Goal: Task Accomplishment & Management: Manage account settings

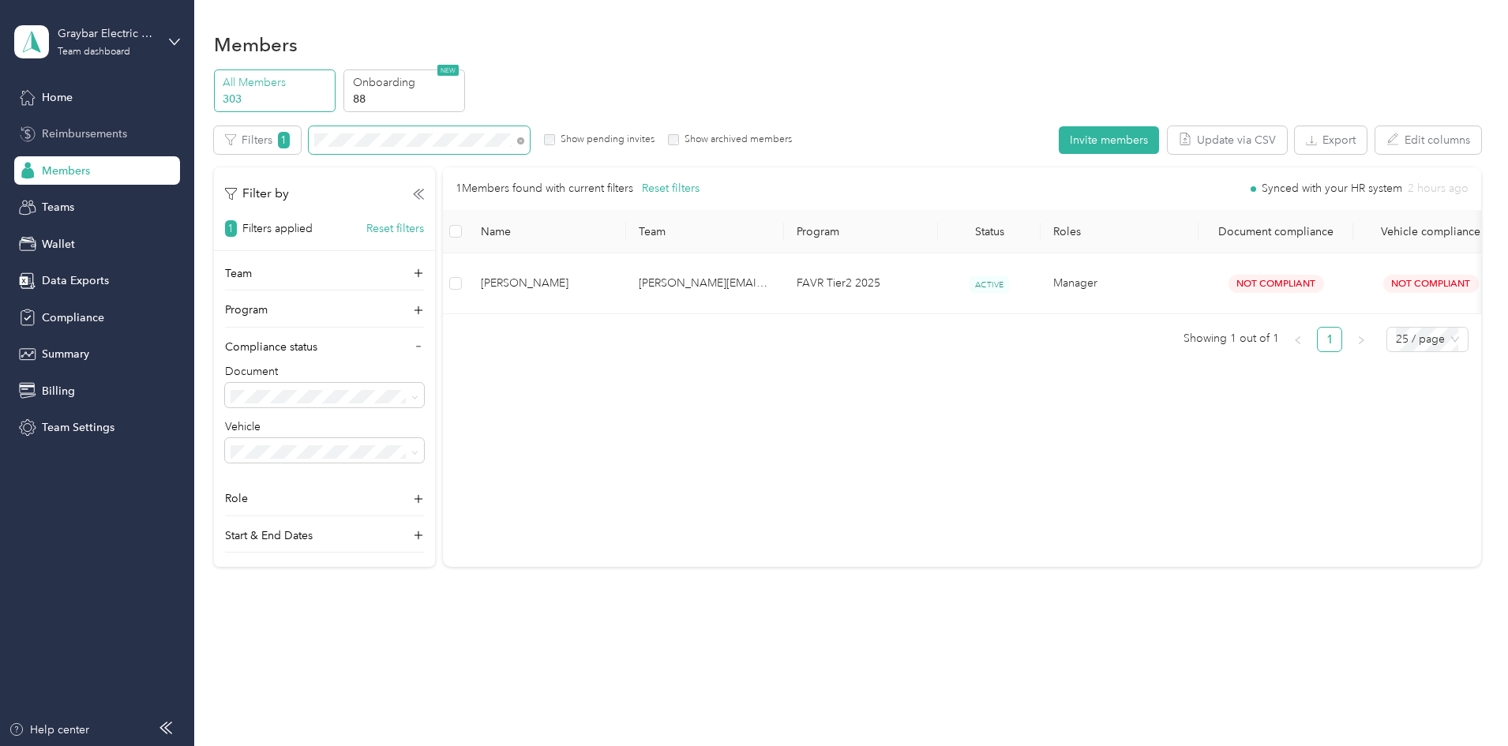
click at [74, 140] on section "Graybar Electric Company, Inc Team dashboard Home Reimbursements Members Teams …" at bounding box center [750, 373] width 1500 height 746
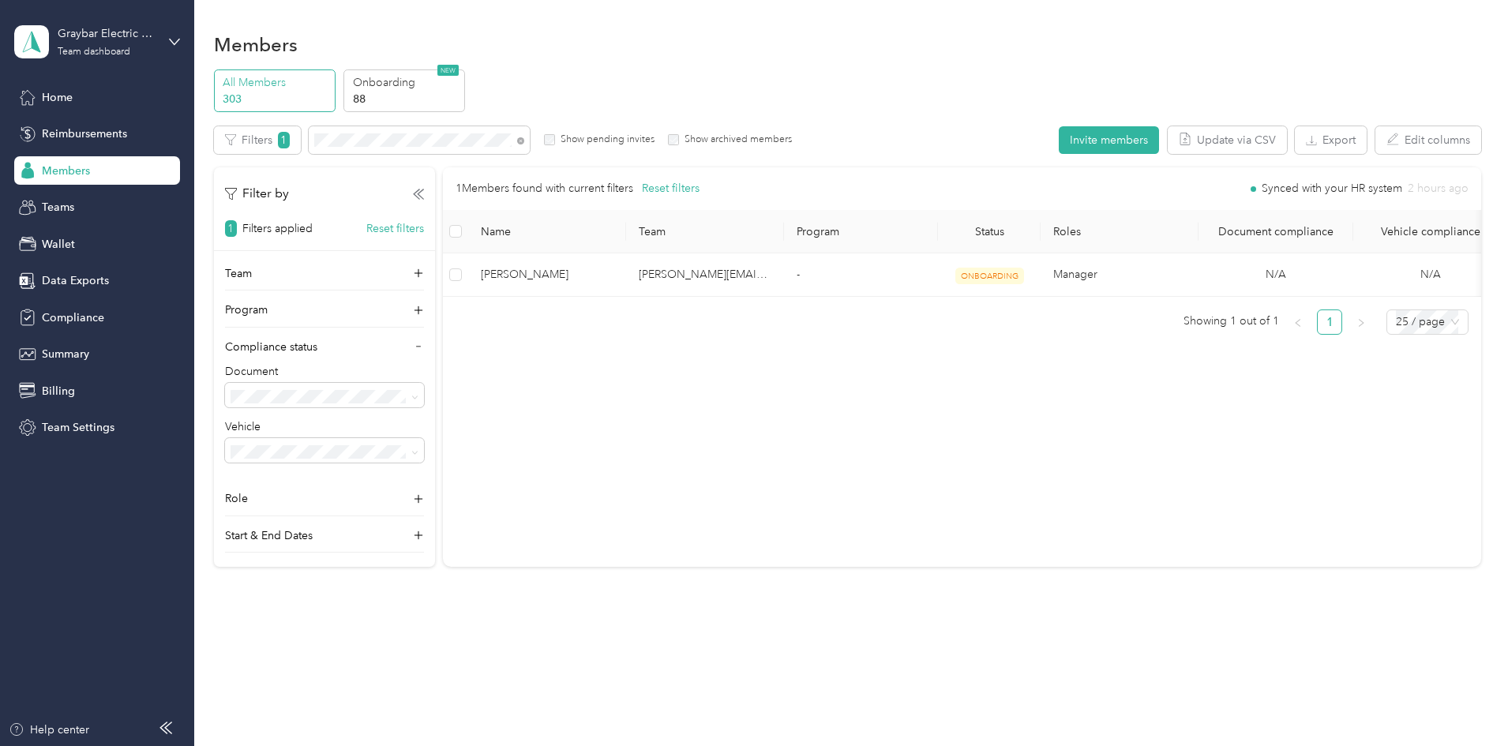
drag, startPoint x: 693, startPoint y: 510, endPoint x: 621, endPoint y: 597, distance: 112.7
click at [621, 597] on div "Members All Members 303 Onboarding 88 NEW Edit role Edit team Edit program Expo…" at bounding box center [847, 333] width 1306 height 666
click at [524, 143] on icon at bounding box center [520, 140] width 7 height 7
click at [509, 145] on span at bounding box center [502, 140] width 13 height 17
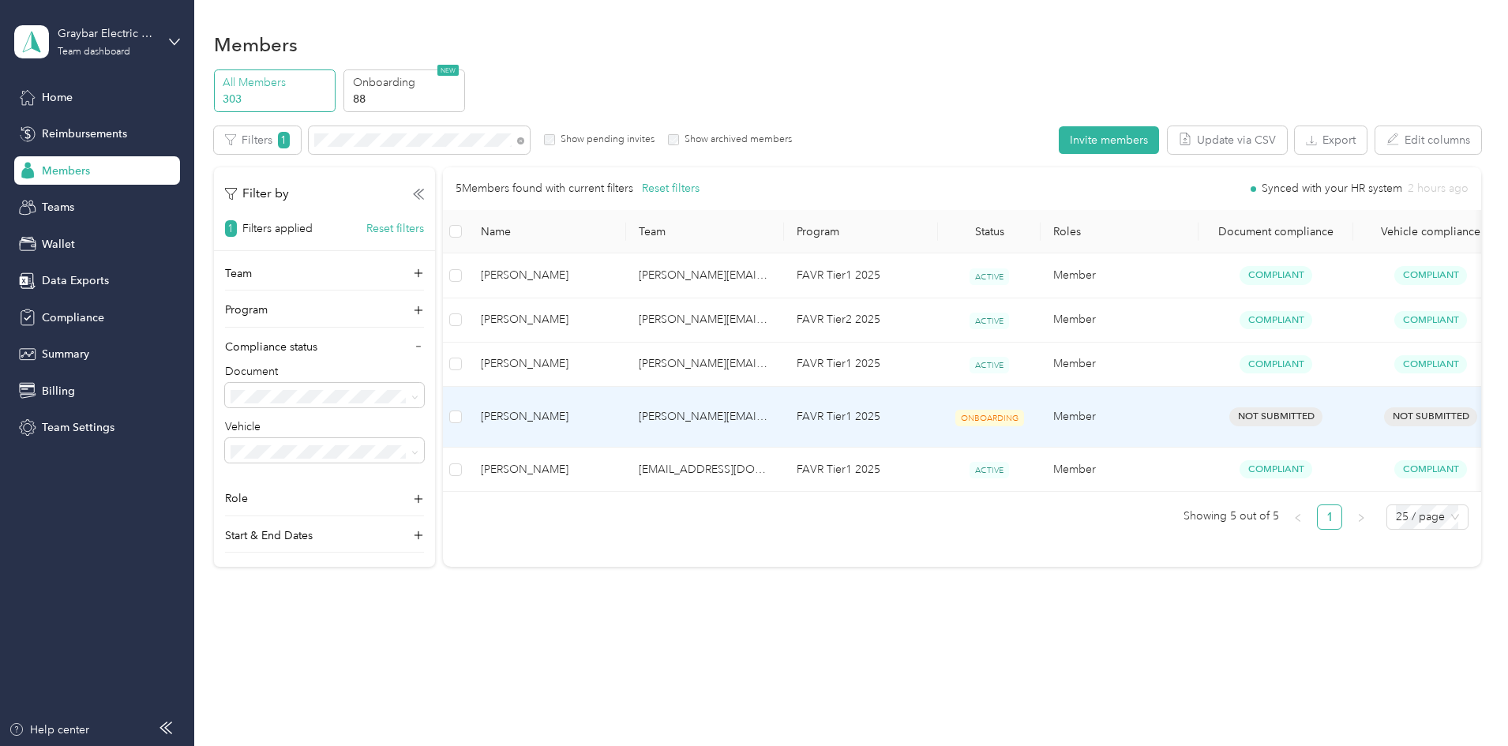
click at [626, 419] on td "[PERSON_NAME]" at bounding box center [547, 417] width 158 height 61
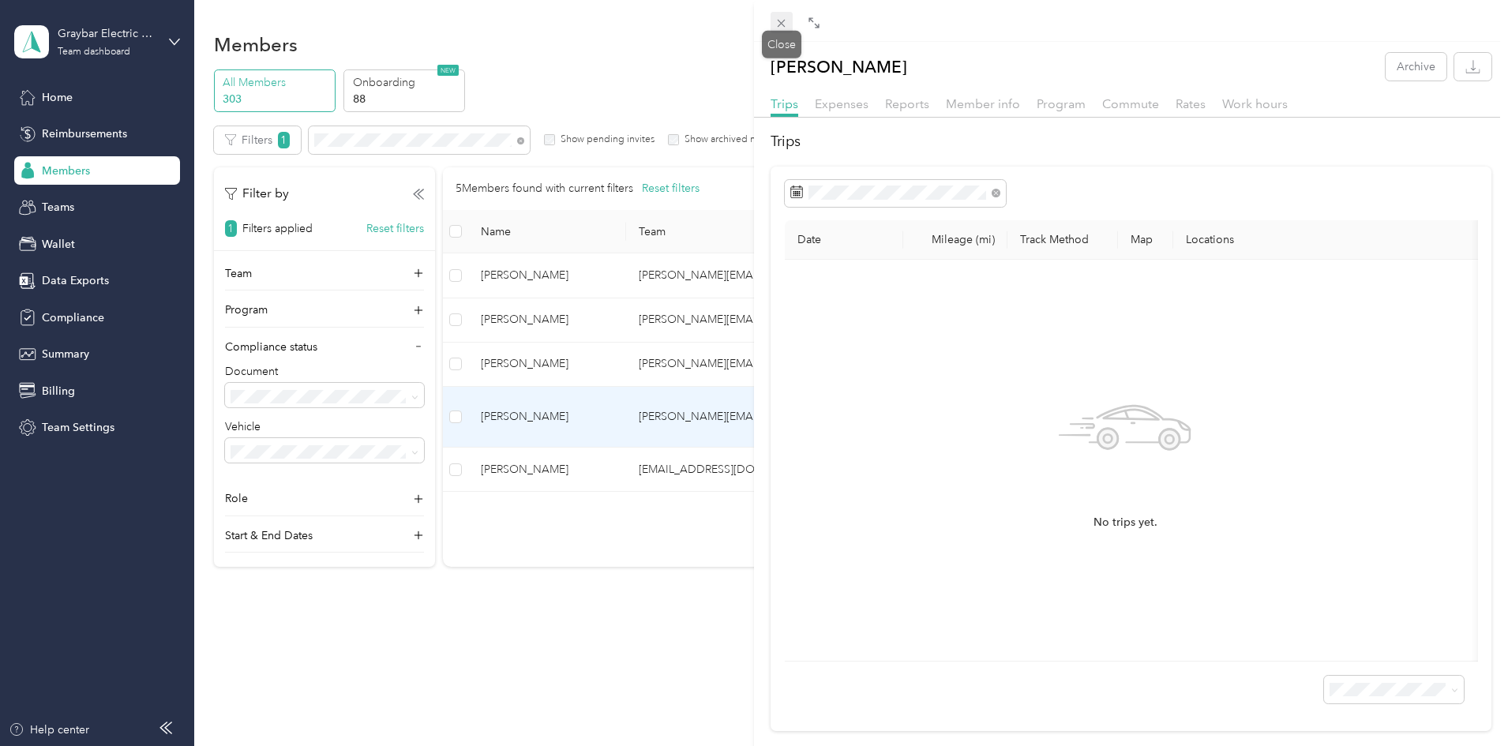
click at [783, 21] on icon at bounding box center [781, 23] width 13 height 13
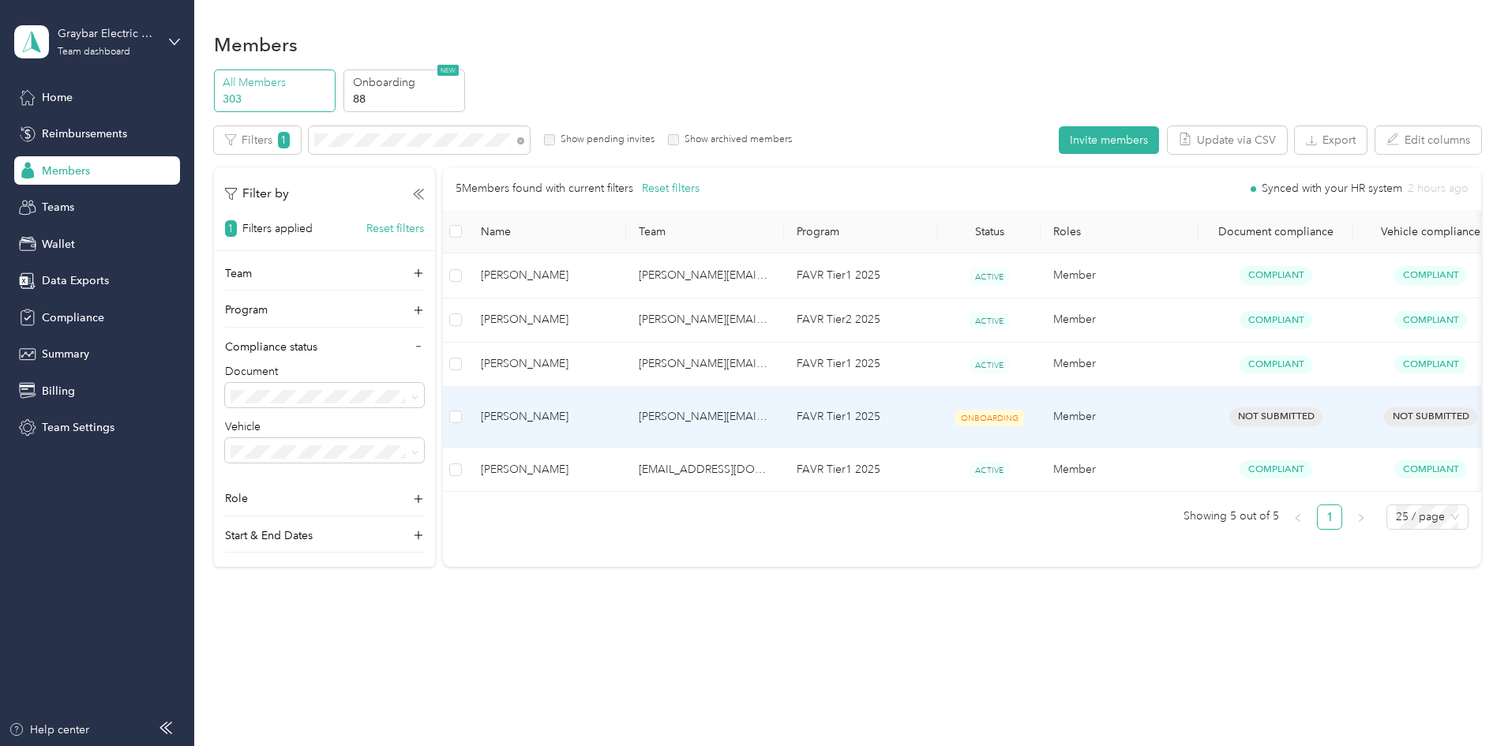
click at [614, 414] on span "[PERSON_NAME]" at bounding box center [547, 416] width 133 height 17
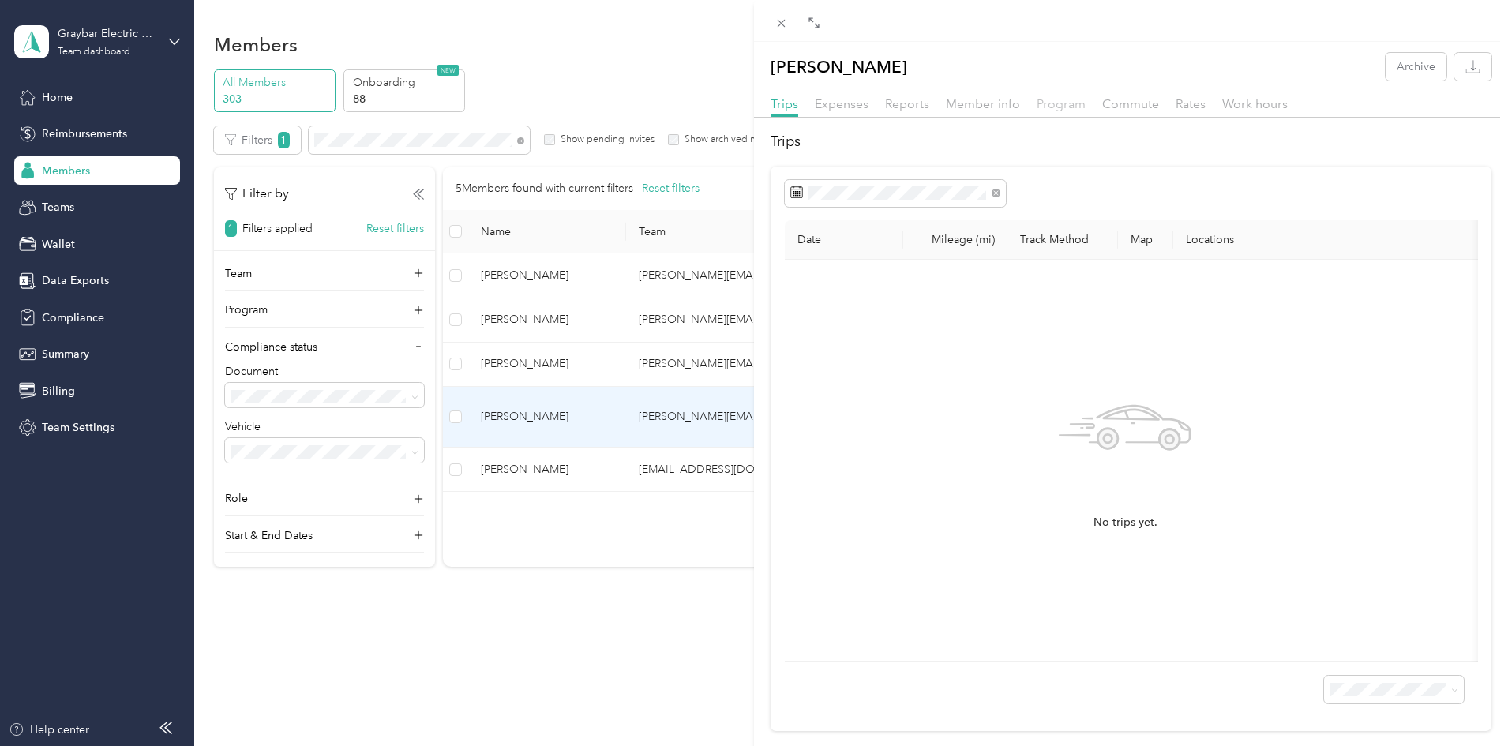
click at [1051, 111] on span "Program" at bounding box center [1061, 103] width 49 height 15
click at [900, 104] on span "Reports" at bounding box center [907, 103] width 44 height 15
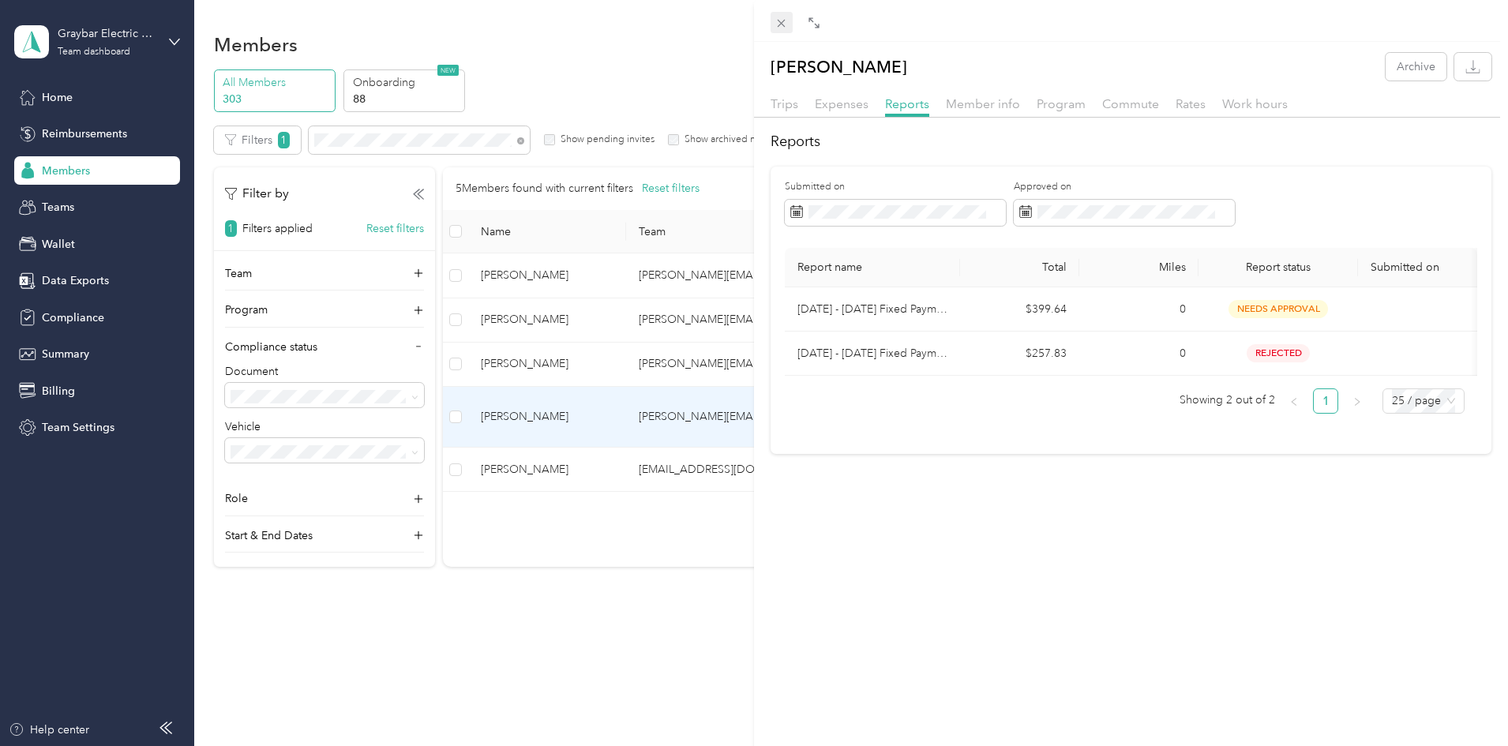
drag, startPoint x: 776, startPoint y: 24, endPoint x: 784, endPoint y: 21, distance: 8.8
click at [781, 24] on icon at bounding box center [781, 23] width 13 height 13
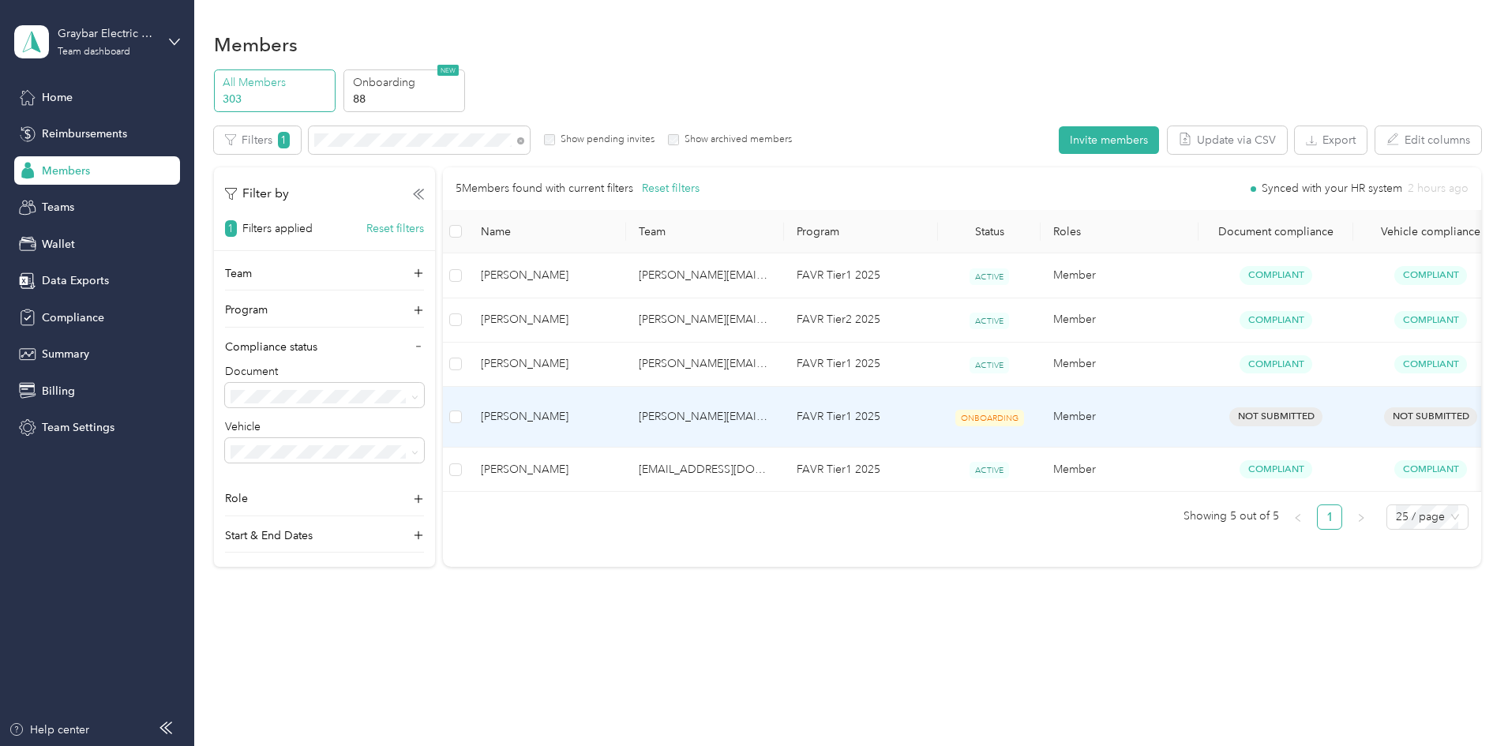
click at [614, 408] on span "[PERSON_NAME]" at bounding box center [547, 416] width 133 height 17
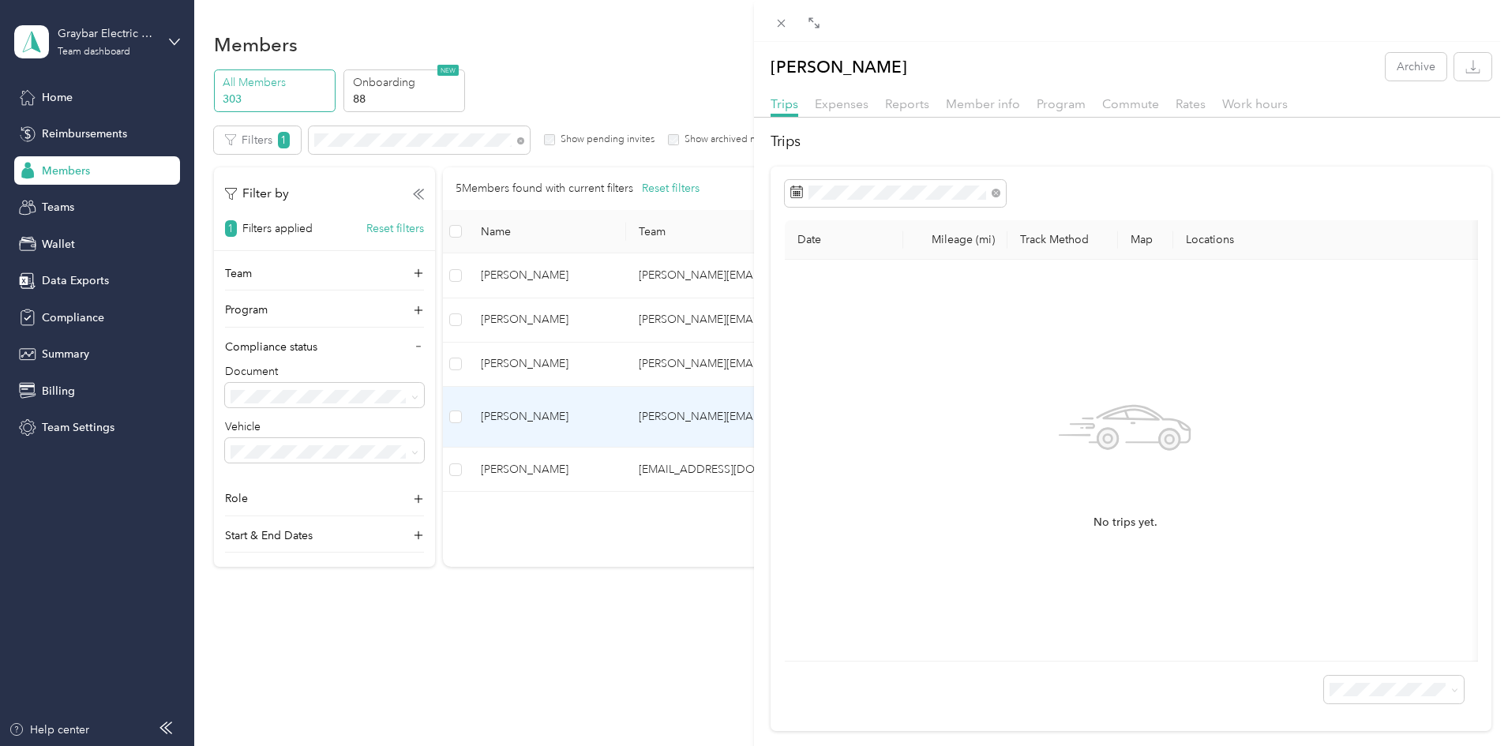
click at [989, 118] on div at bounding box center [1131, 122] width 754 height 9
click at [989, 110] on span "Member info" at bounding box center [983, 103] width 74 height 15
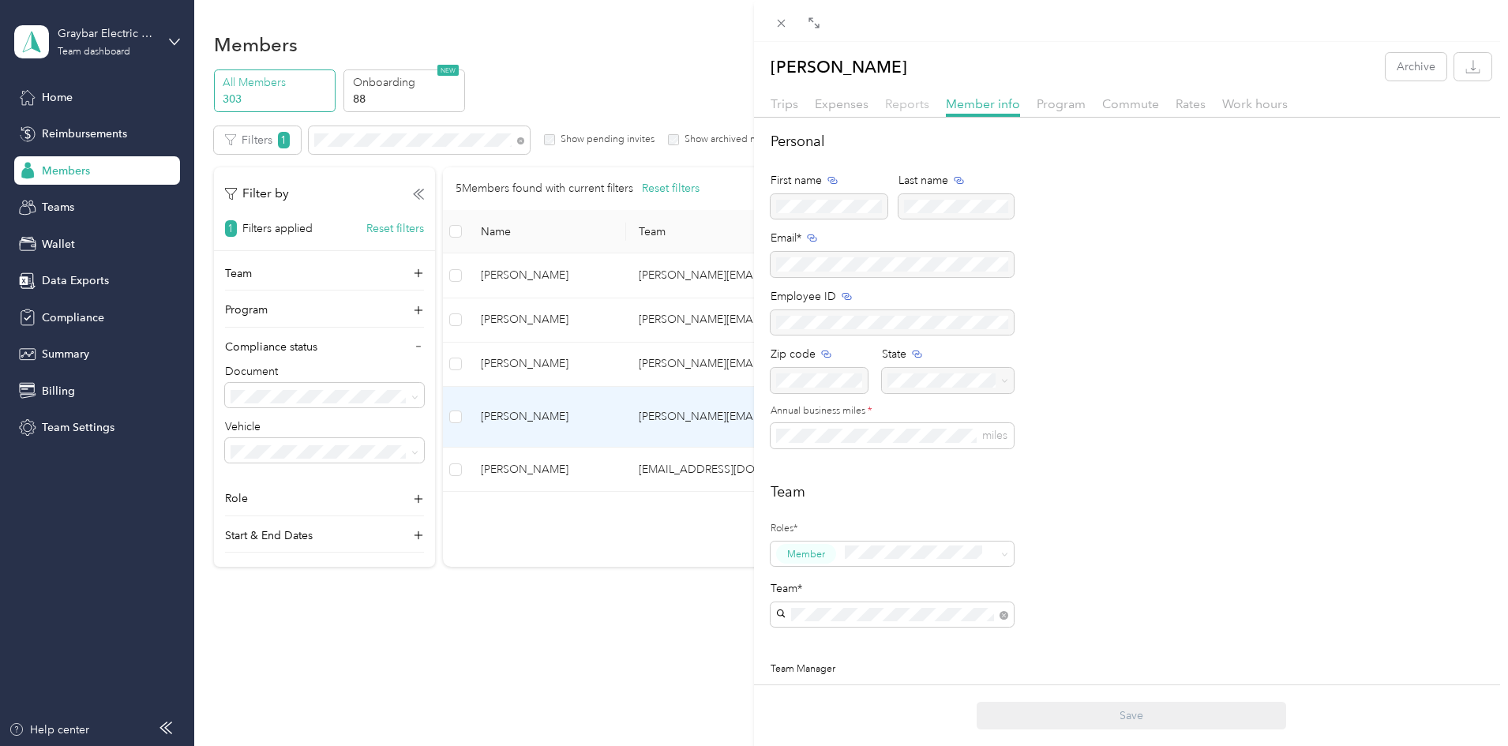
click at [900, 105] on span "Reports" at bounding box center [907, 103] width 44 height 15
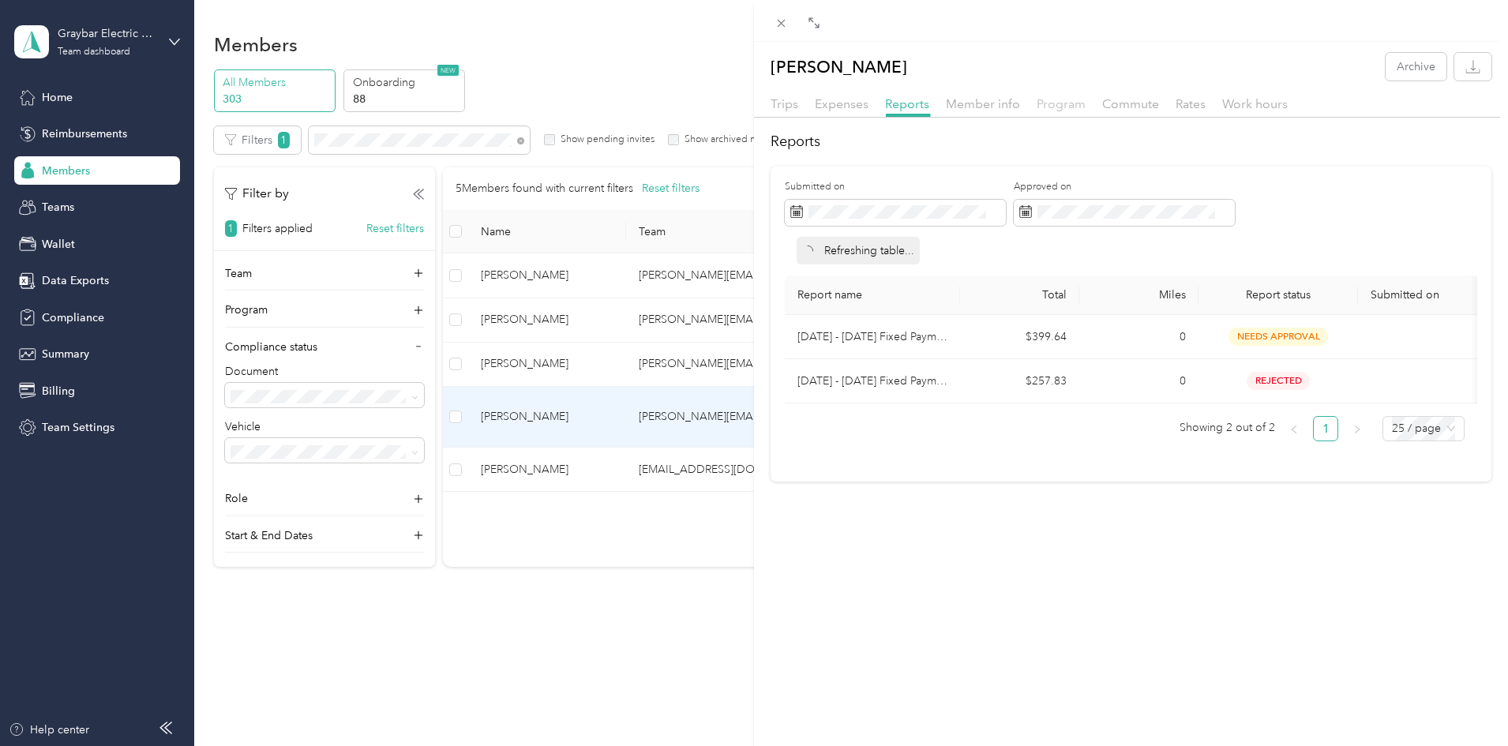
click at [1035, 99] on div "Trips Expenses Reports Member info Program Commute Rates Work hours" at bounding box center [1131, 106] width 754 height 23
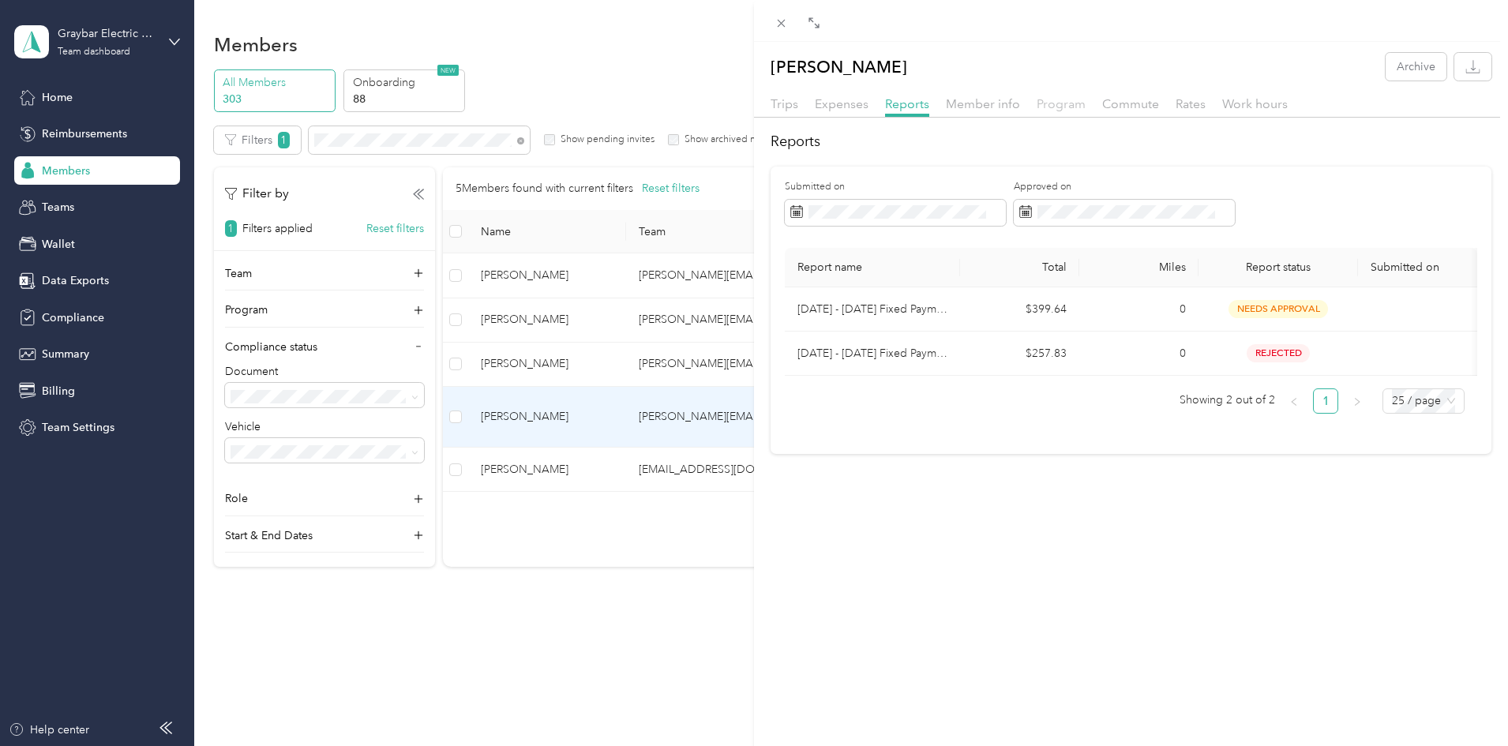
click at [1054, 101] on span "Program" at bounding box center [1061, 103] width 49 height 15
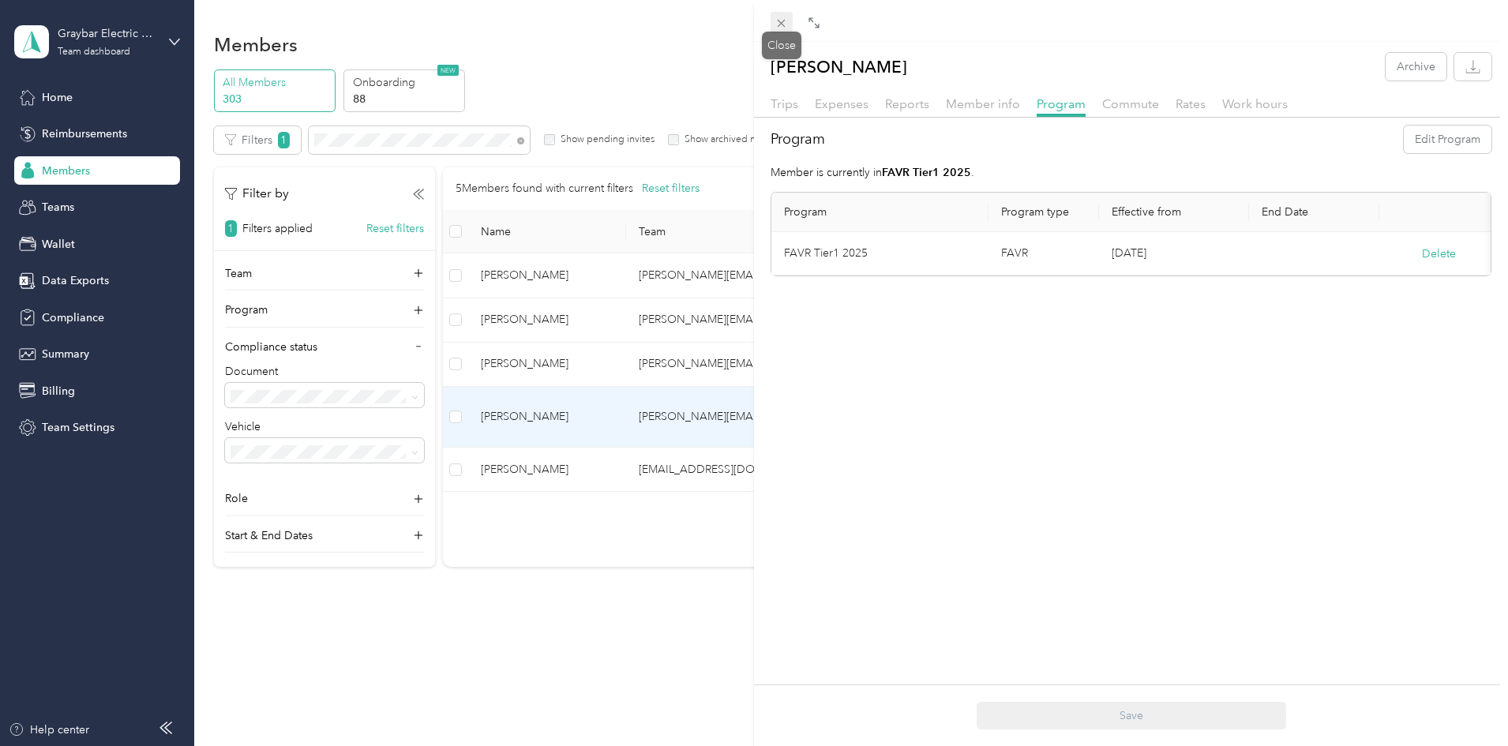
click at [783, 29] on icon at bounding box center [781, 23] width 13 height 13
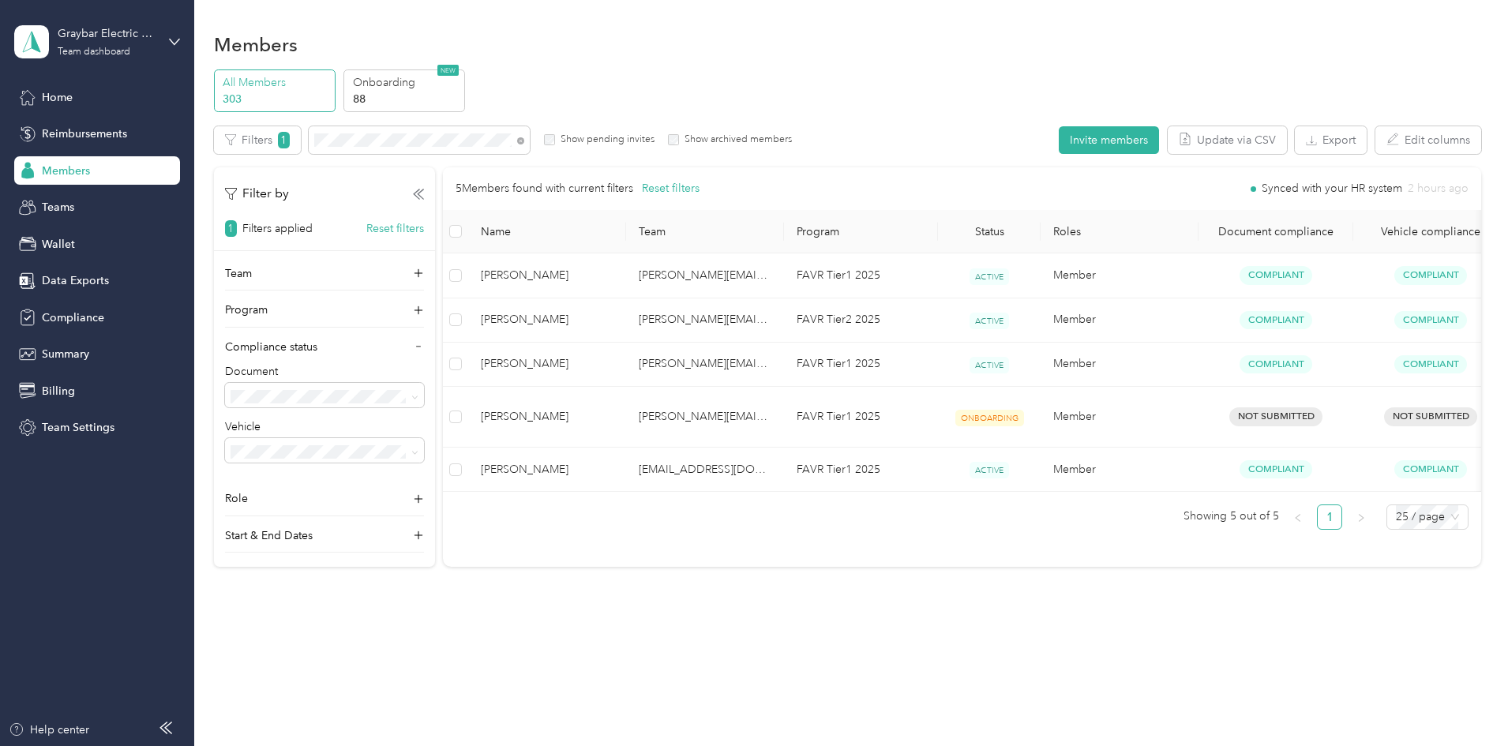
drag, startPoint x: 628, startPoint y: 138, endPoint x: 614, endPoint y: 140, distance: 13.5
click at [524, 138] on icon at bounding box center [520, 140] width 7 height 7
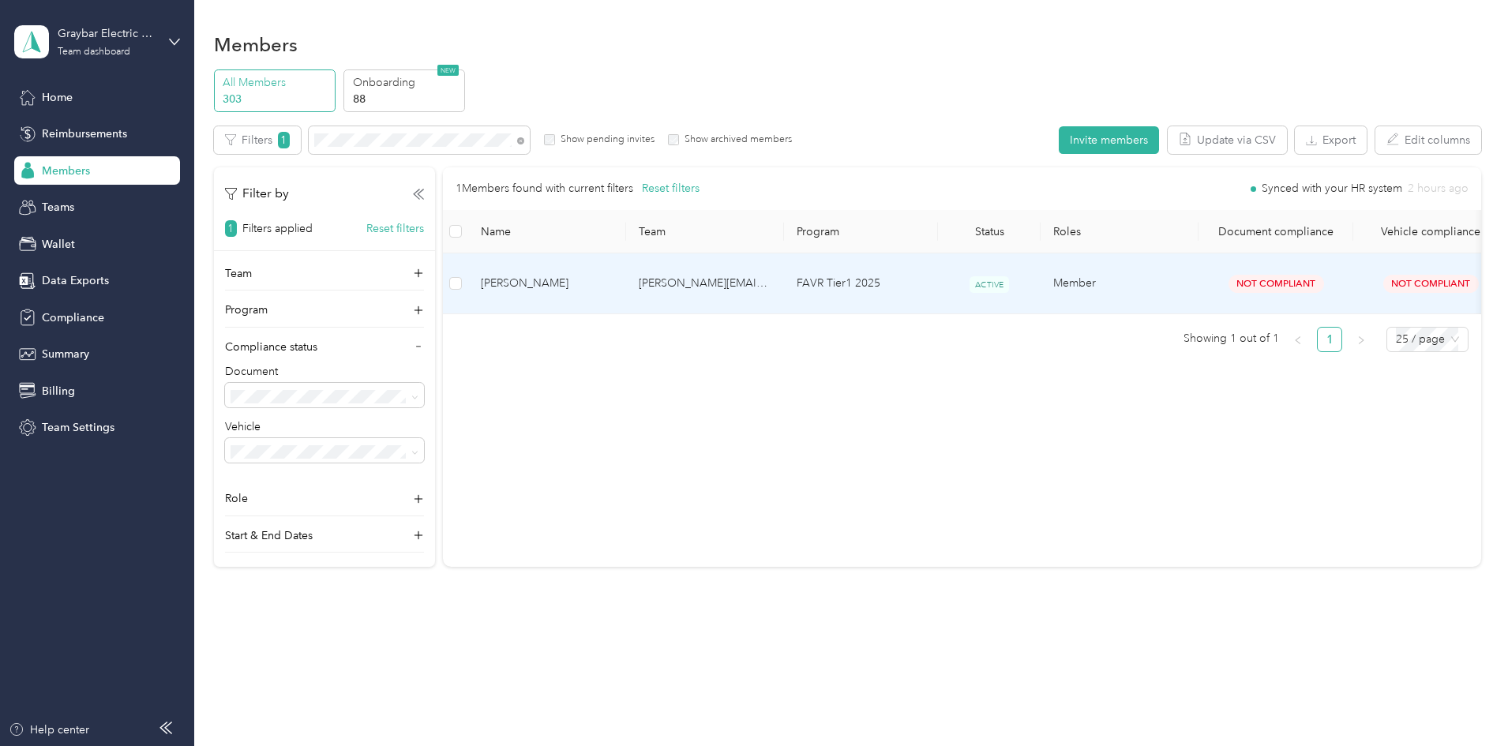
click at [775, 261] on td "[PERSON_NAME][EMAIL_ADDRESS][PERSON_NAME][DOMAIN_NAME]" at bounding box center [705, 283] width 158 height 61
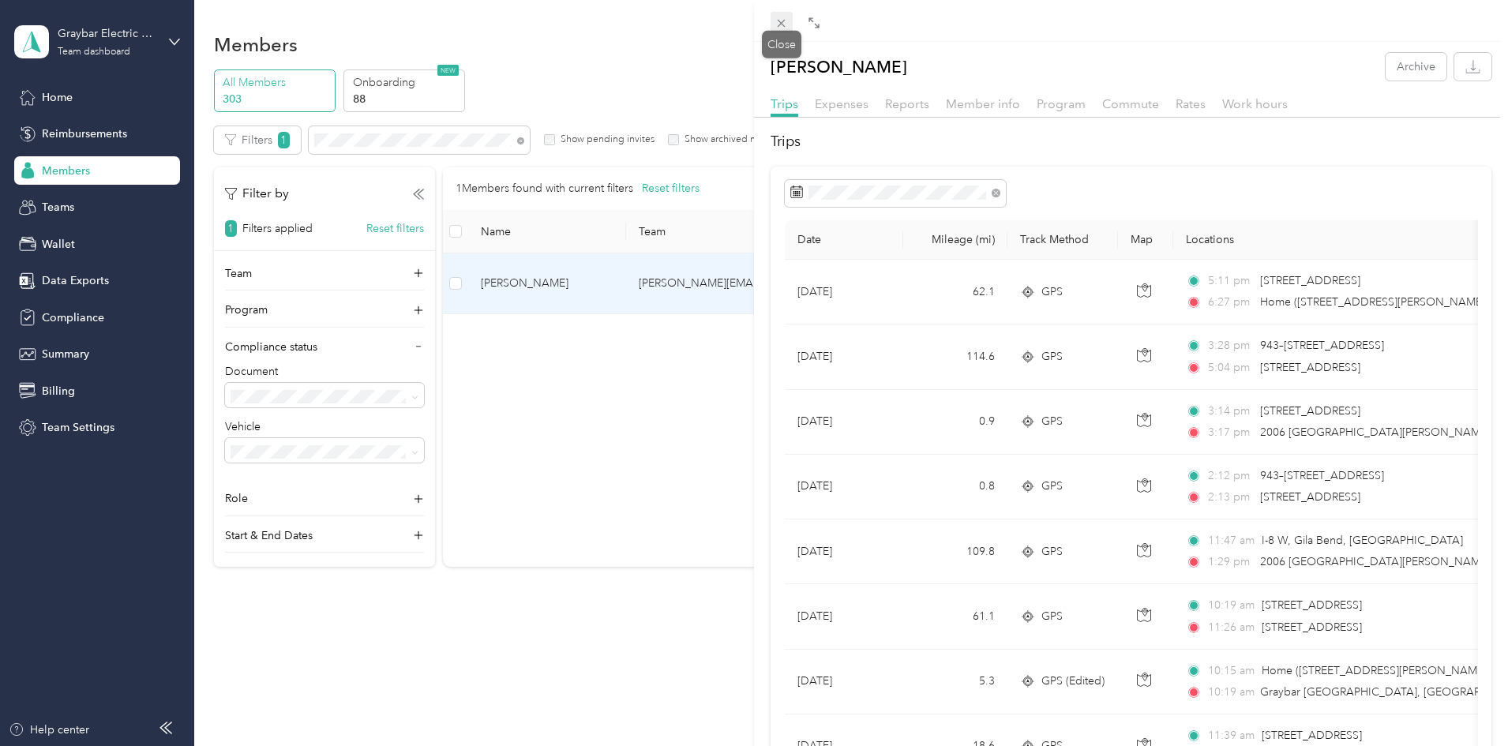
click at [778, 23] on icon at bounding box center [781, 23] width 13 height 13
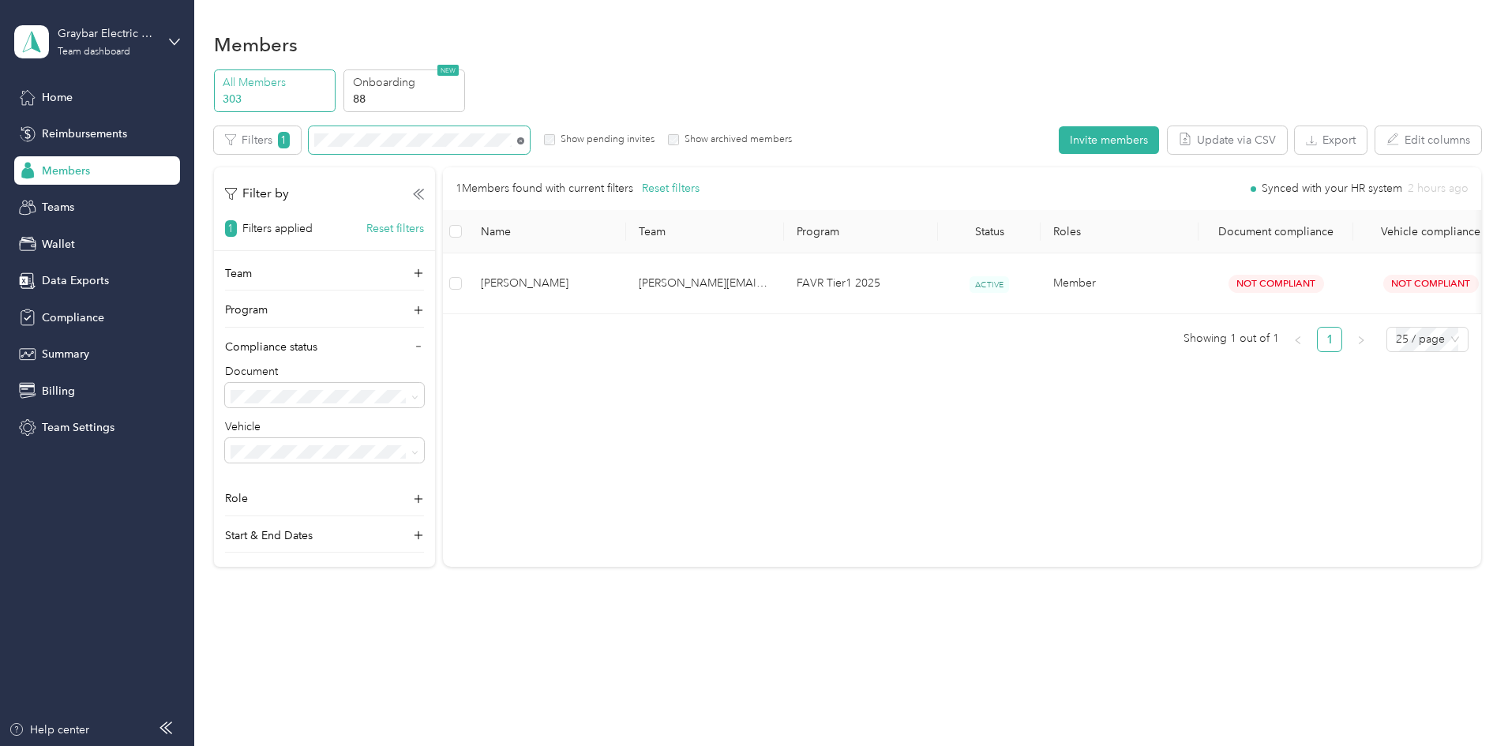
click at [524, 141] on icon at bounding box center [520, 140] width 7 height 7
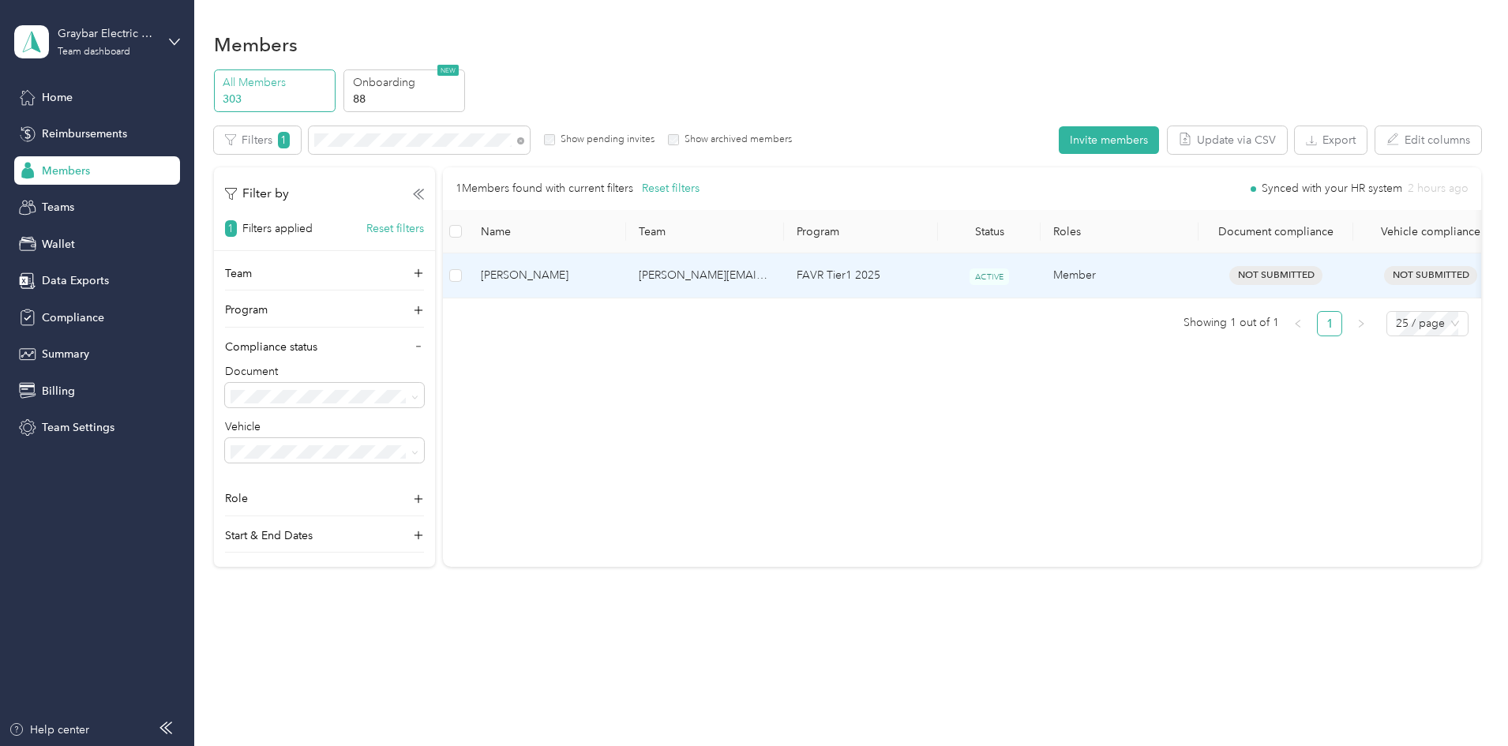
click at [614, 268] on span "[PERSON_NAME]" at bounding box center [547, 275] width 133 height 17
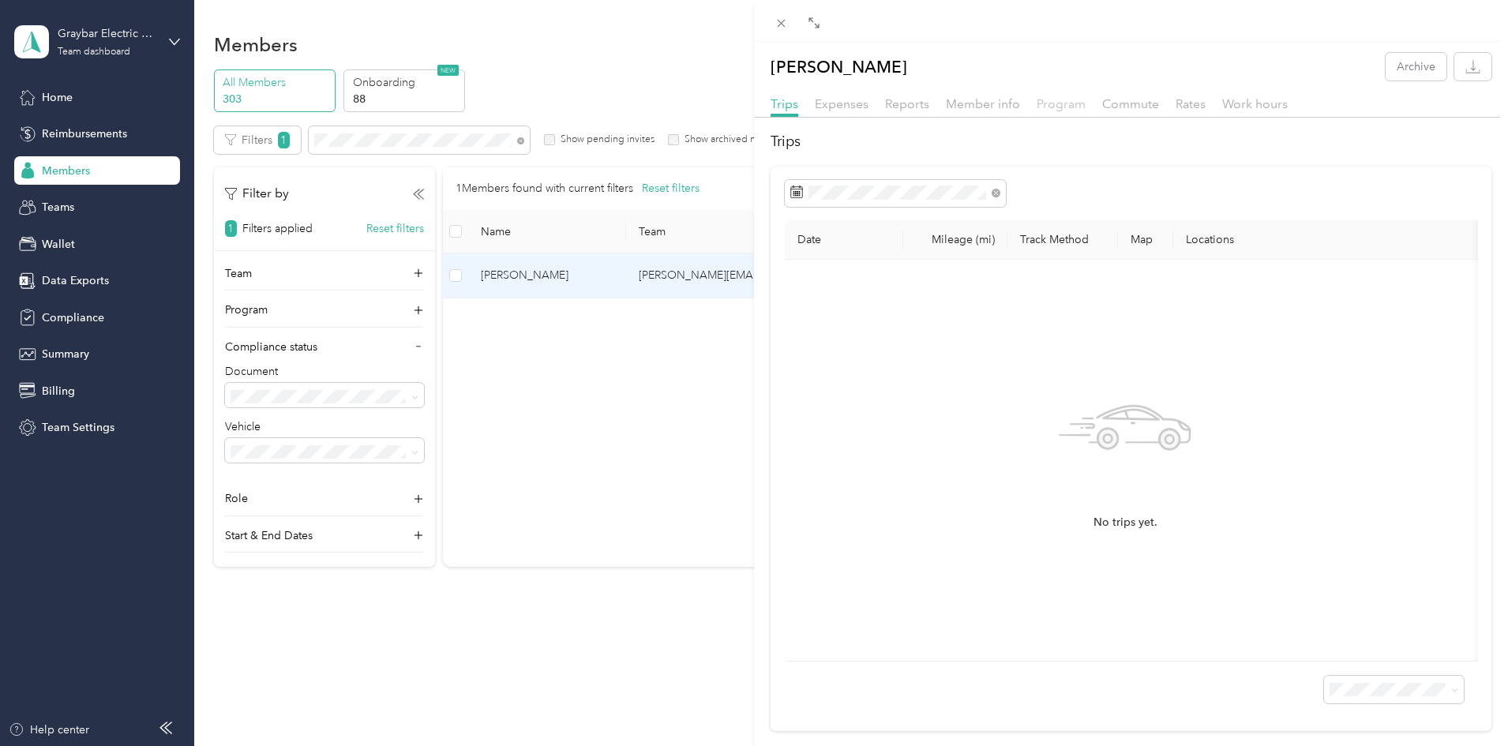
click at [1060, 102] on span "Program" at bounding box center [1061, 103] width 49 height 15
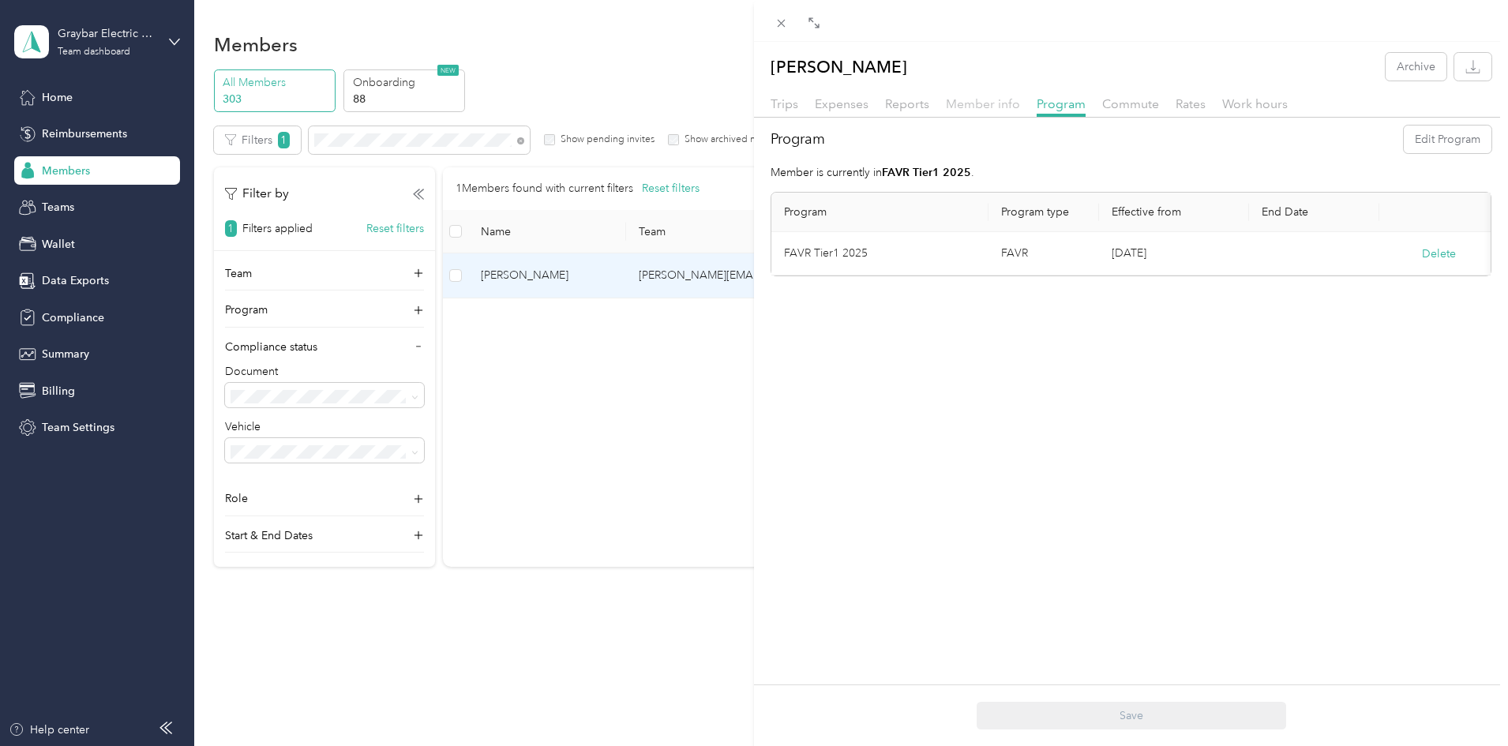
click at [995, 100] on span "Member info" at bounding box center [983, 103] width 74 height 15
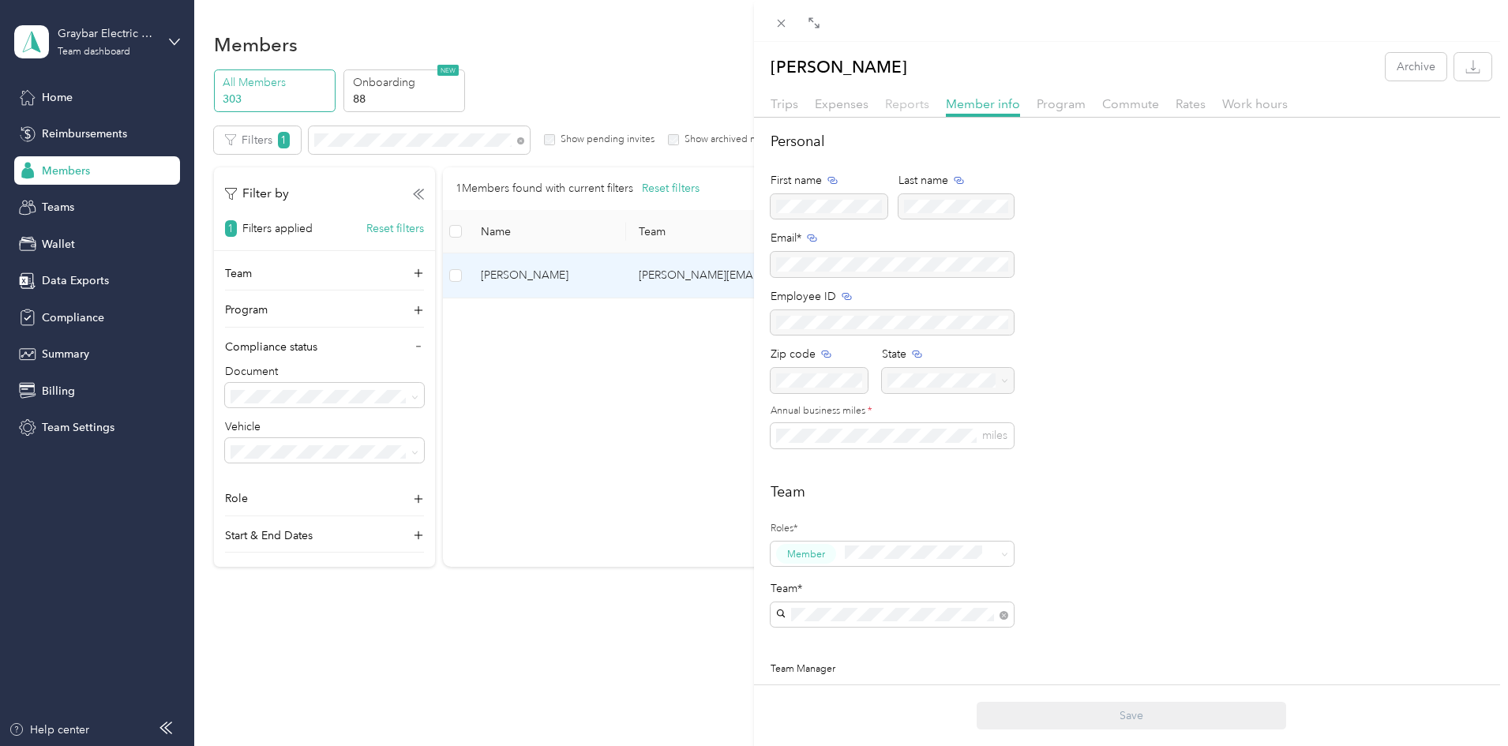
click at [895, 101] on span "Reports" at bounding box center [907, 103] width 44 height 15
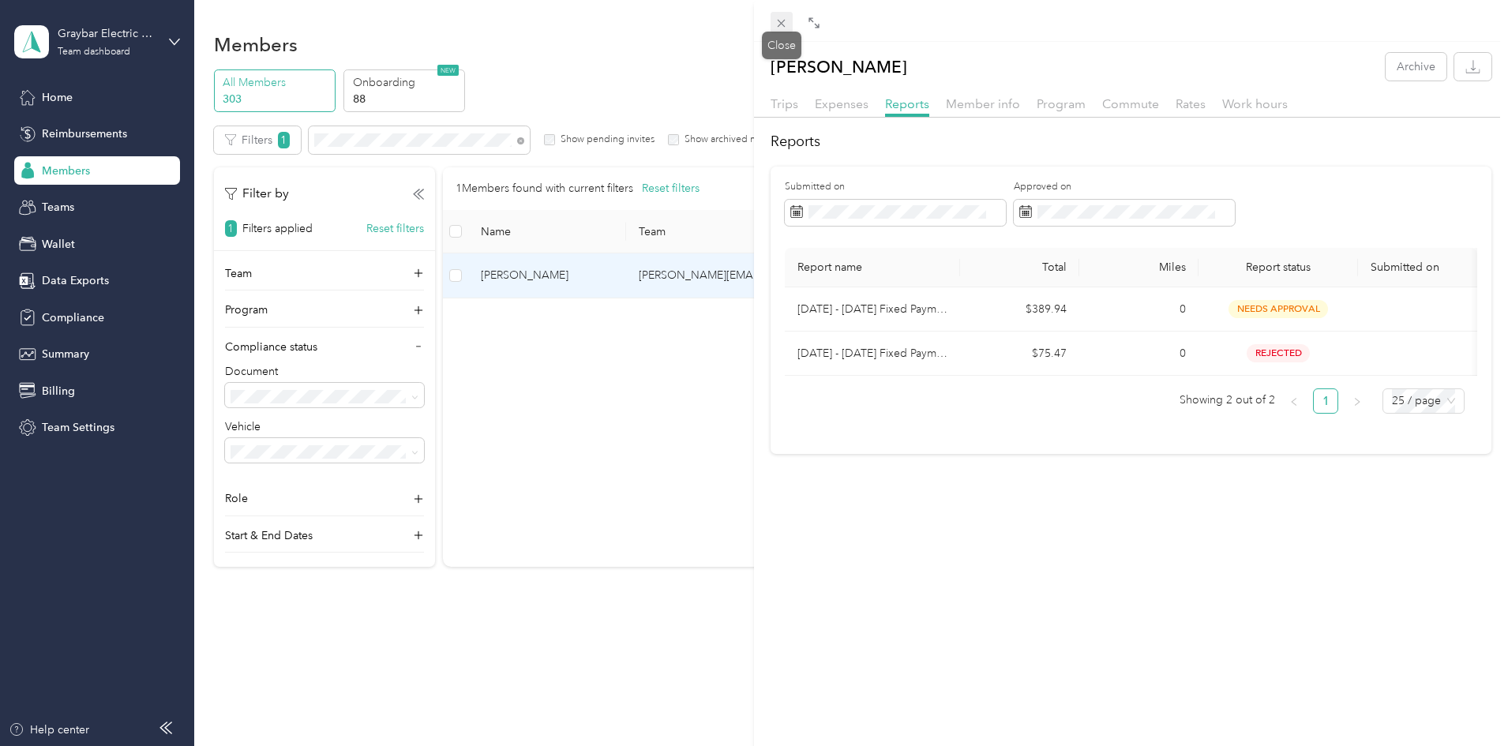
click at [790, 24] on span at bounding box center [782, 23] width 22 height 22
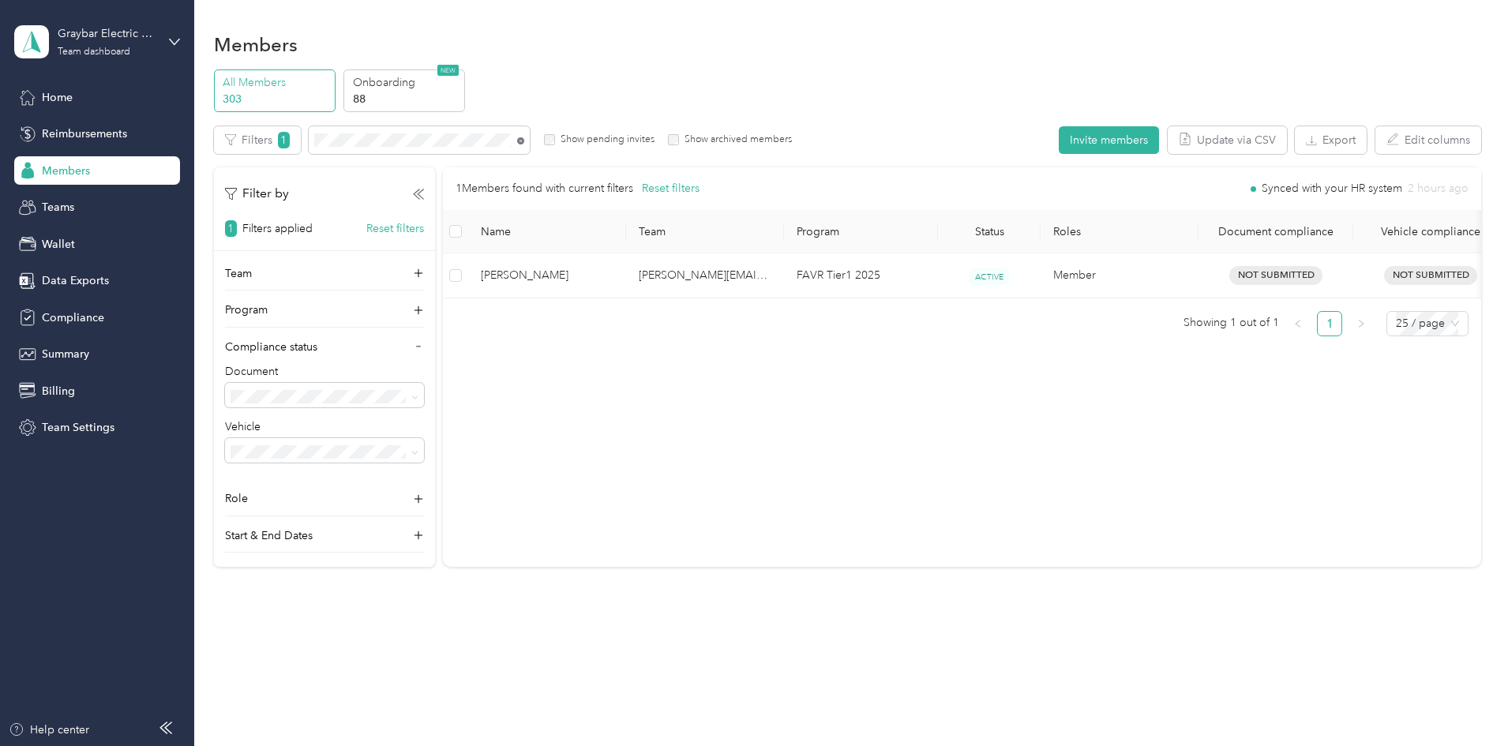
click at [524, 141] on icon at bounding box center [520, 140] width 7 height 7
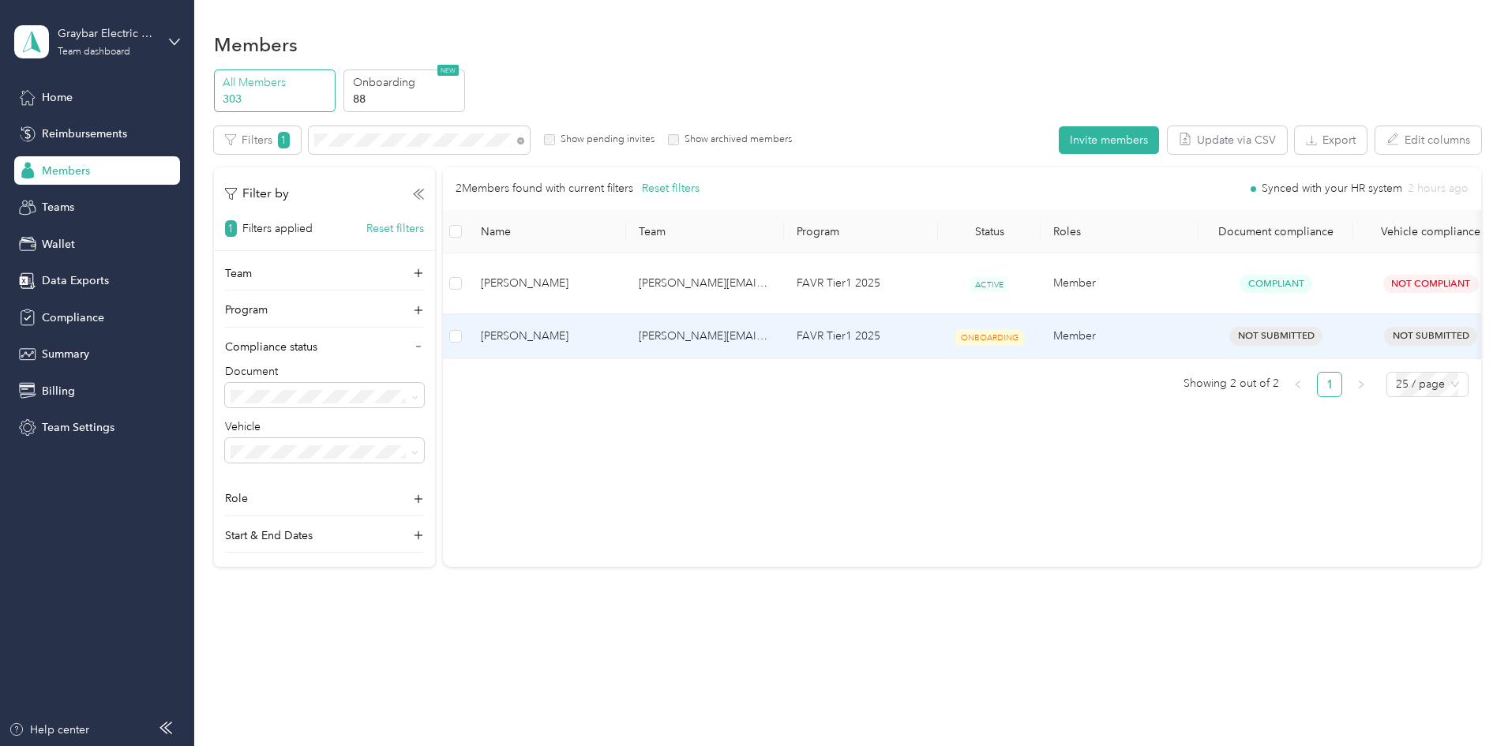
click at [626, 329] on td "[PERSON_NAME]" at bounding box center [547, 336] width 158 height 44
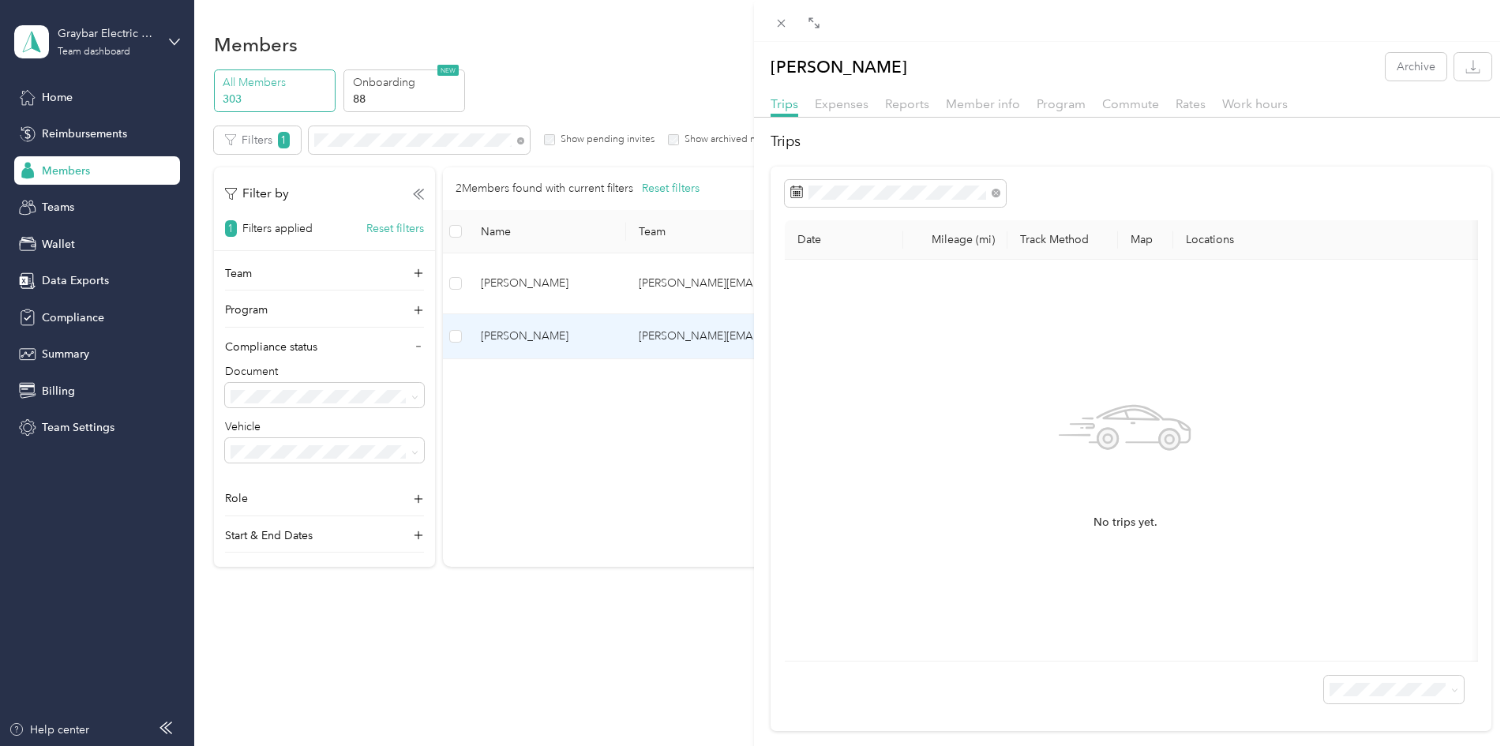
click at [1069, 111] on div "Program" at bounding box center [1061, 105] width 49 height 20
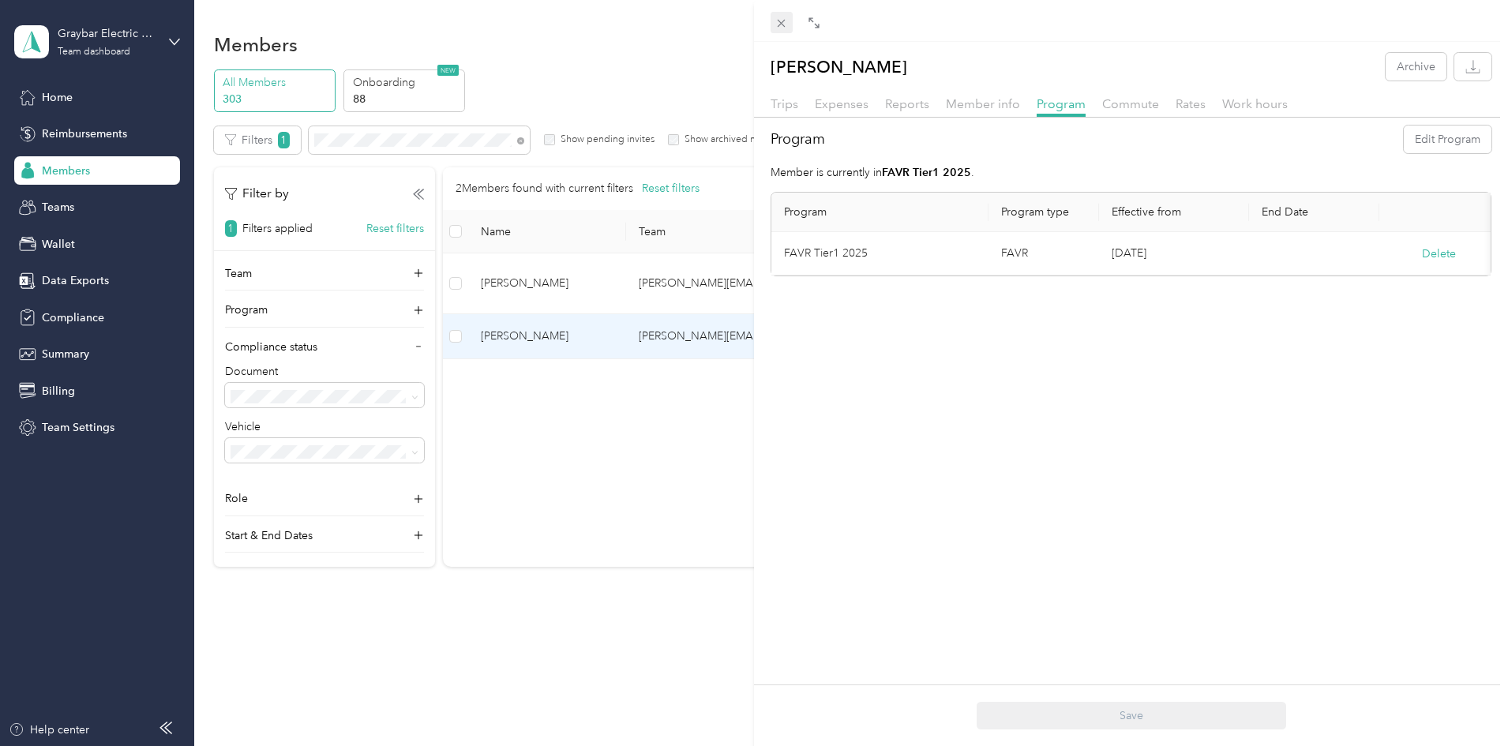
click at [779, 23] on icon at bounding box center [781, 23] width 13 height 13
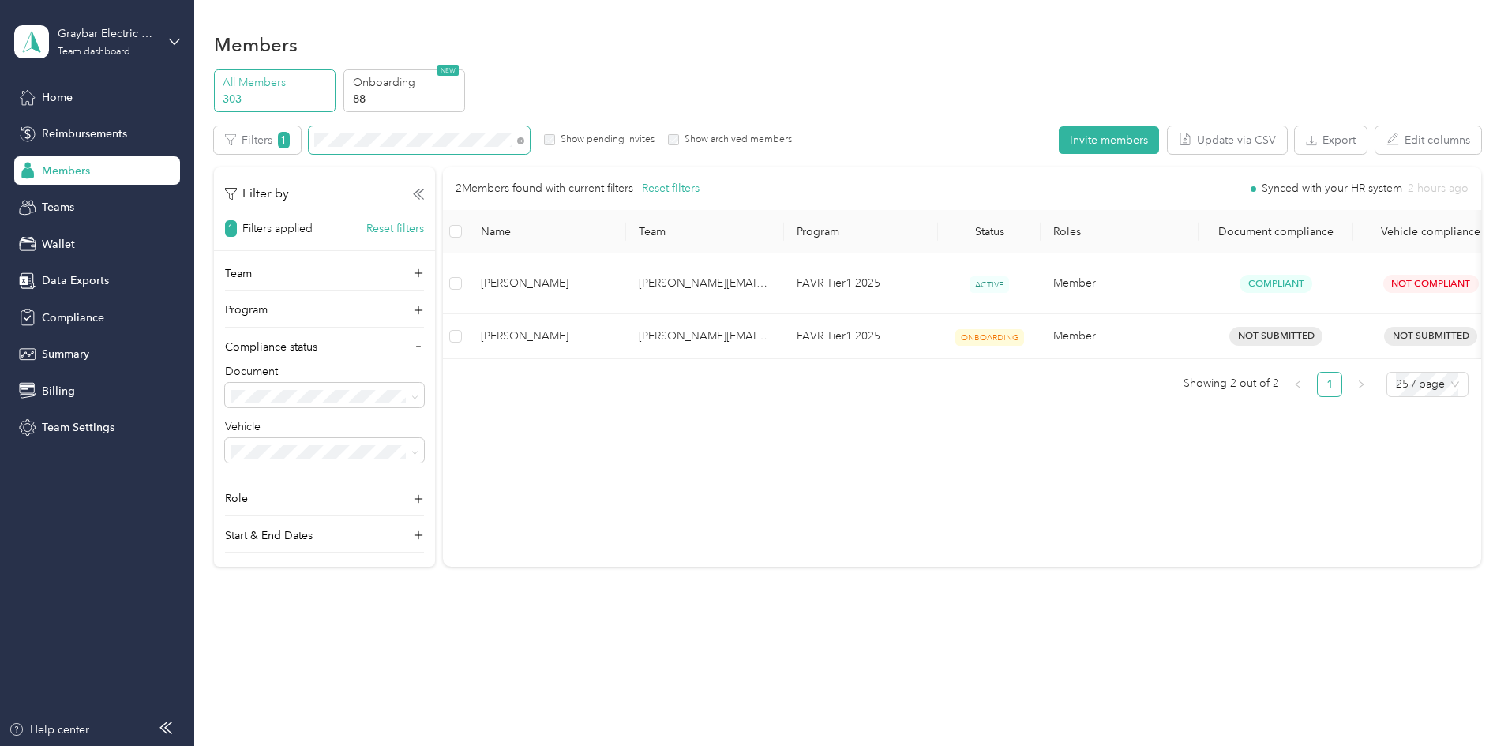
click at [530, 142] on span at bounding box center [419, 140] width 221 height 28
click at [524, 139] on icon at bounding box center [520, 140] width 7 height 7
click at [524, 139] on span at bounding box center [516, 140] width 17 height 17
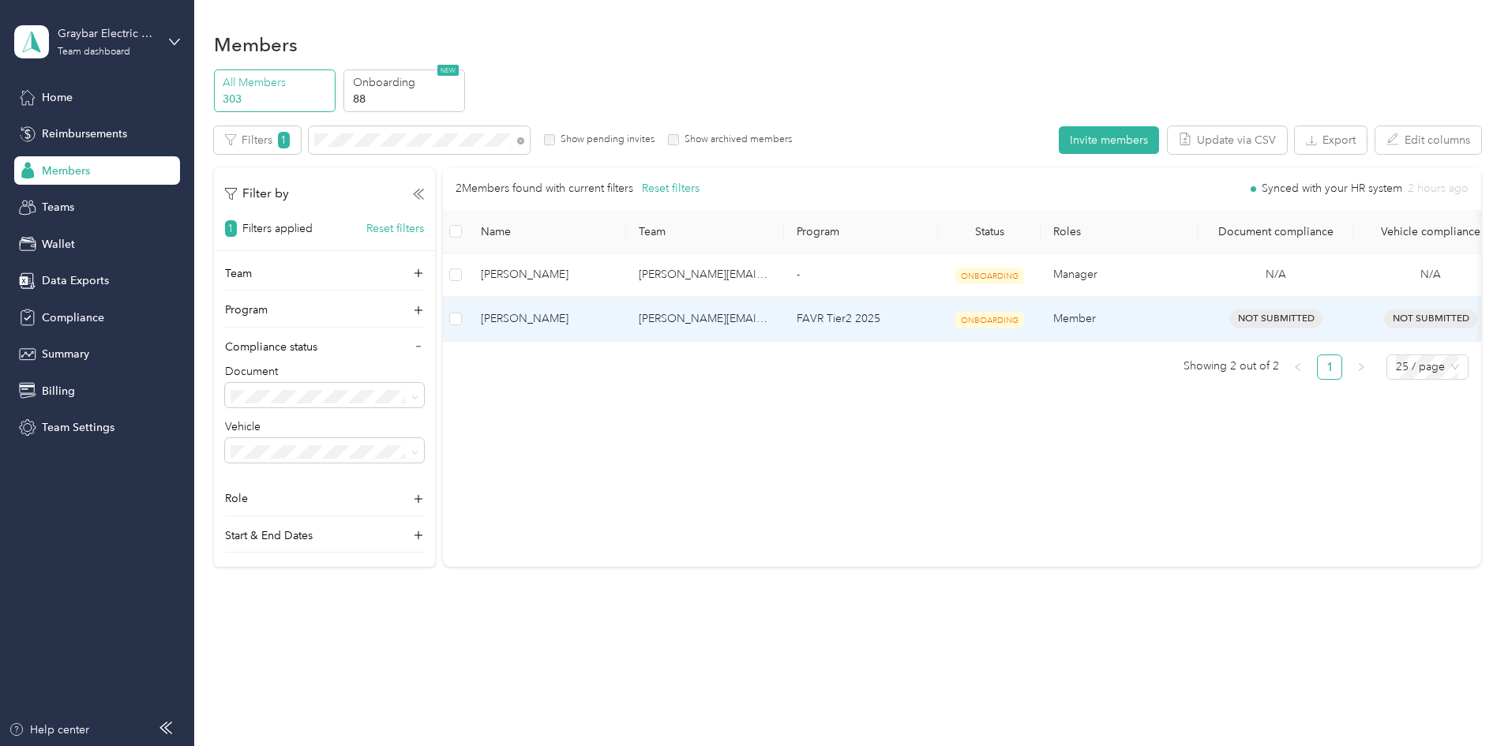
click at [614, 321] on span "[PERSON_NAME]" at bounding box center [547, 318] width 133 height 17
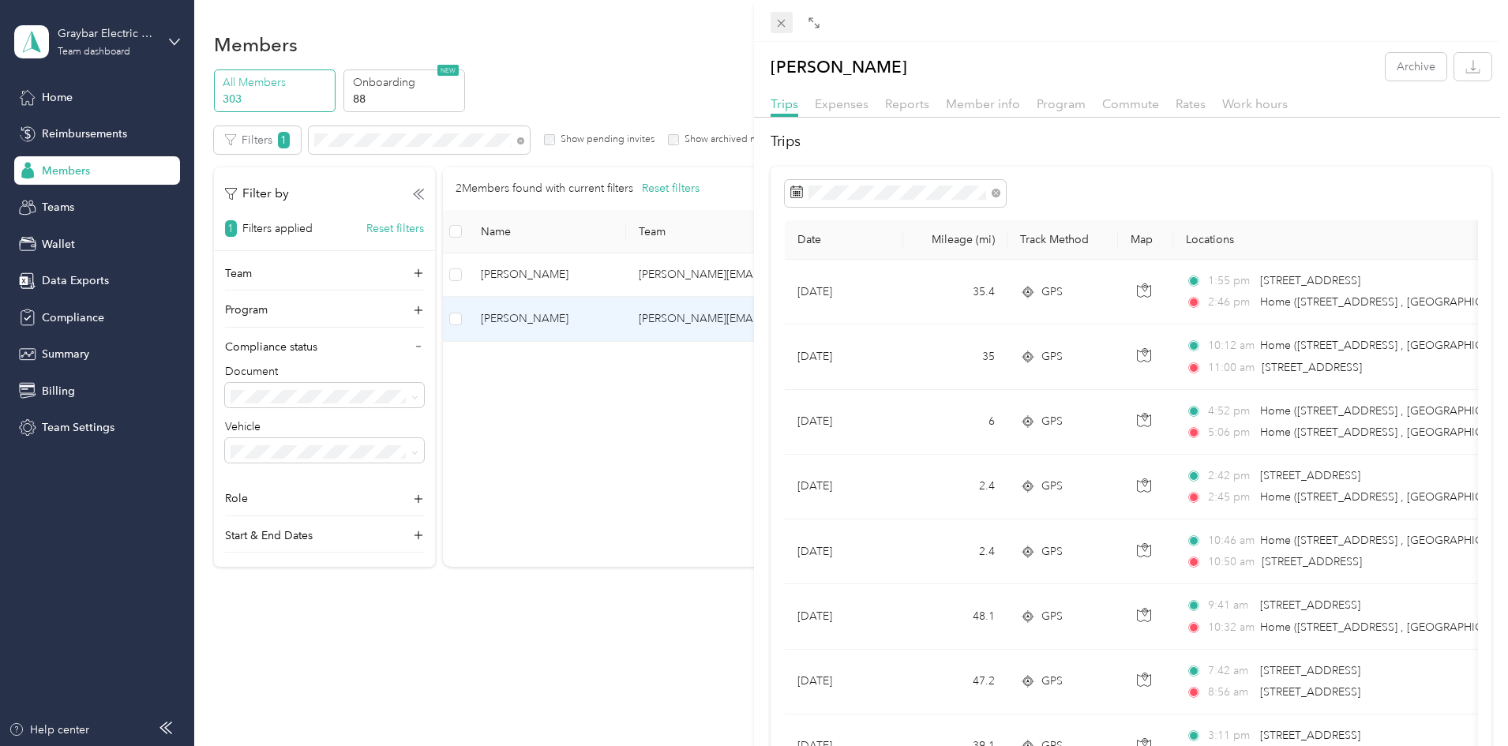
click at [777, 25] on icon at bounding box center [781, 23] width 13 height 13
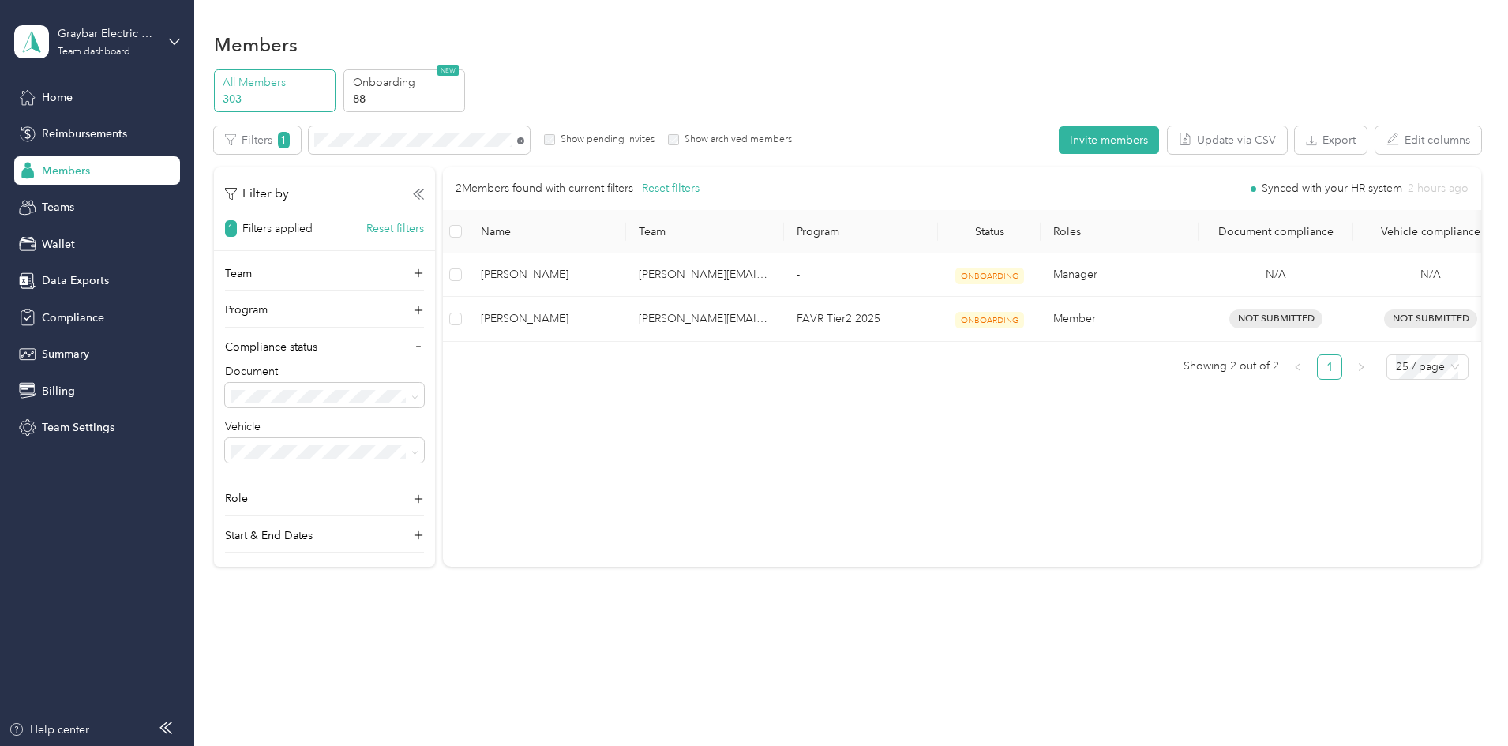
click at [524, 141] on icon at bounding box center [520, 140] width 7 height 7
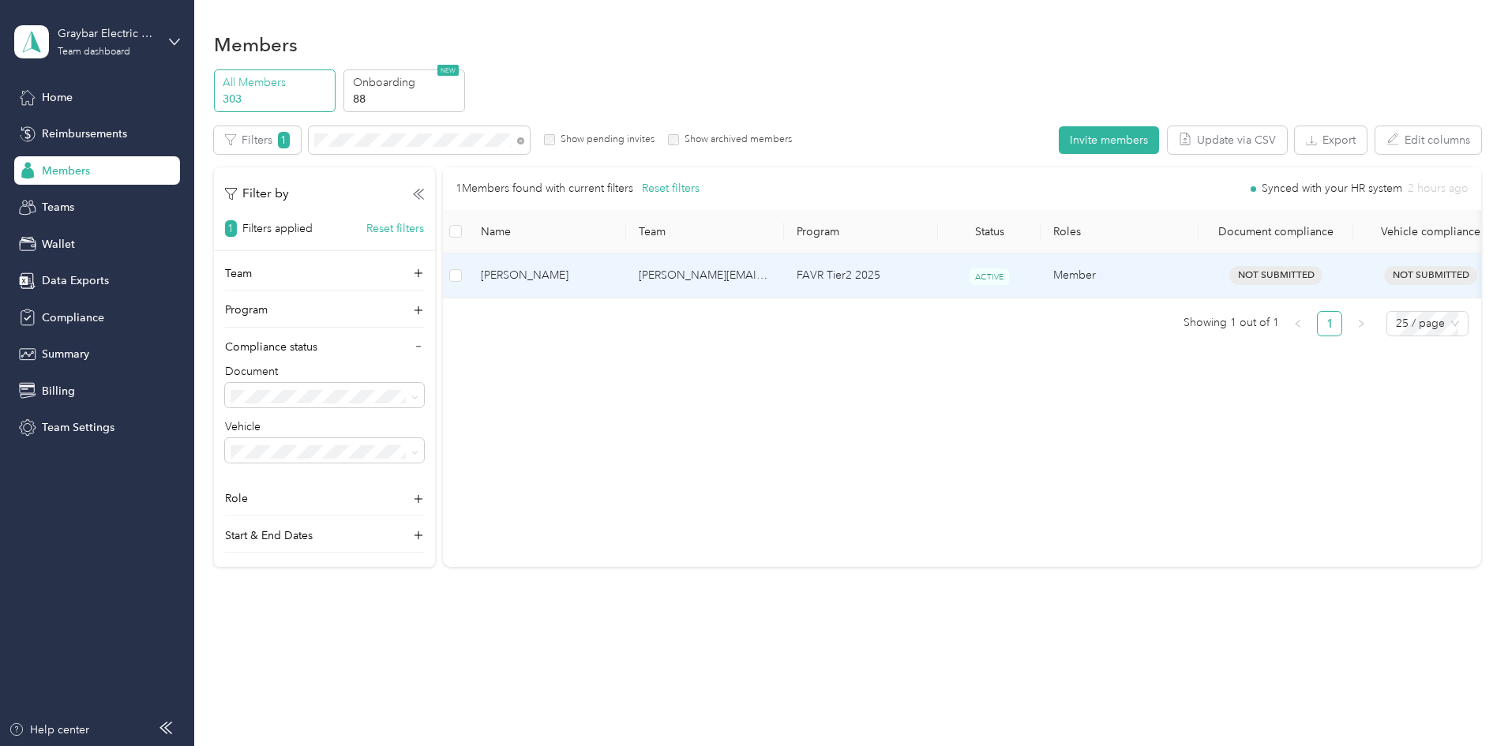
click at [614, 274] on span "[PERSON_NAME]" at bounding box center [547, 275] width 133 height 17
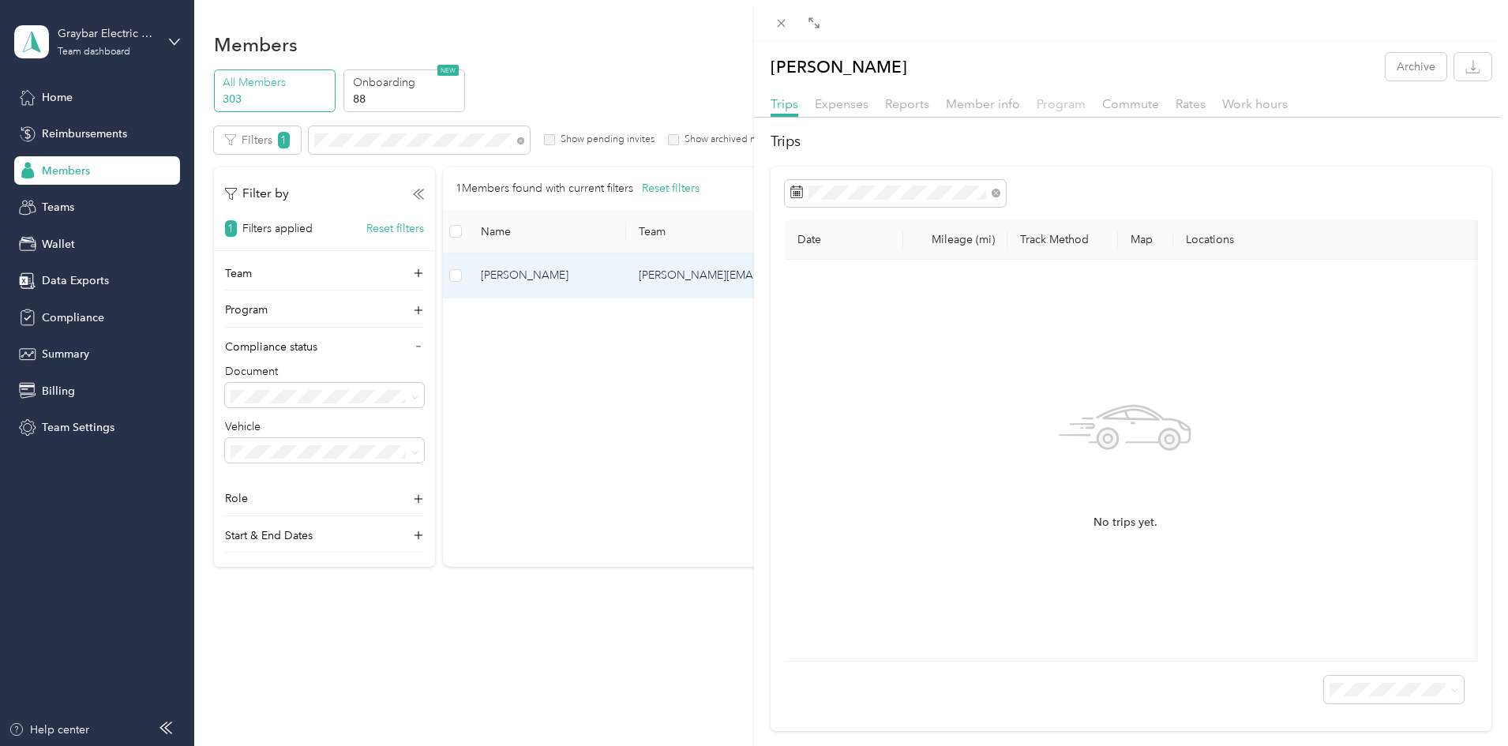
click at [1050, 110] on span "Program" at bounding box center [1061, 103] width 49 height 15
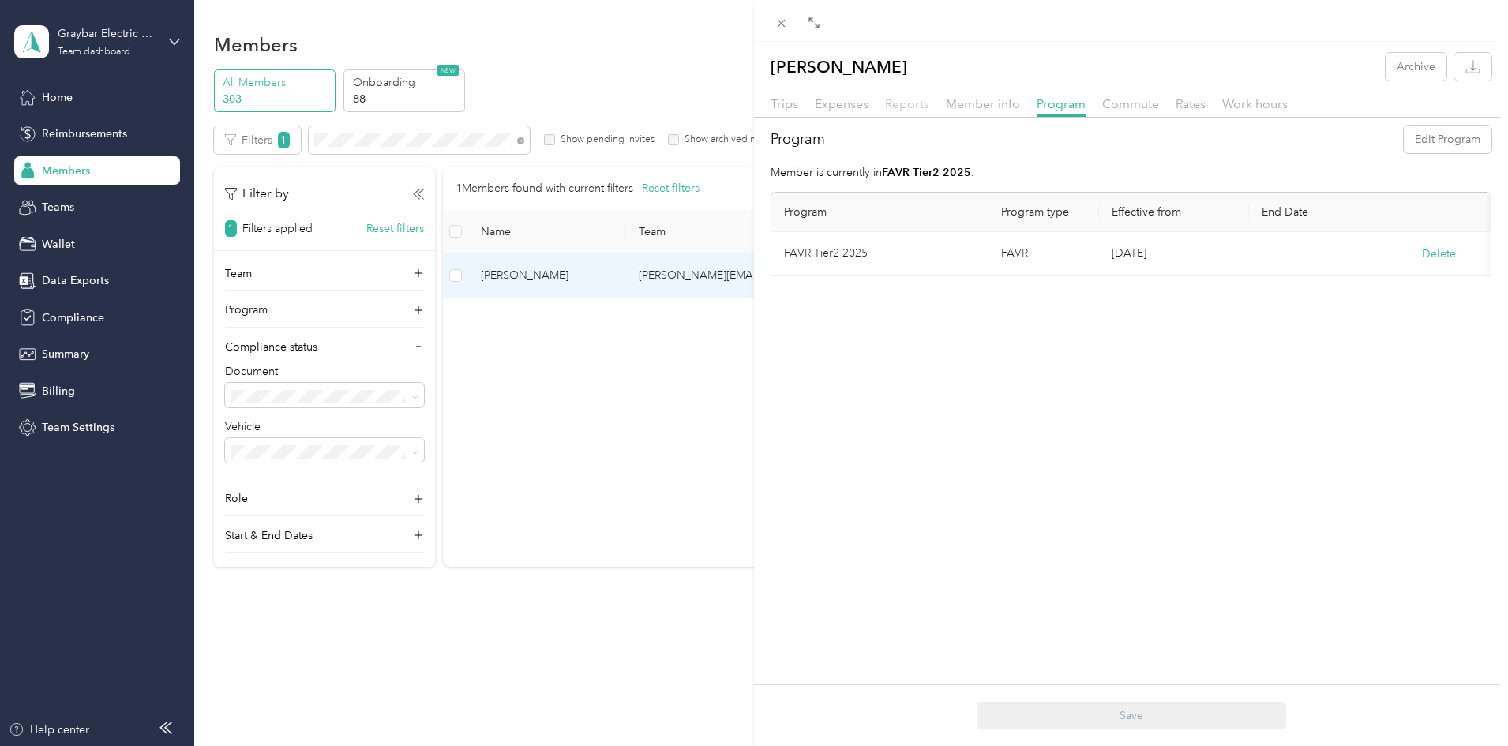
click at [899, 96] on span "Reports" at bounding box center [907, 103] width 44 height 15
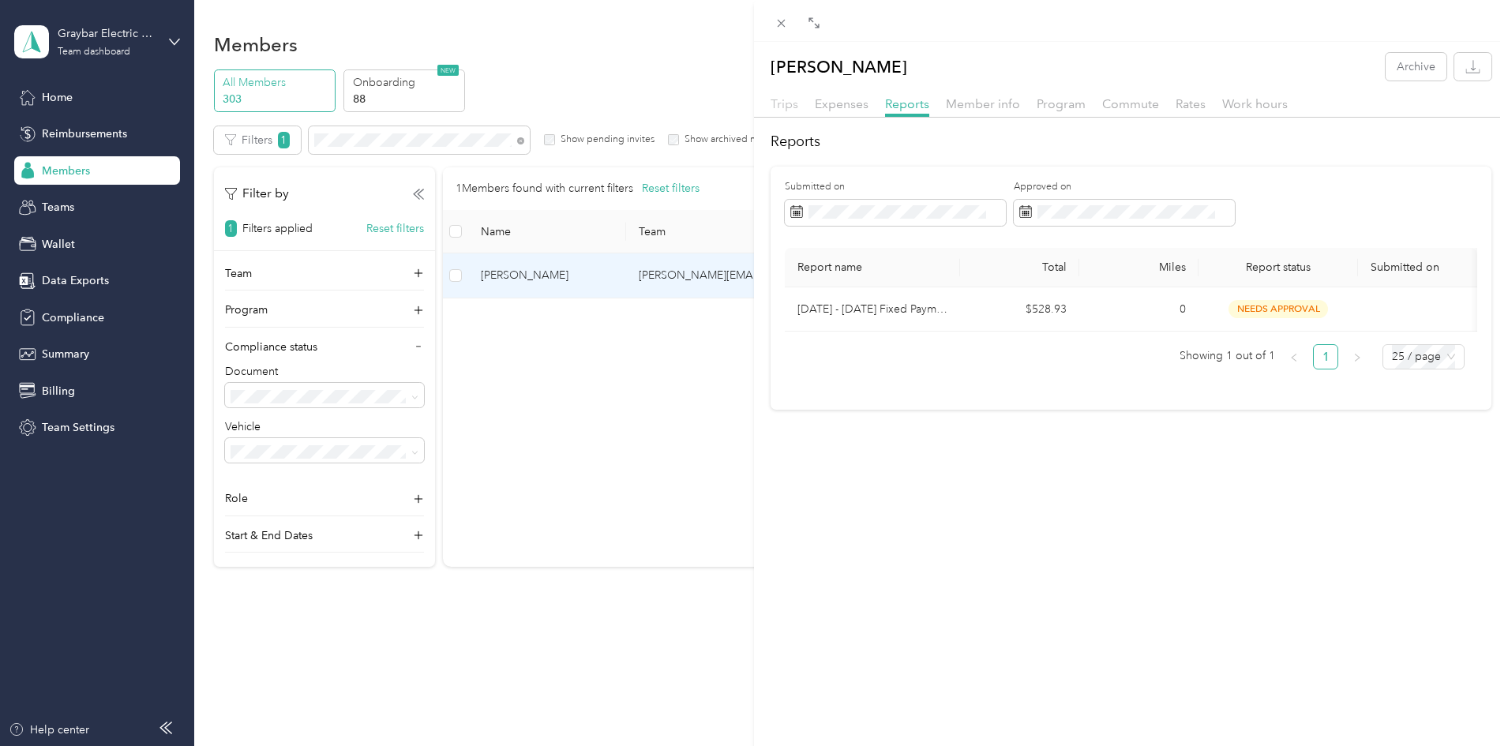
click at [780, 102] on span "Trips" at bounding box center [785, 103] width 28 height 15
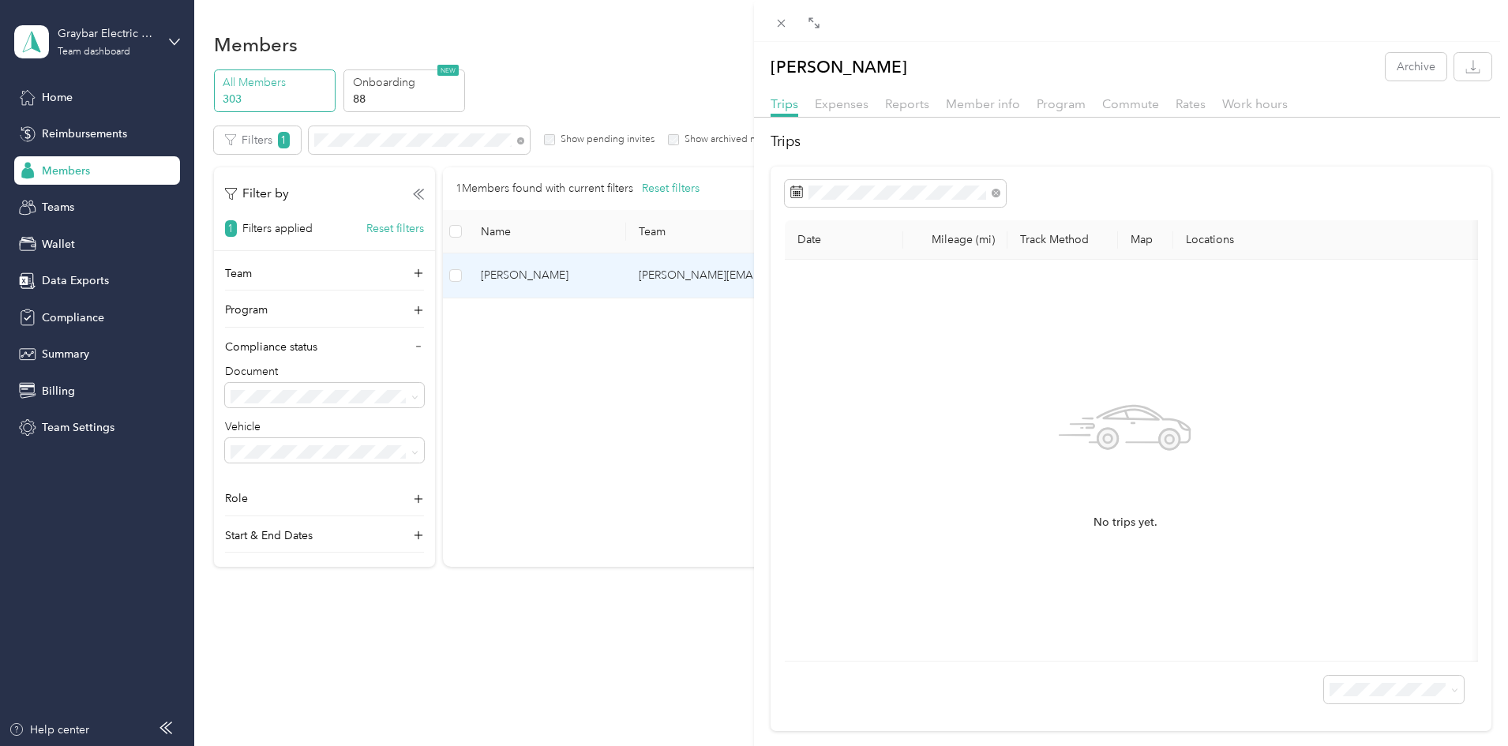
click at [1070, 111] on div "Program" at bounding box center [1061, 105] width 49 height 20
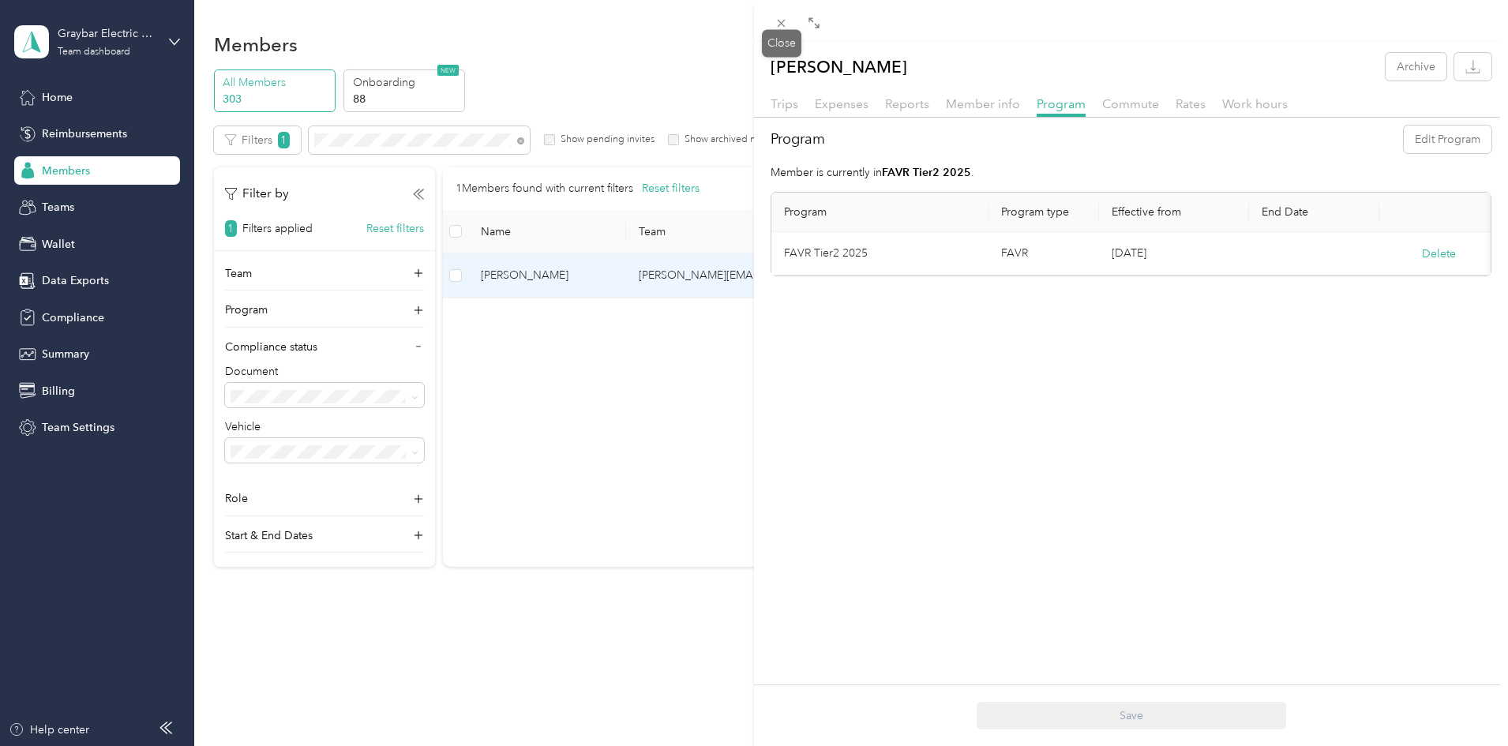
click at [783, 22] on icon at bounding box center [782, 24] width 8 height 8
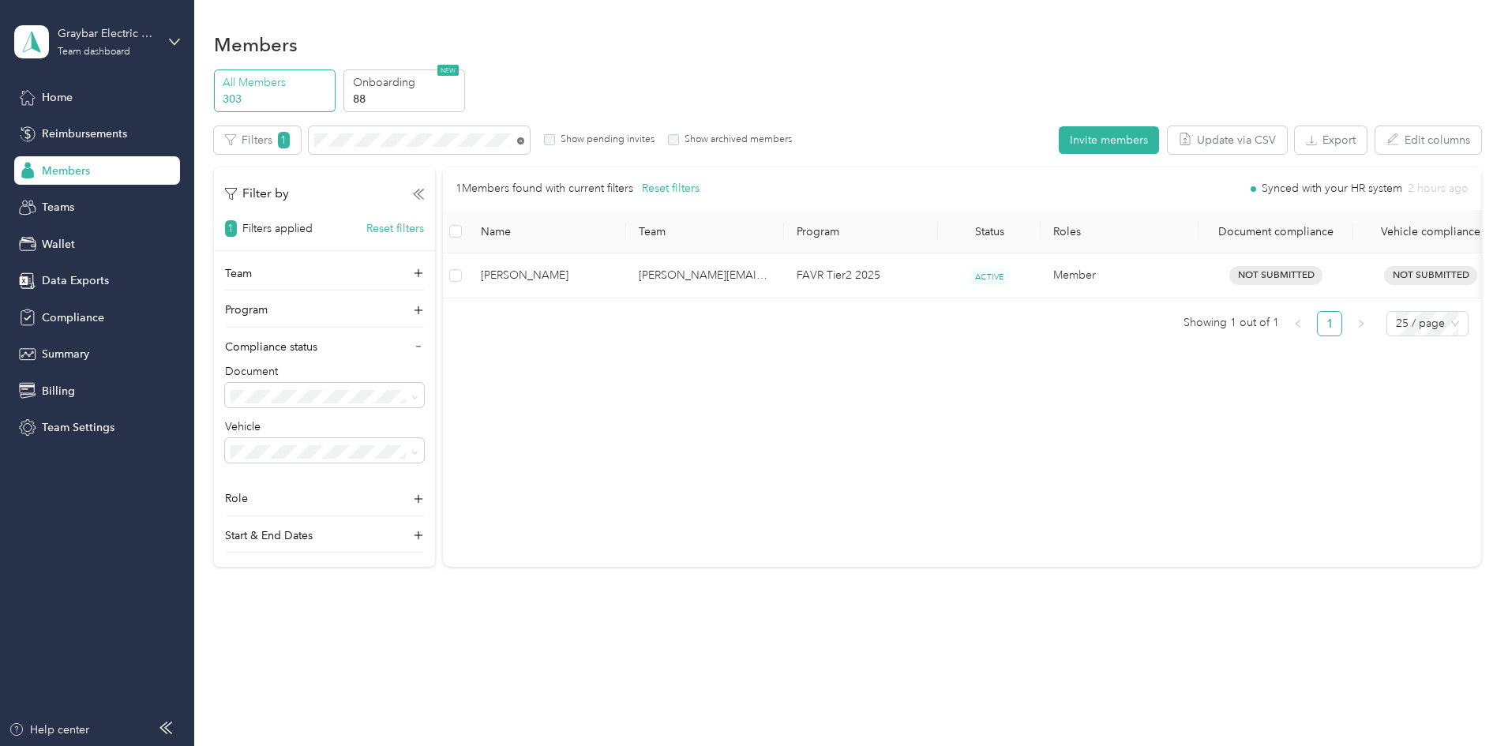
click at [524, 139] on icon at bounding box center [520, 140] width 7 height 7
click at [626, 265] on td "[PERSON_NAME]" at bounding box center [547, 275] width 158 height 44
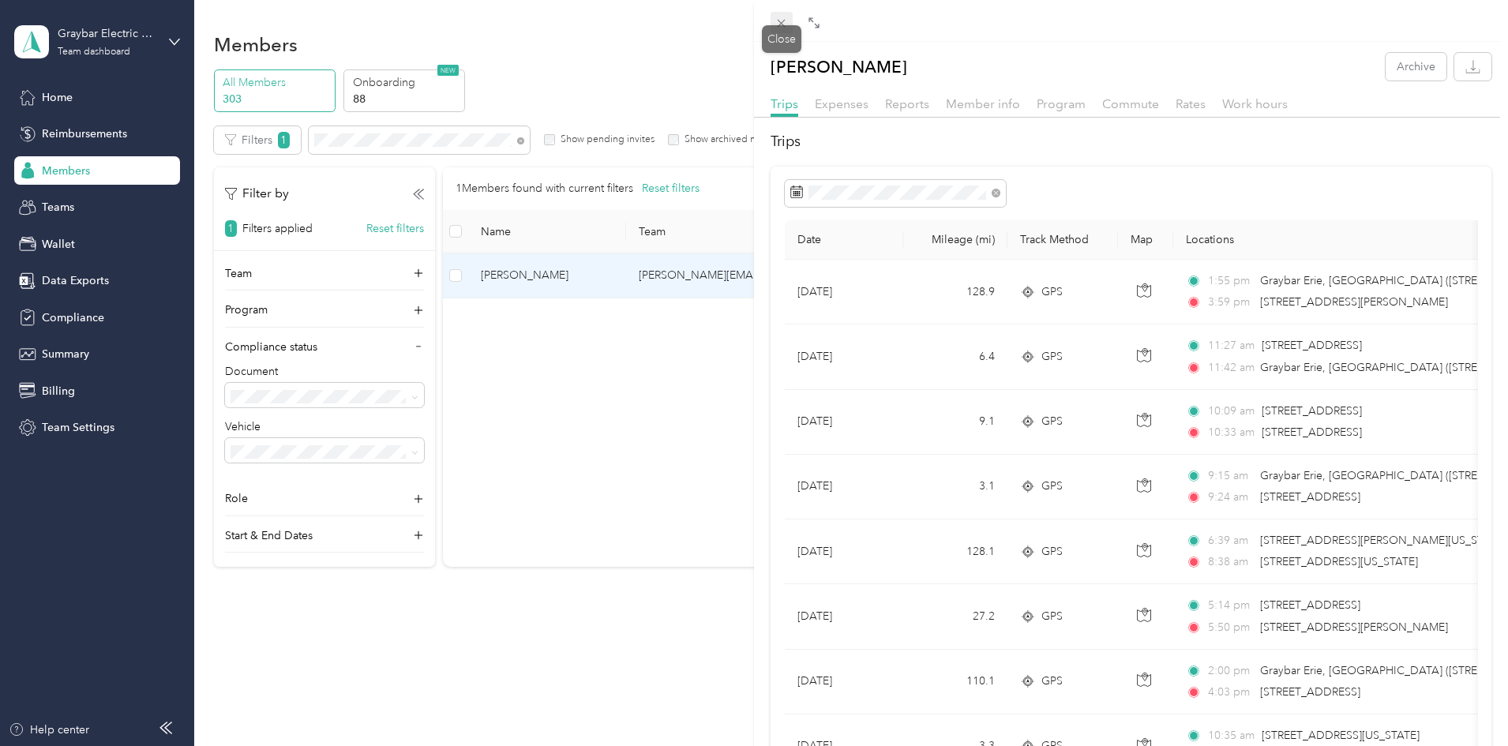
click at [788, 24] on icon at bounding box center [781, 23] width 13 height 13
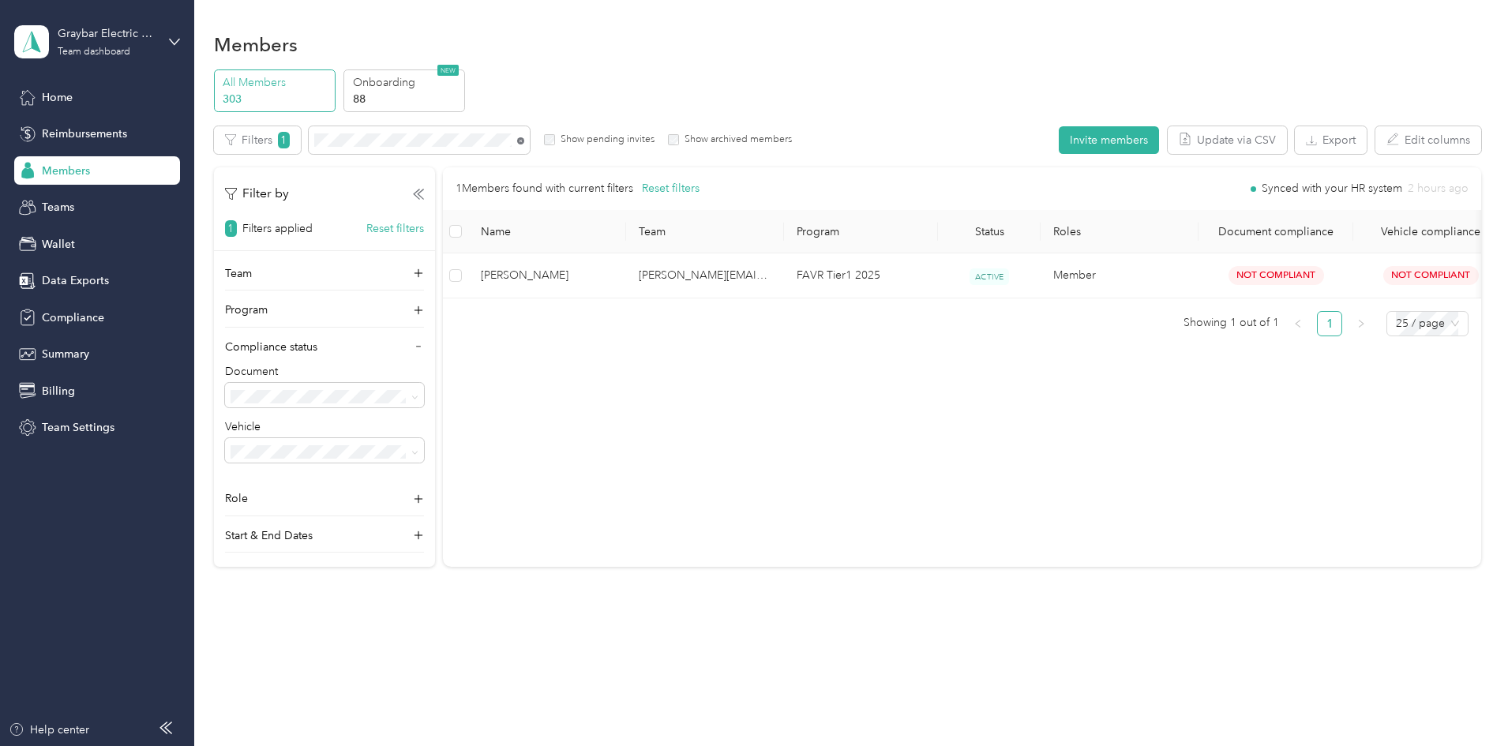
click at [524, 142] on icon at bounding box center [520, 140] width 7 height 7
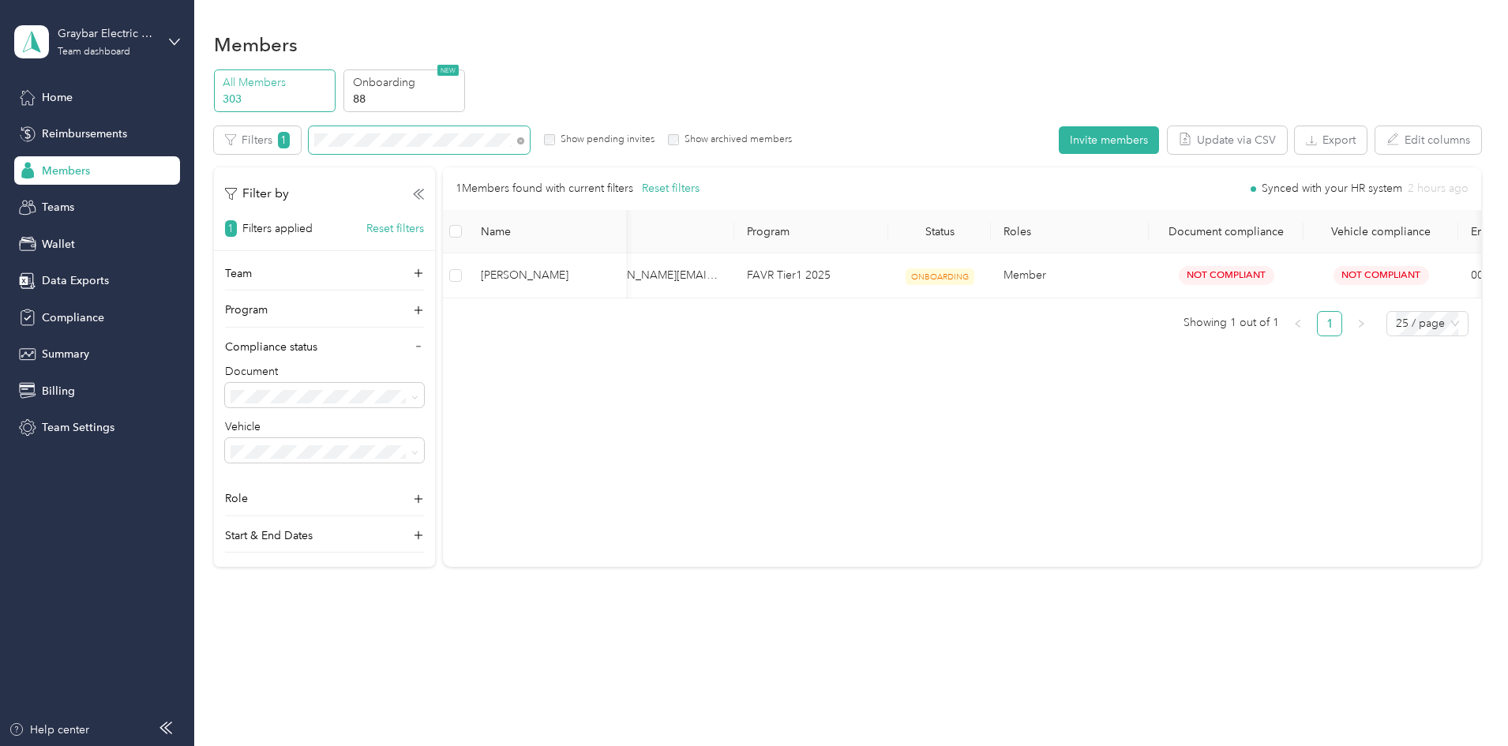
scroll to position [0, 43]
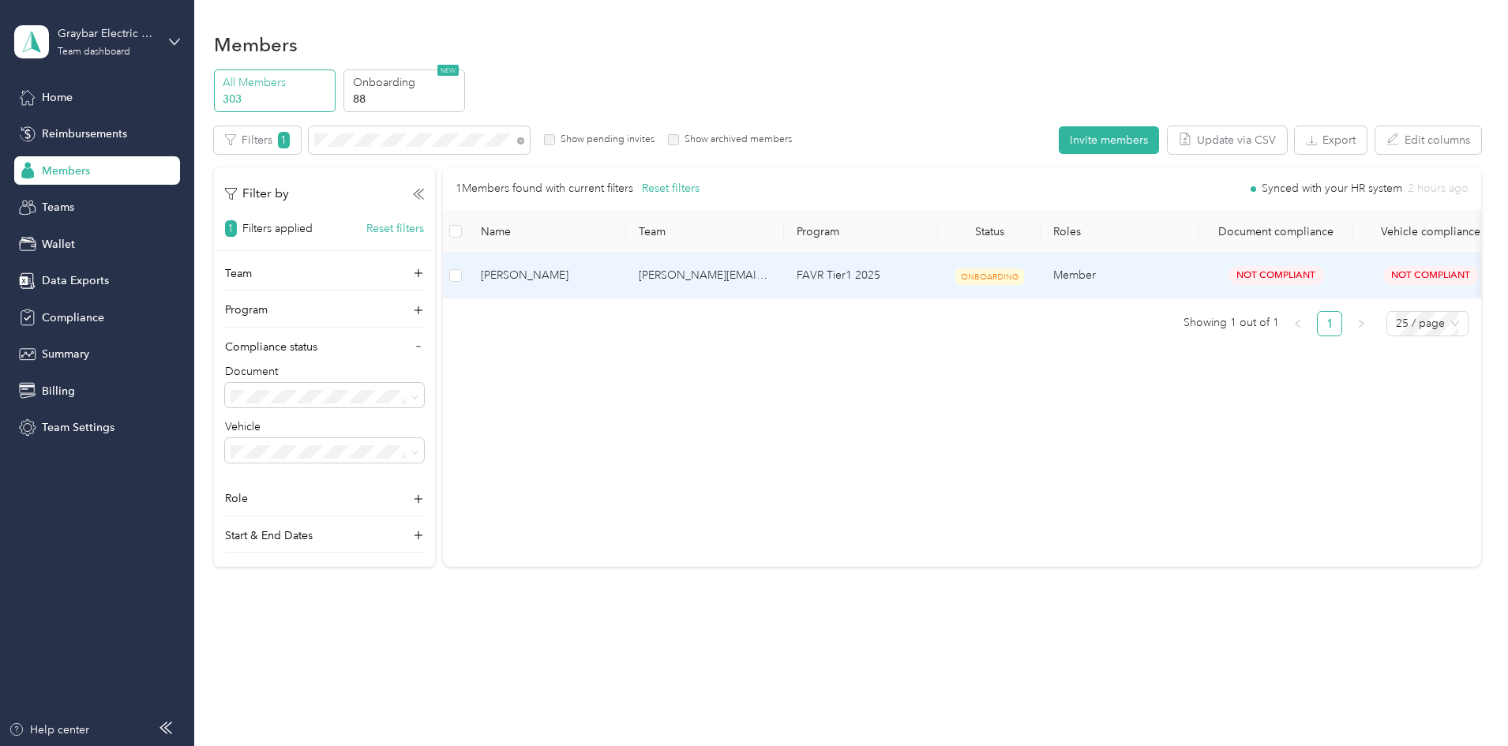
click at [614, 277] on span "[PERSON_NAME]" at bounding box center [547, 275] width 133 height 17
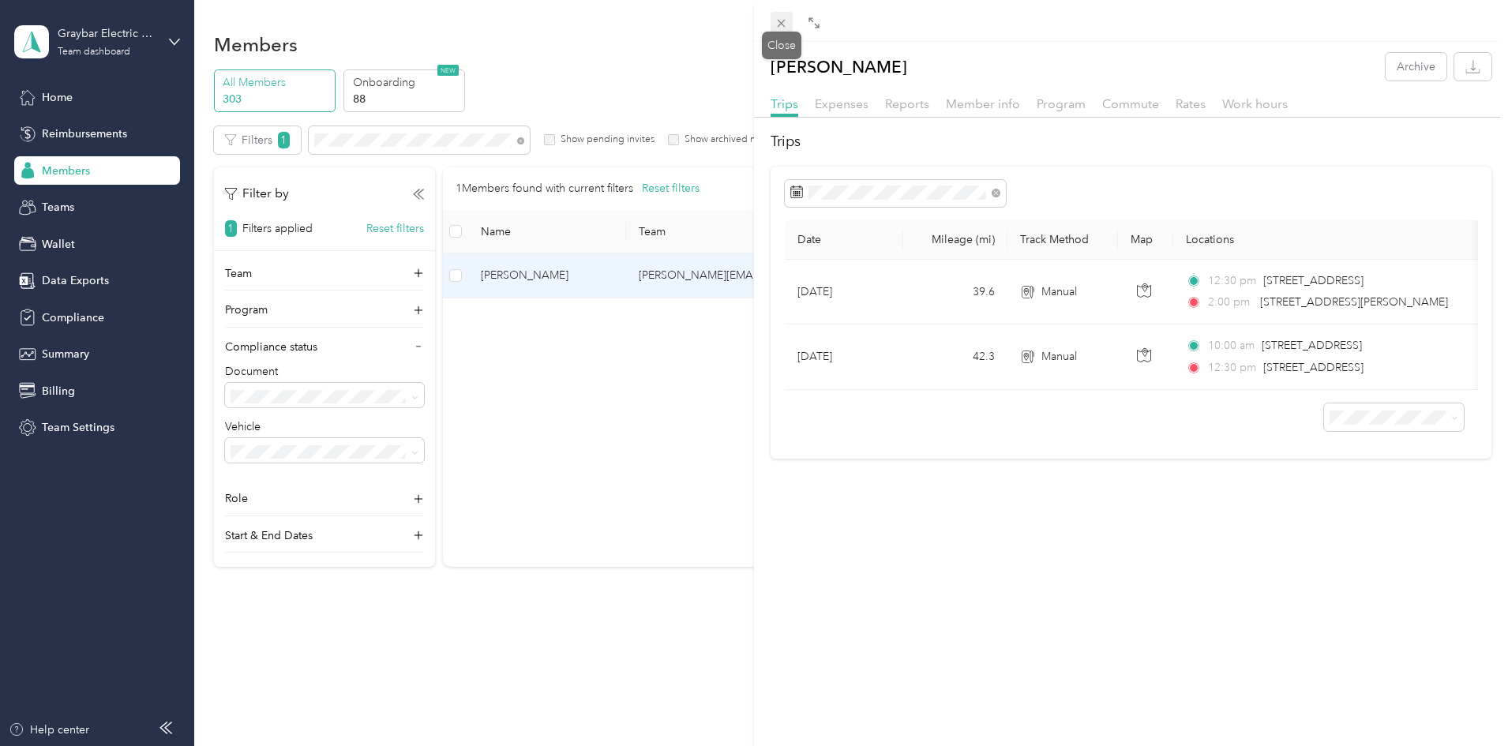
click at [781, 19] on icon at bounding box center [781, 23] width 13 height 13
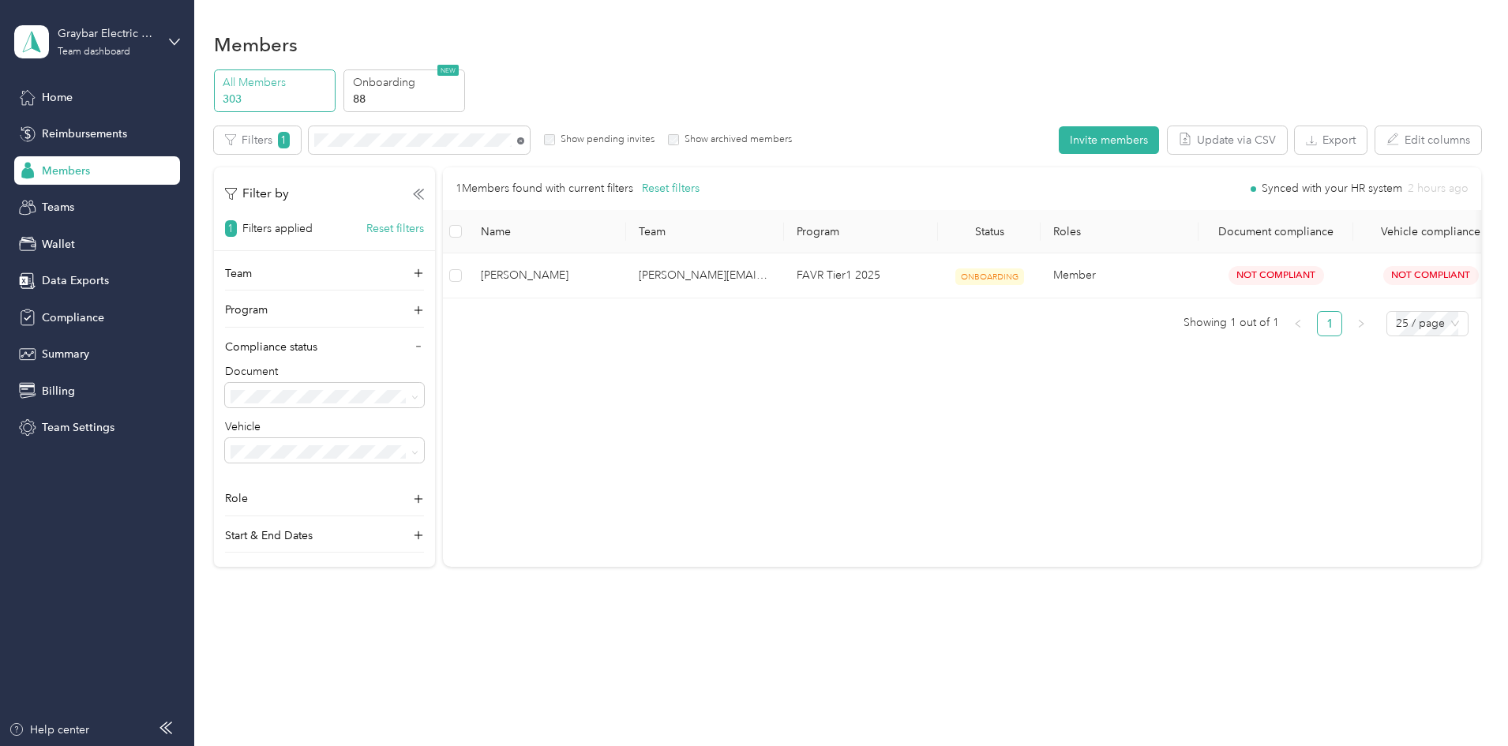
click at [524, 139] on icon at bounding box center [520, 140] width 7 height 7
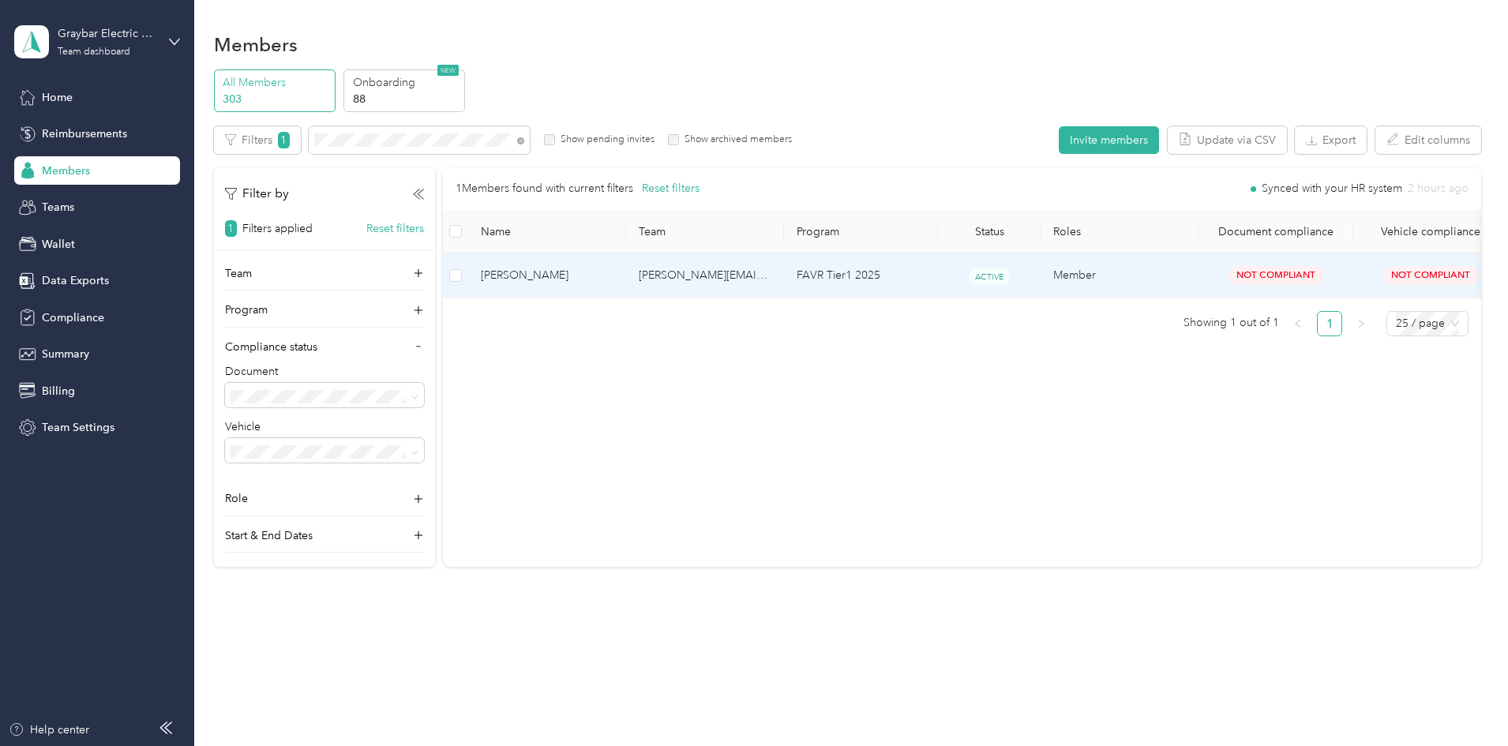
click at [614, 269] on span "[PERSON_NAME]" at bounding box center [547, 275] width 133 height 17
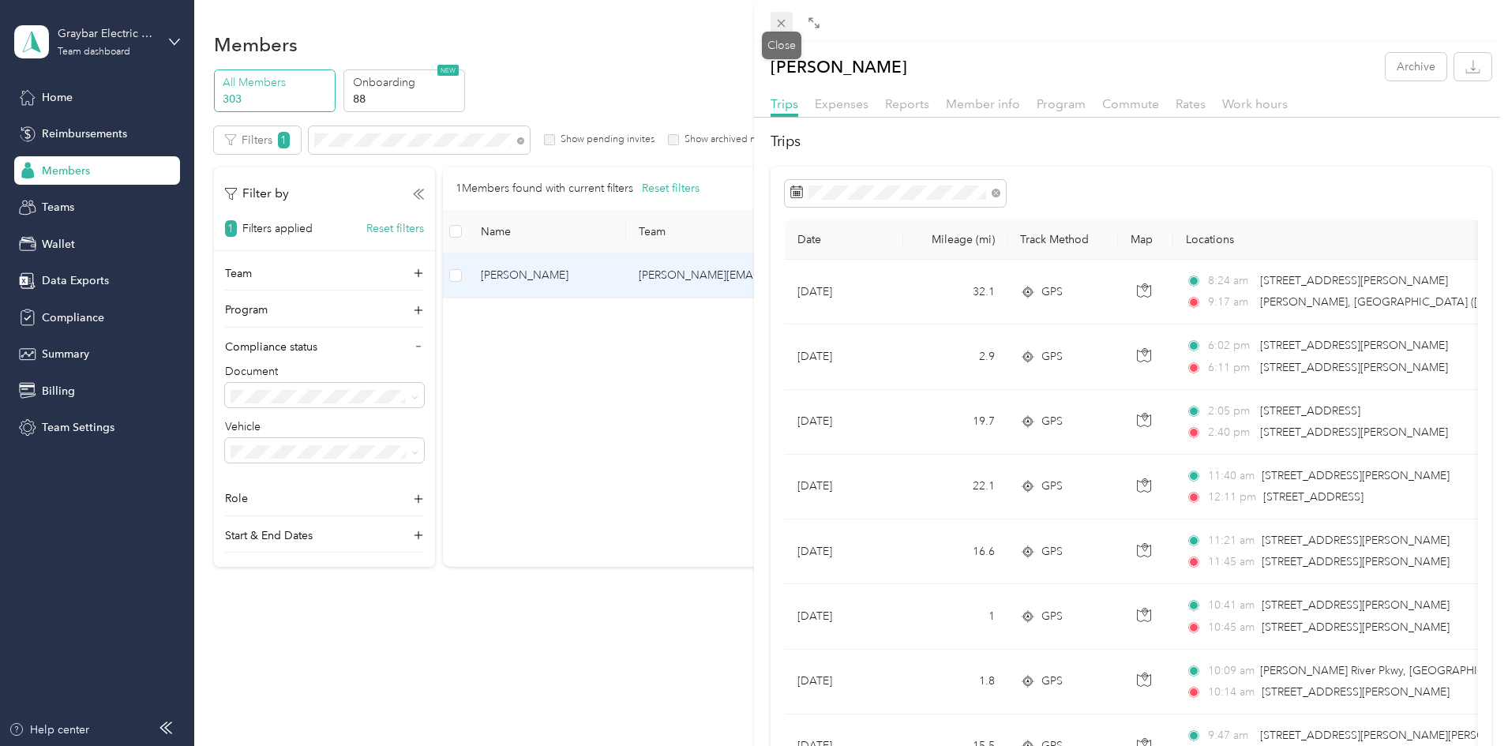
click at [785, 21] on icon at bounding box center [782, 24] width 8 height 8
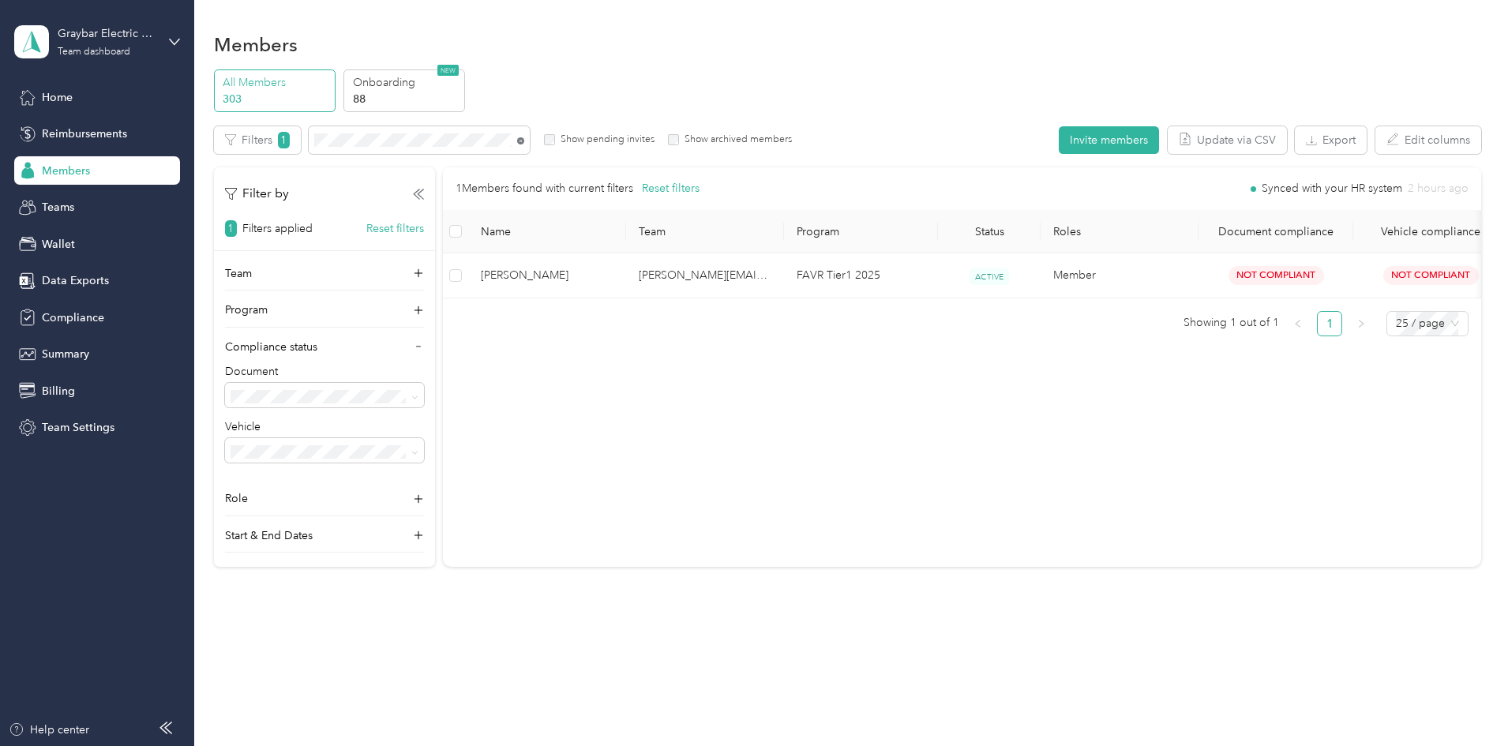
click at [524, 141] on icon at bounding box center [520, 140] width 7 height 7
click at [530, 142] on span at bounding box center [419, 140] width 221 height 28
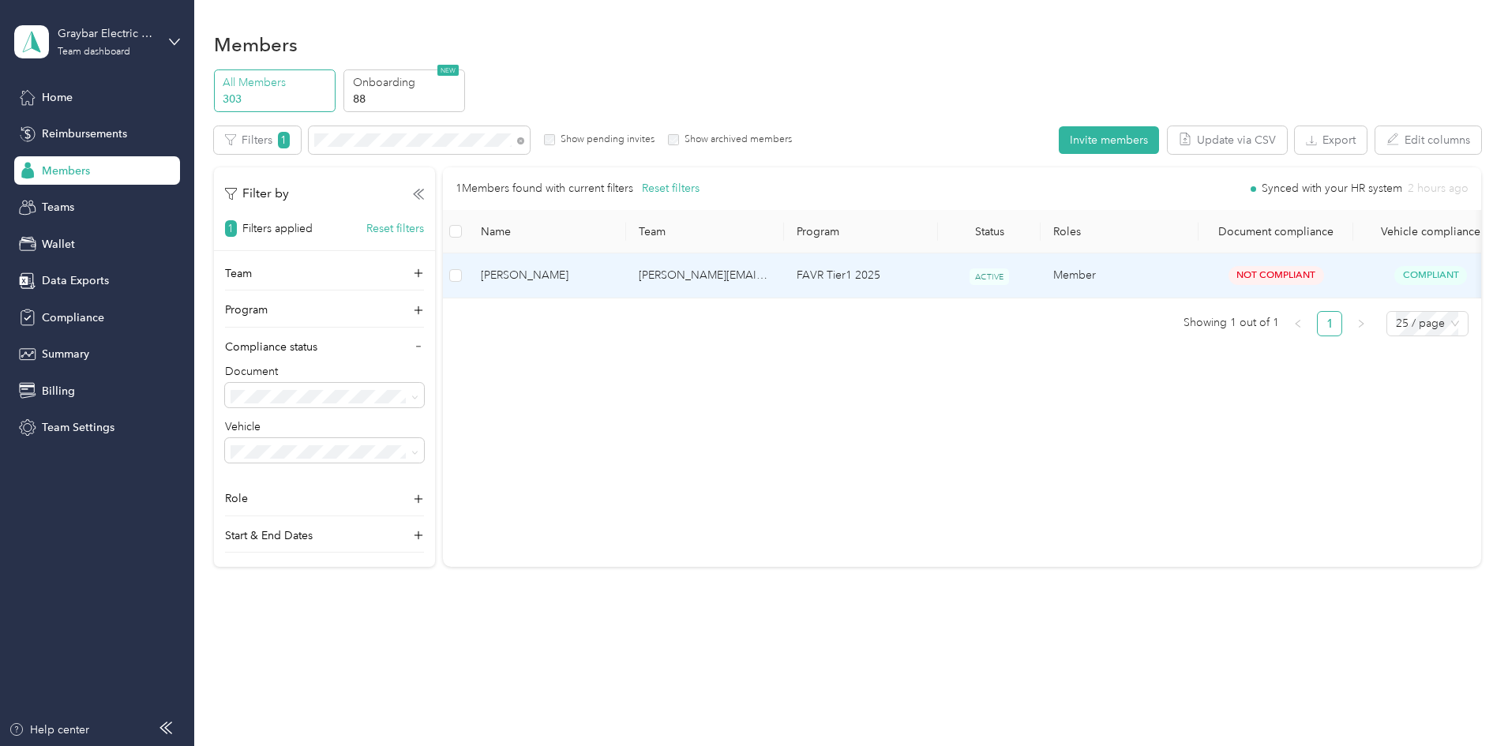
click at [614, 276] on span "[PERSON_NAME]" at bounding box center [547, 275] width 133 height 17
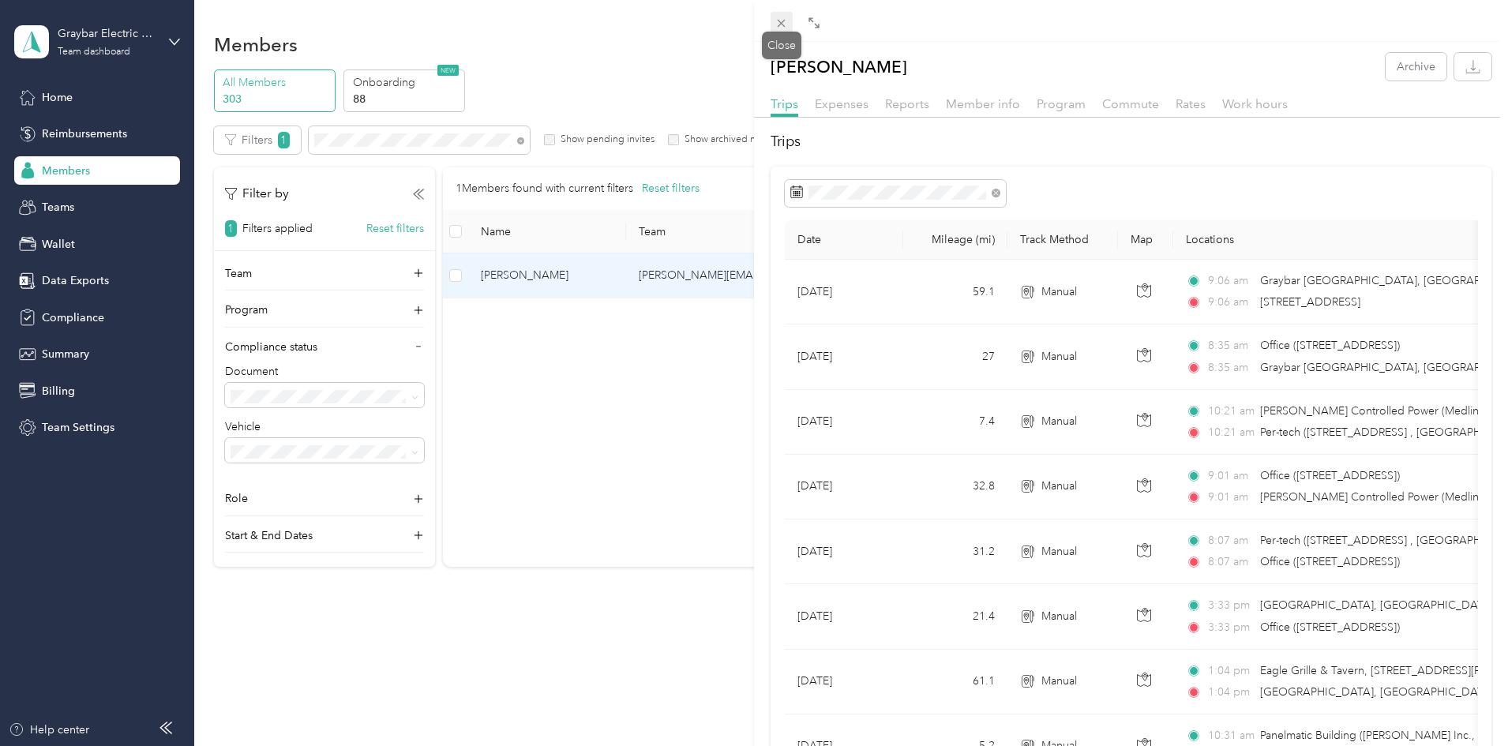
click at [787, 23] on icon at bounding box center [781, 23] width 13 height 13
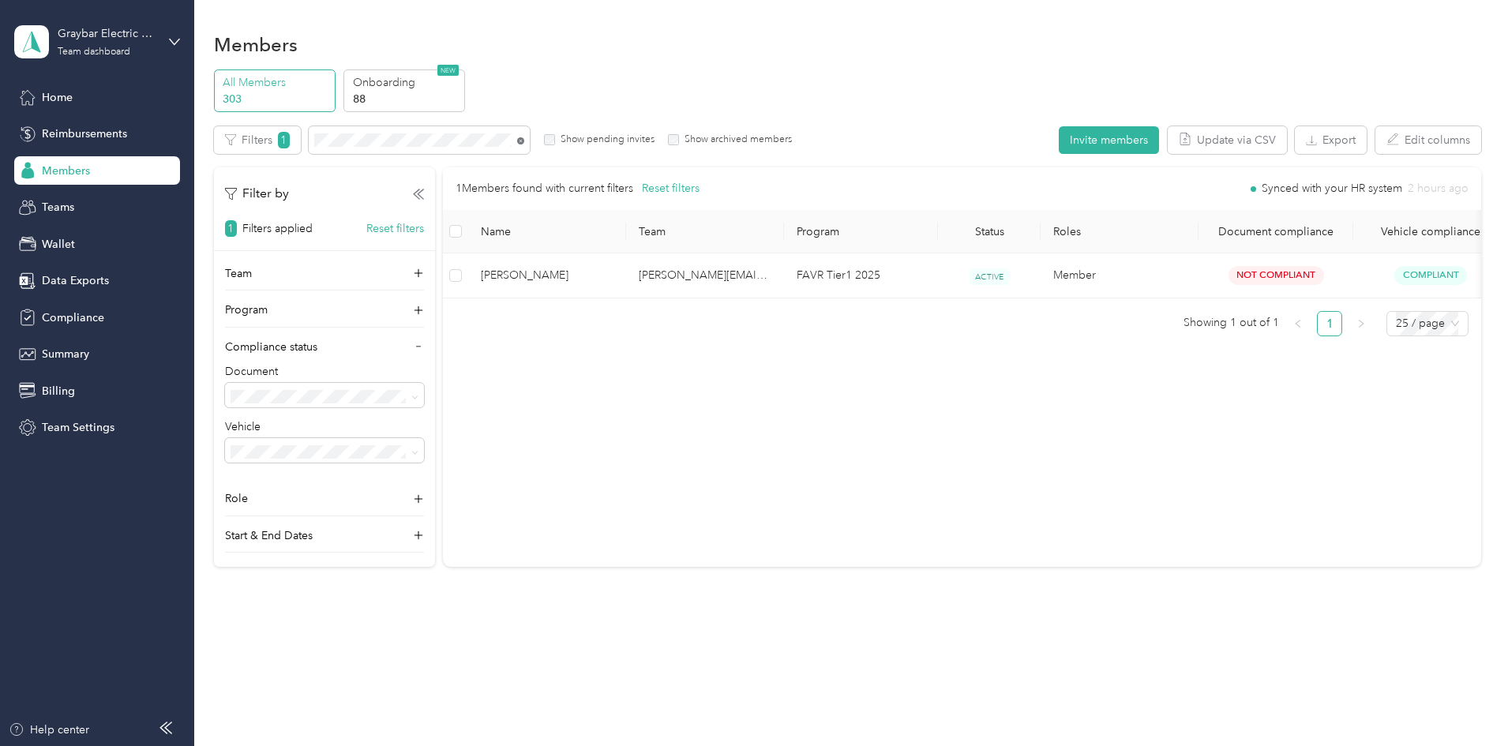
click at [524, 140] on icon at bounding box center [520, 140] width 7 height 7
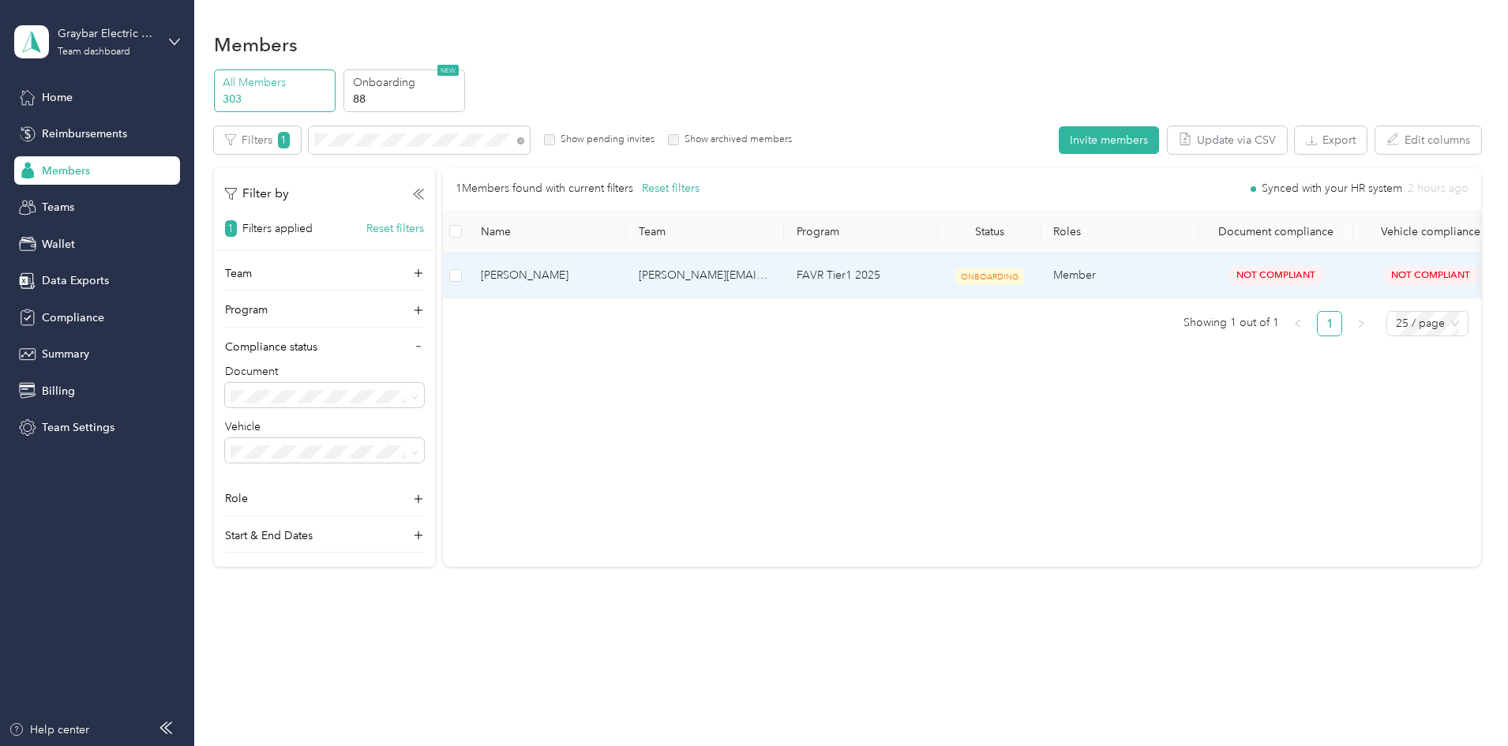
click at [626, 261] on td "[PERSON_NAME]" at bounding box center [547, 275] width 158 height 44
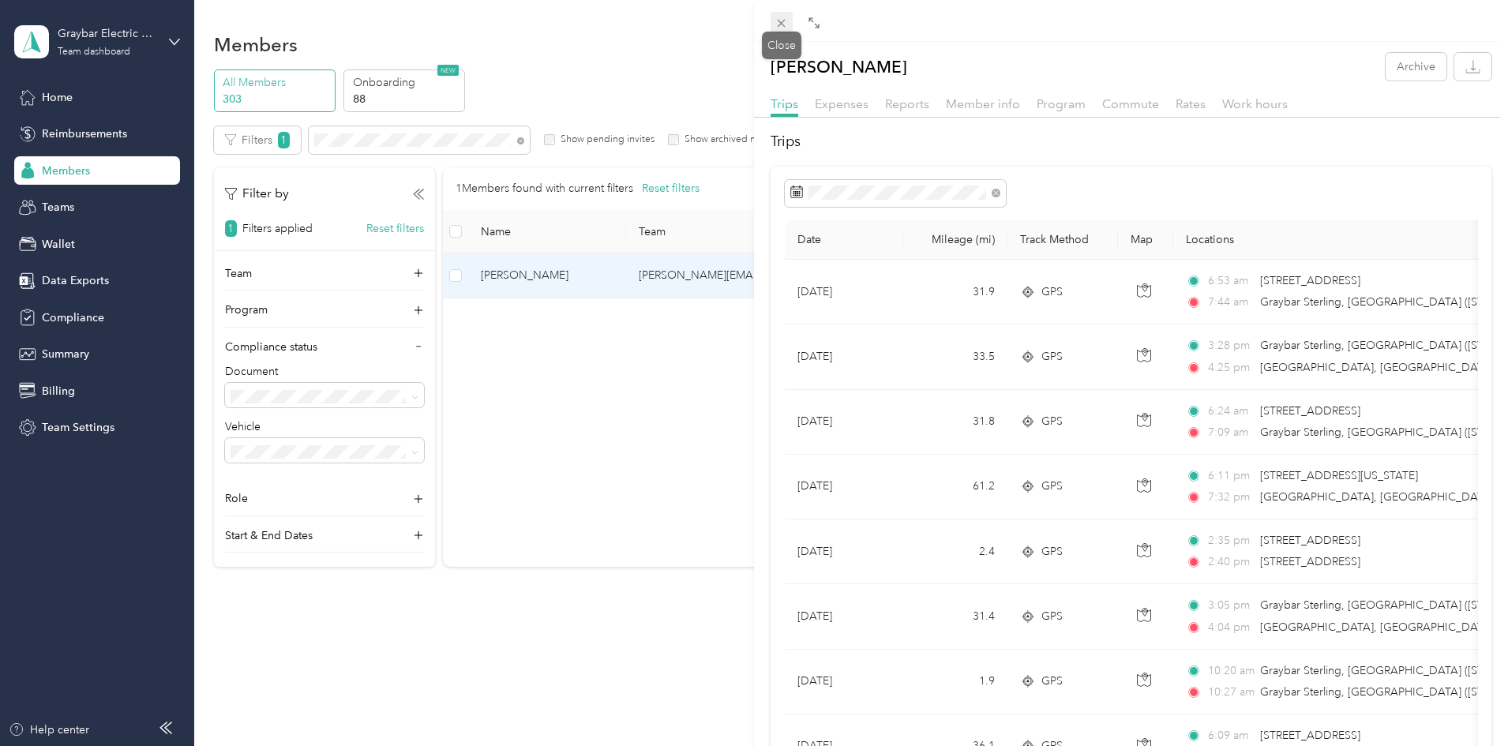
click at [780, 27] on icon at bounding box center [781, 23] width 13 height 13
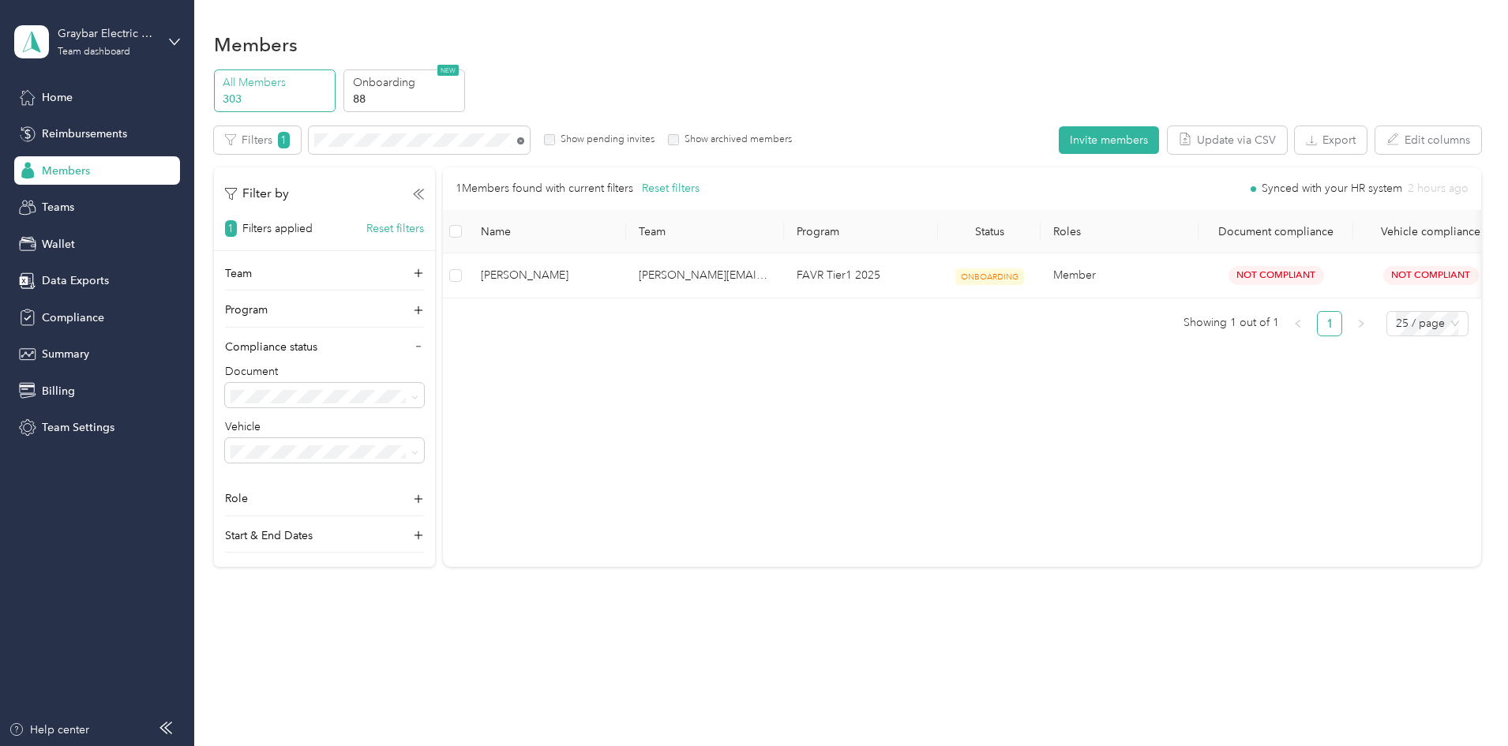
click at [524, 139] on icon at bounding box center [520, 140] width 7 height 7
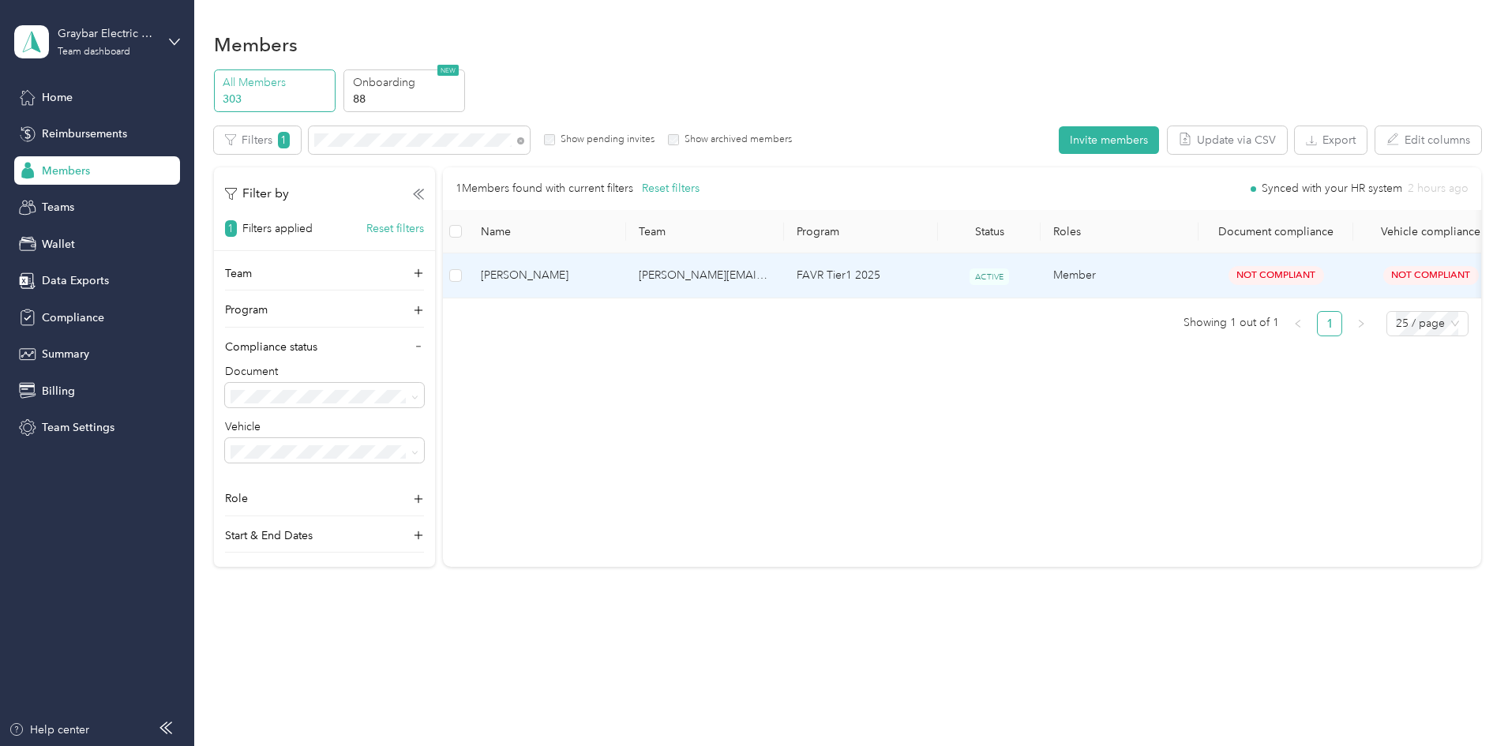
click at [614, 282] on span "[PERSON_NAME]" at bounding box center [547, 275] width 133 height 17
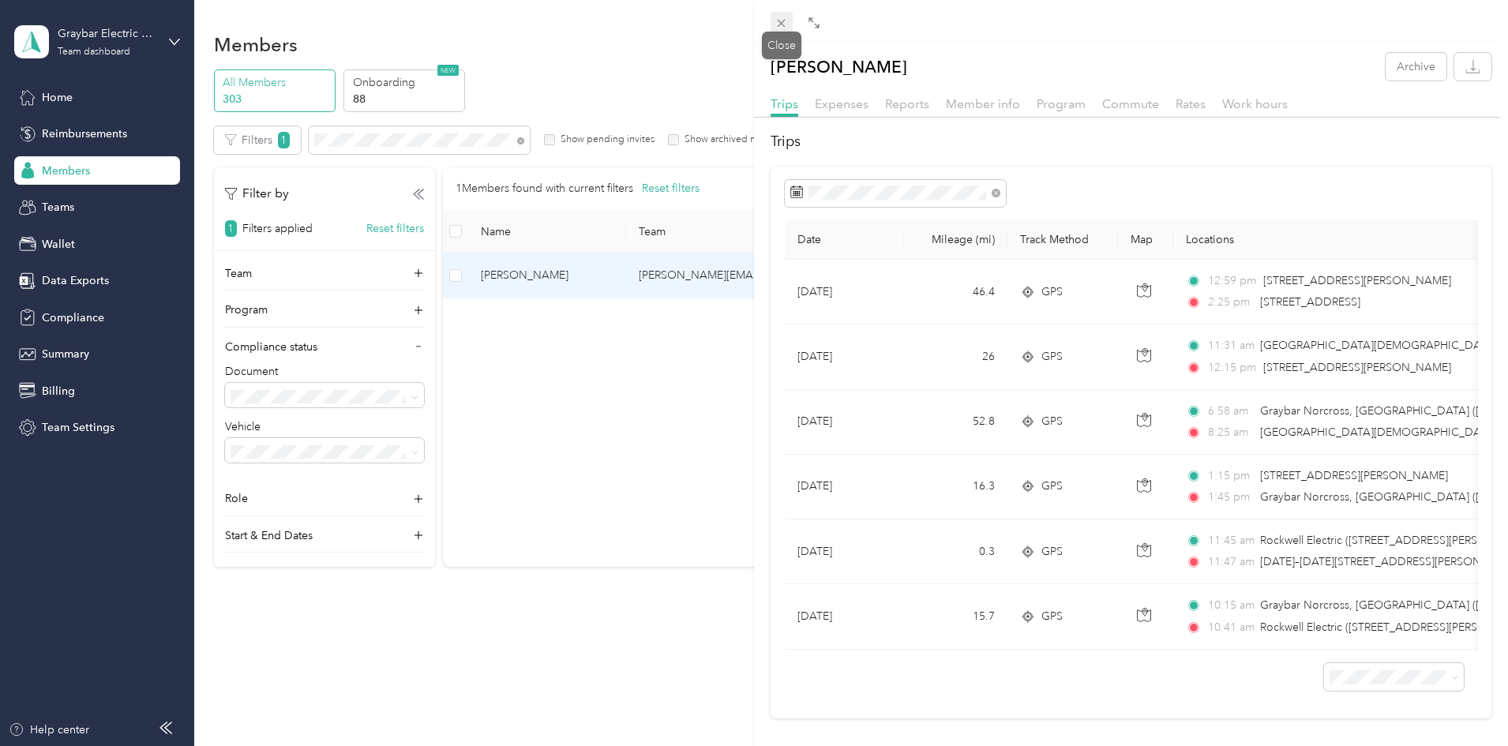
click at [776, 28] on icon at bounding box center [781, 23] width 13 height 13
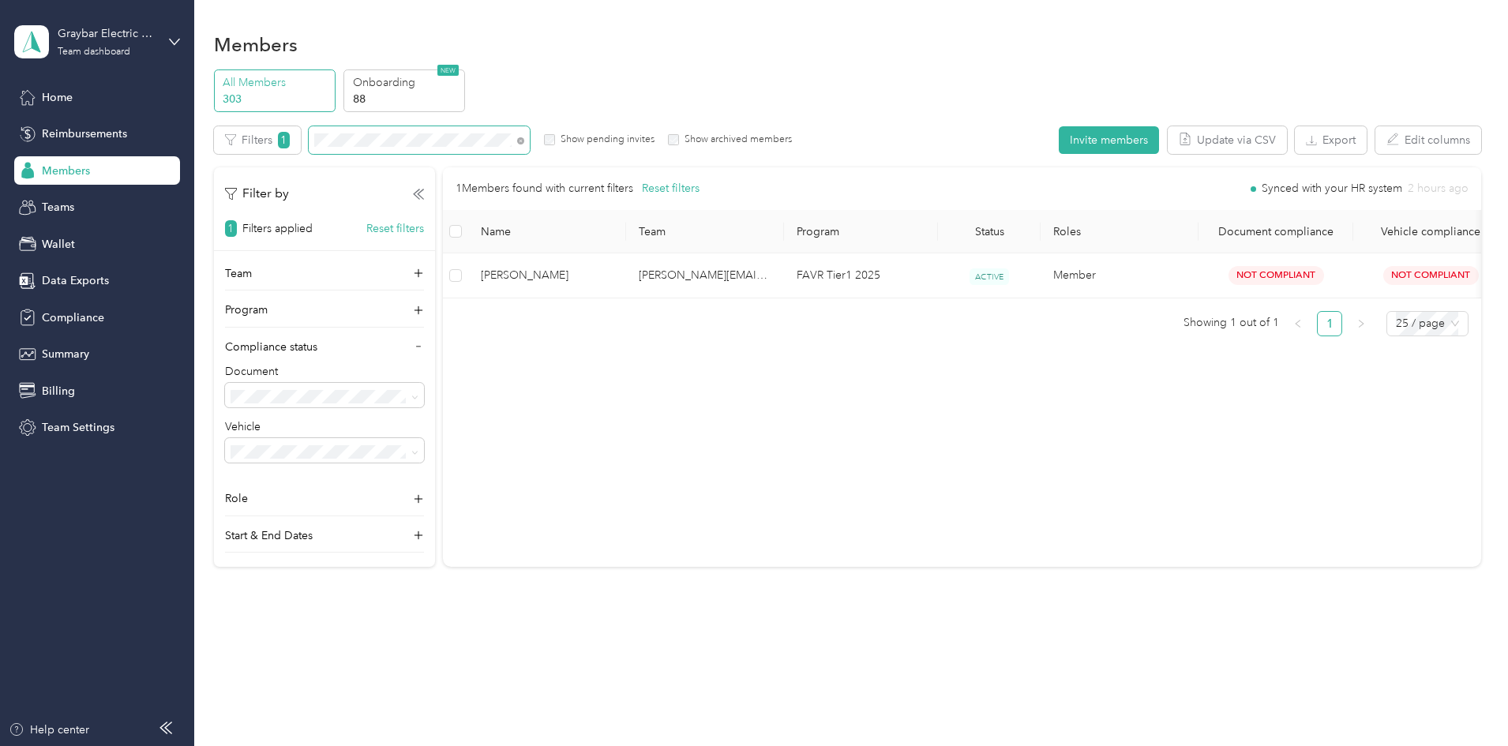
click at [530, 142] on span at bounding box center [419, 140] width 221 height 28
click at [524, 142] on icon at bounding box center [520, 140] width 7 height 7
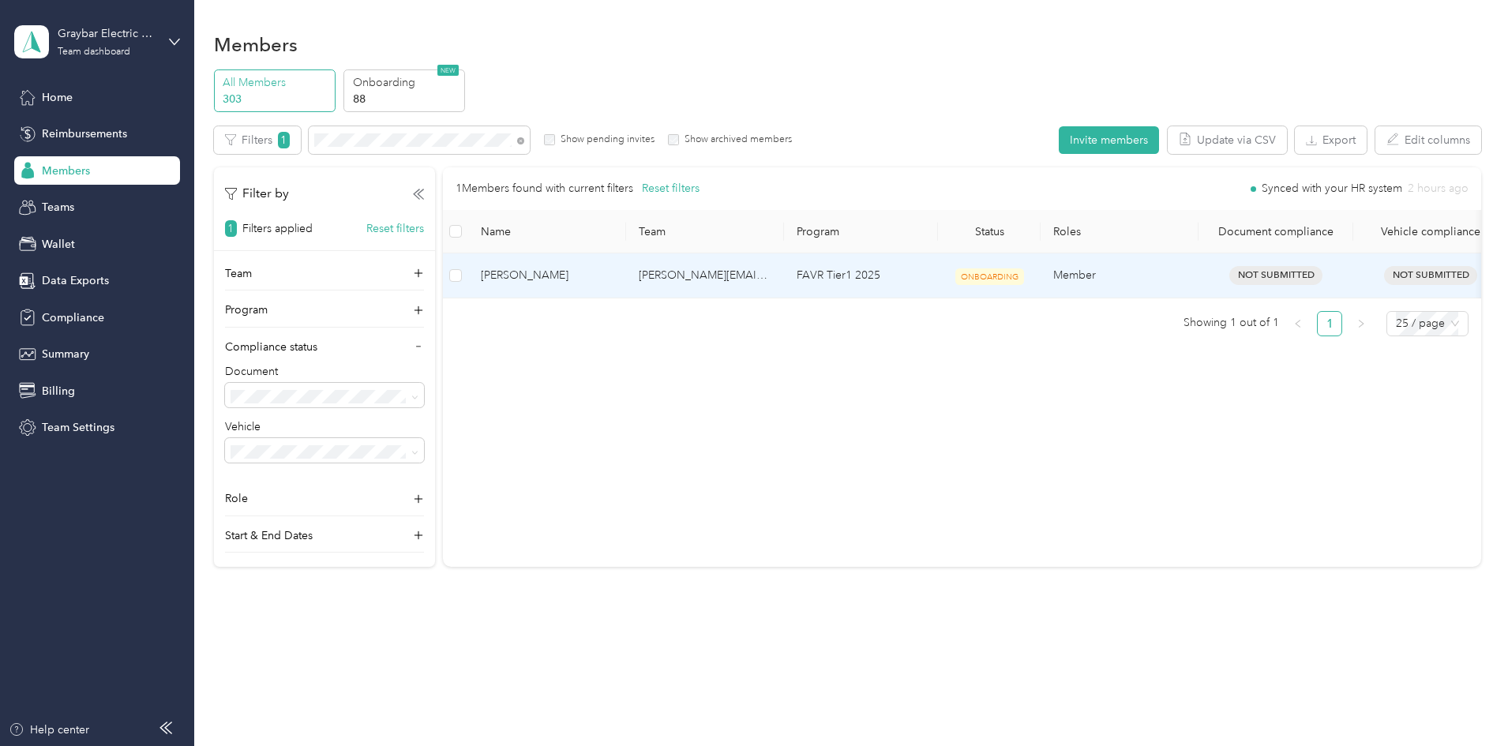
click at [614, 276] on span "[PERSON_NAME]" at bounding box center [547, 275] width 133 height 17
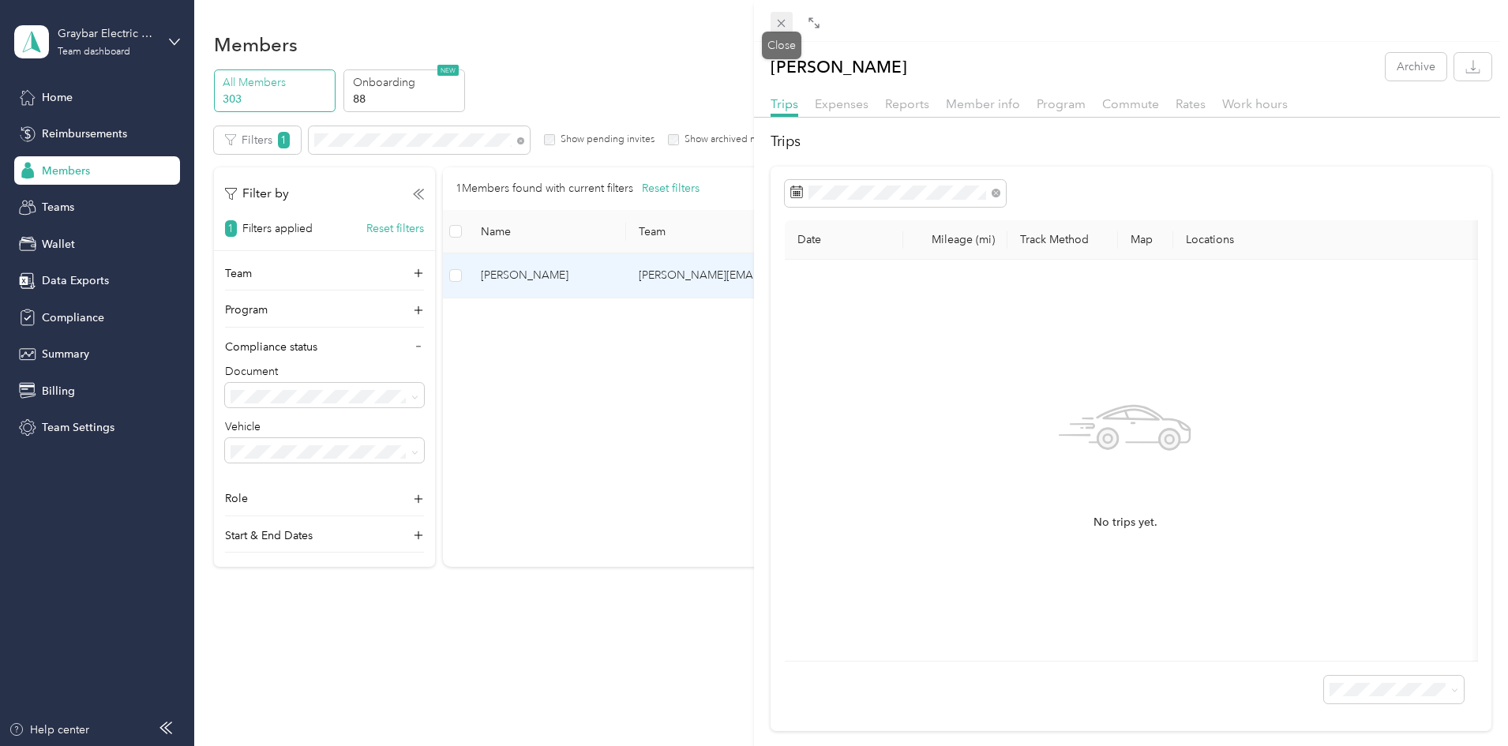
click at [785, 27] on icon at bounding box center [782, 24] width 8 height 8
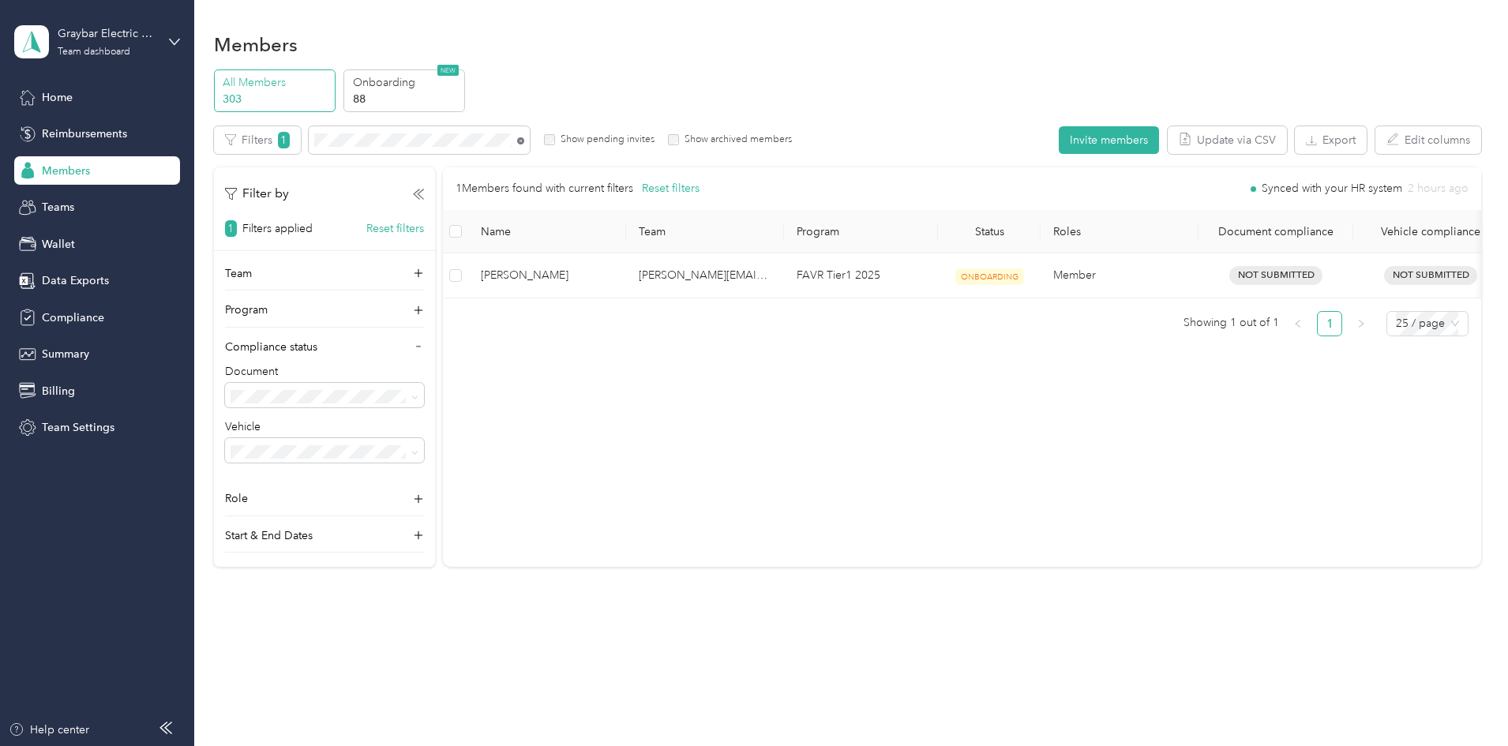
click at [524, 142] on icon at bounding box center [520, 140] width 7 height 7
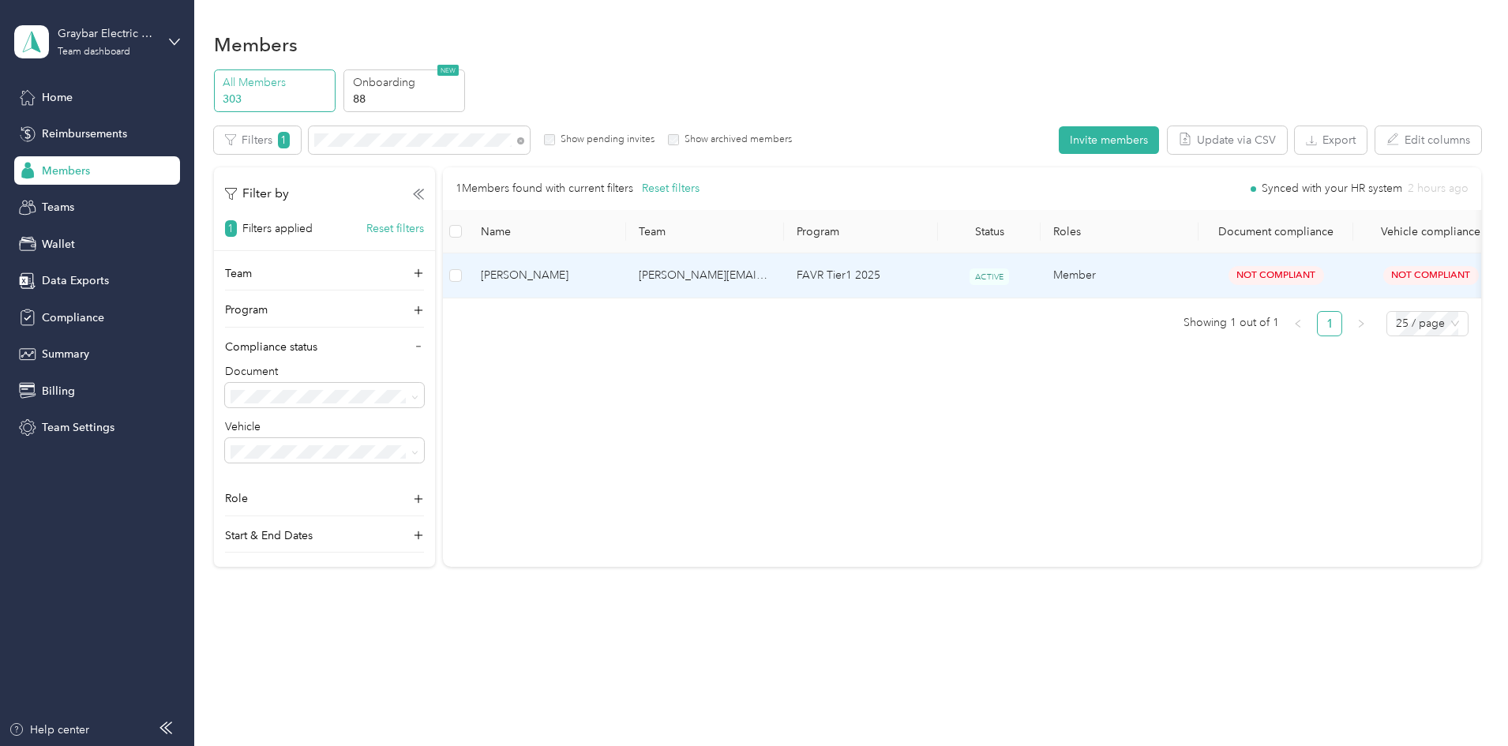
click at [626, 294] on td "[PERSON_NAME]" at bounding box center [547, 275] width 158 height 44
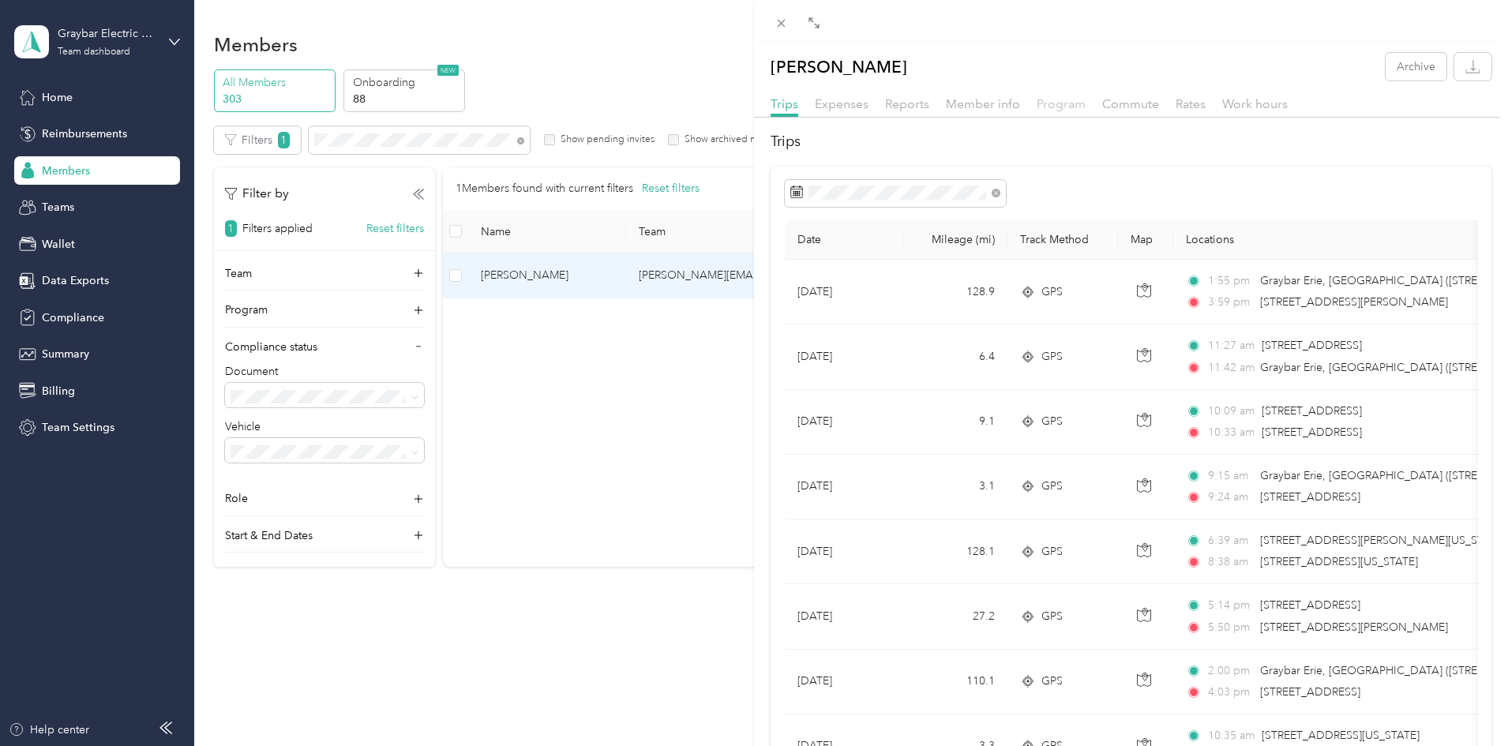
click at [1061, 103] on span "Program" at bounding box center [1061, 103] width 49 height 15
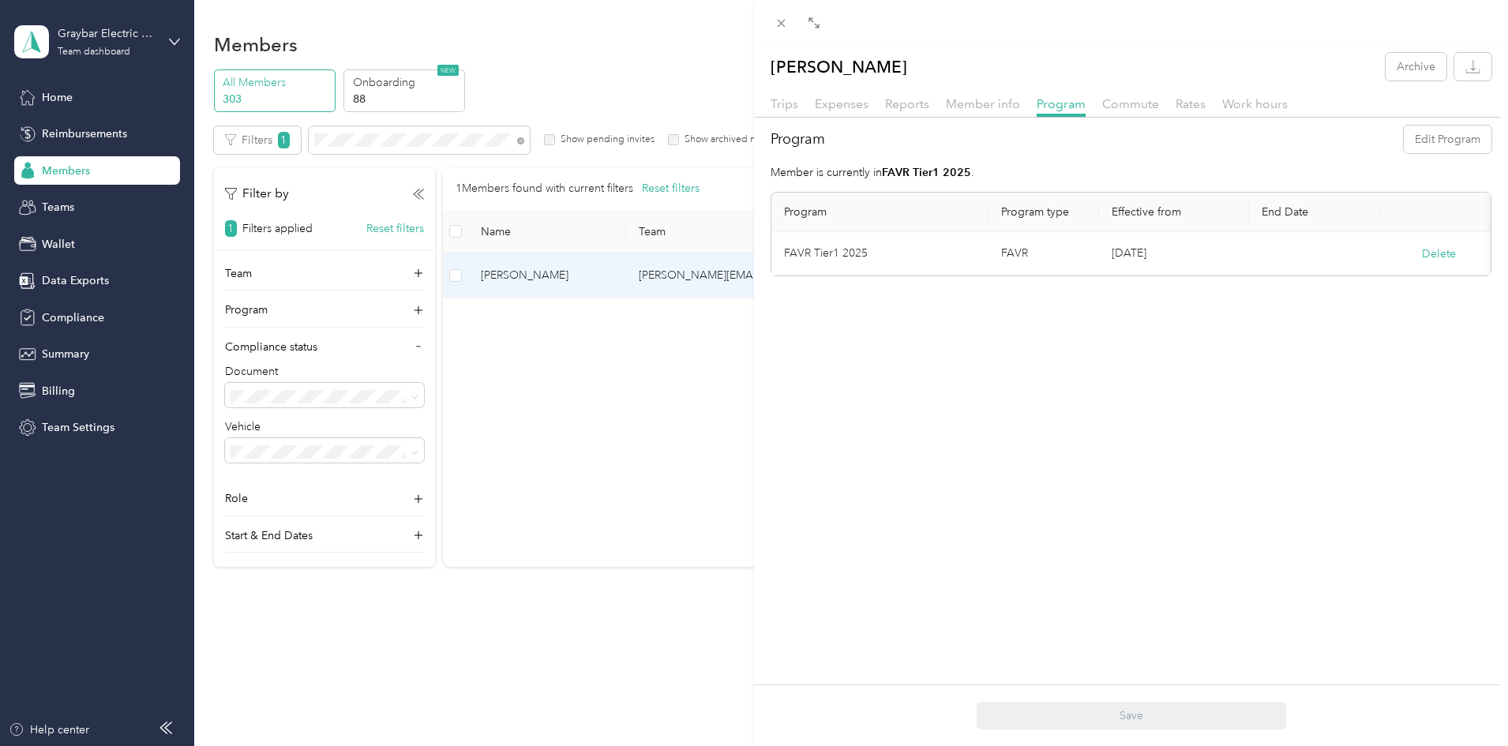
click at [882, 95] on div "Trips Expenses Reports Member info Program Commute Rates Work hours" at bounding box center [1131, 106] width 754 height 23
click at [900, 101] on span "Reports" at bounding box center [907, 103] width 44 height 15
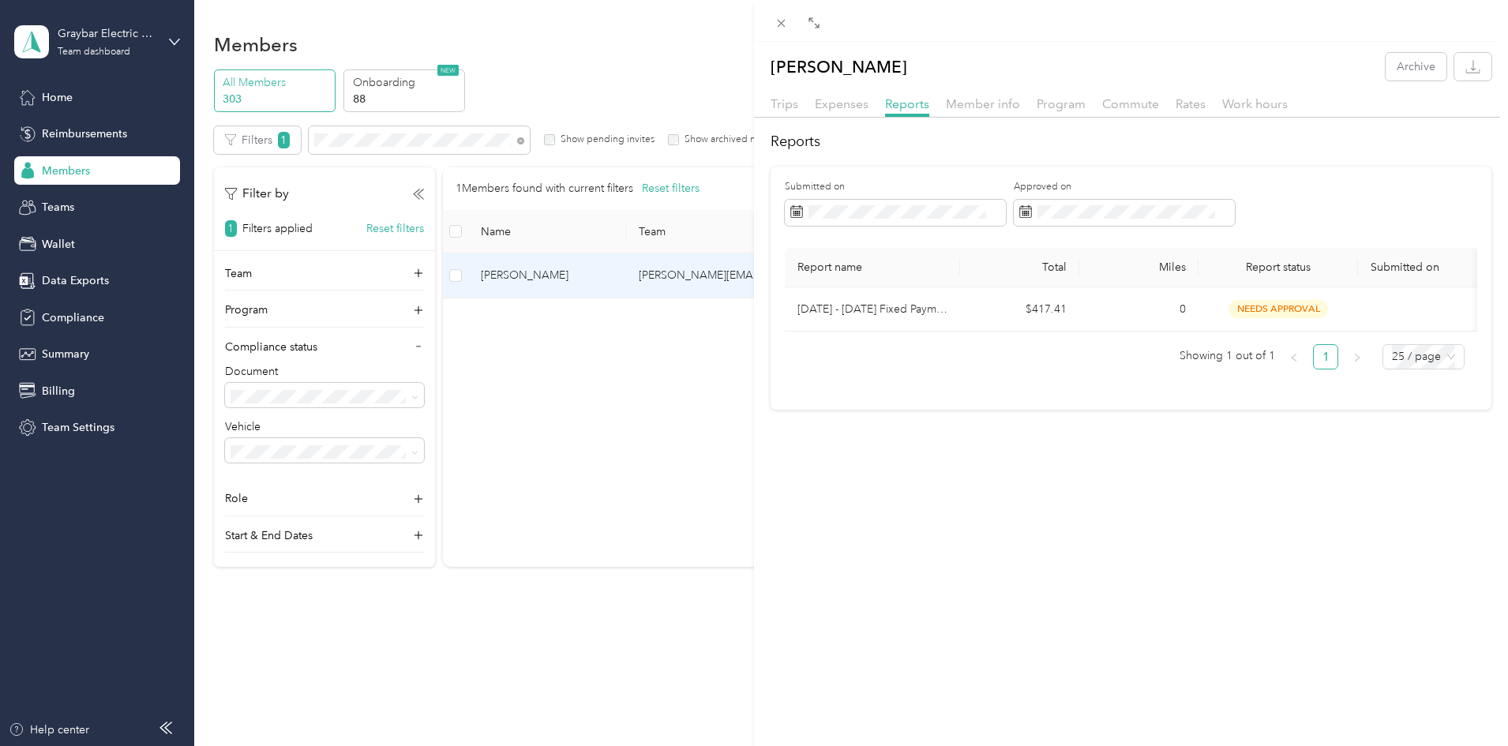
click at [782, 95] on div "Trips" at bounding box center [785, 105] width 28 height 20
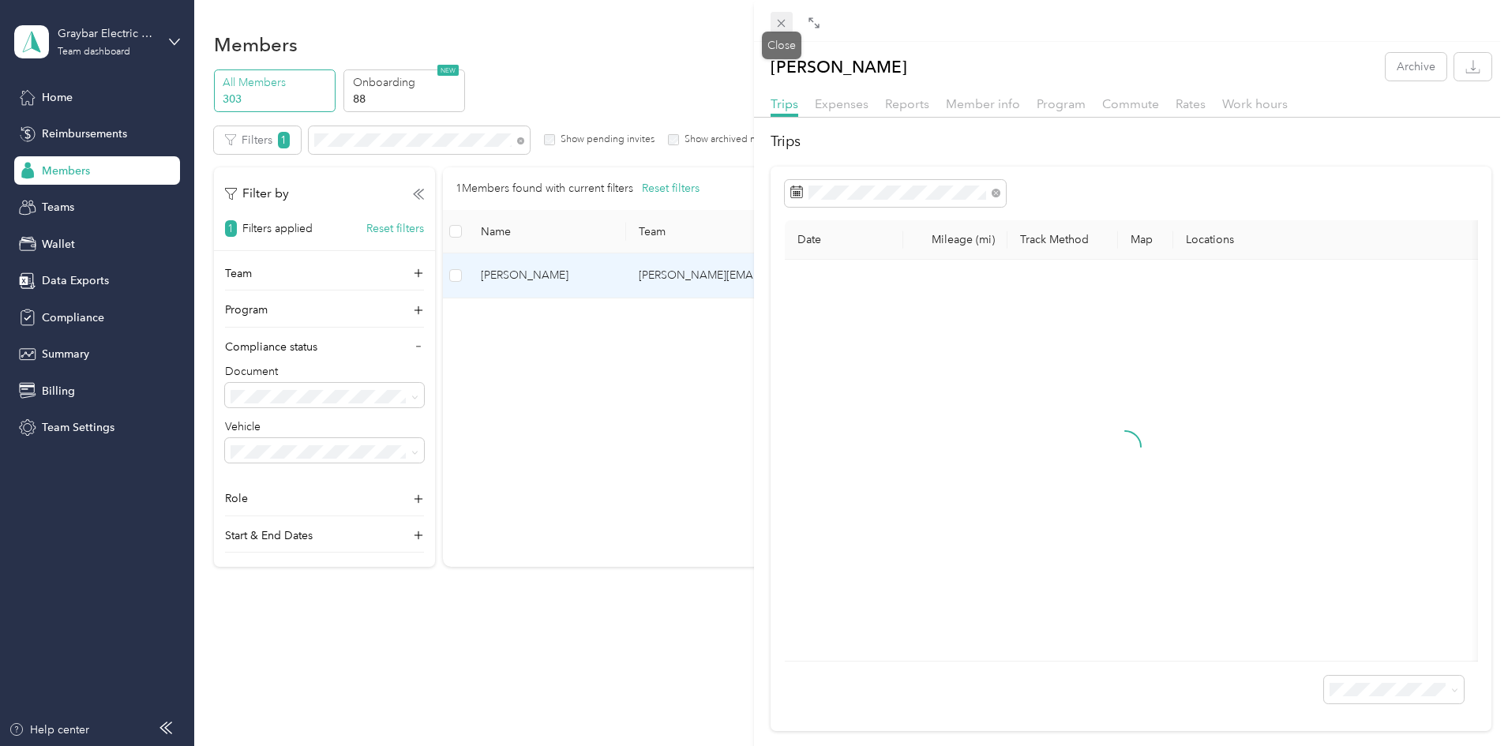
click at [786, 18] on icon at bounding box center [781, 23] width 13 height 13
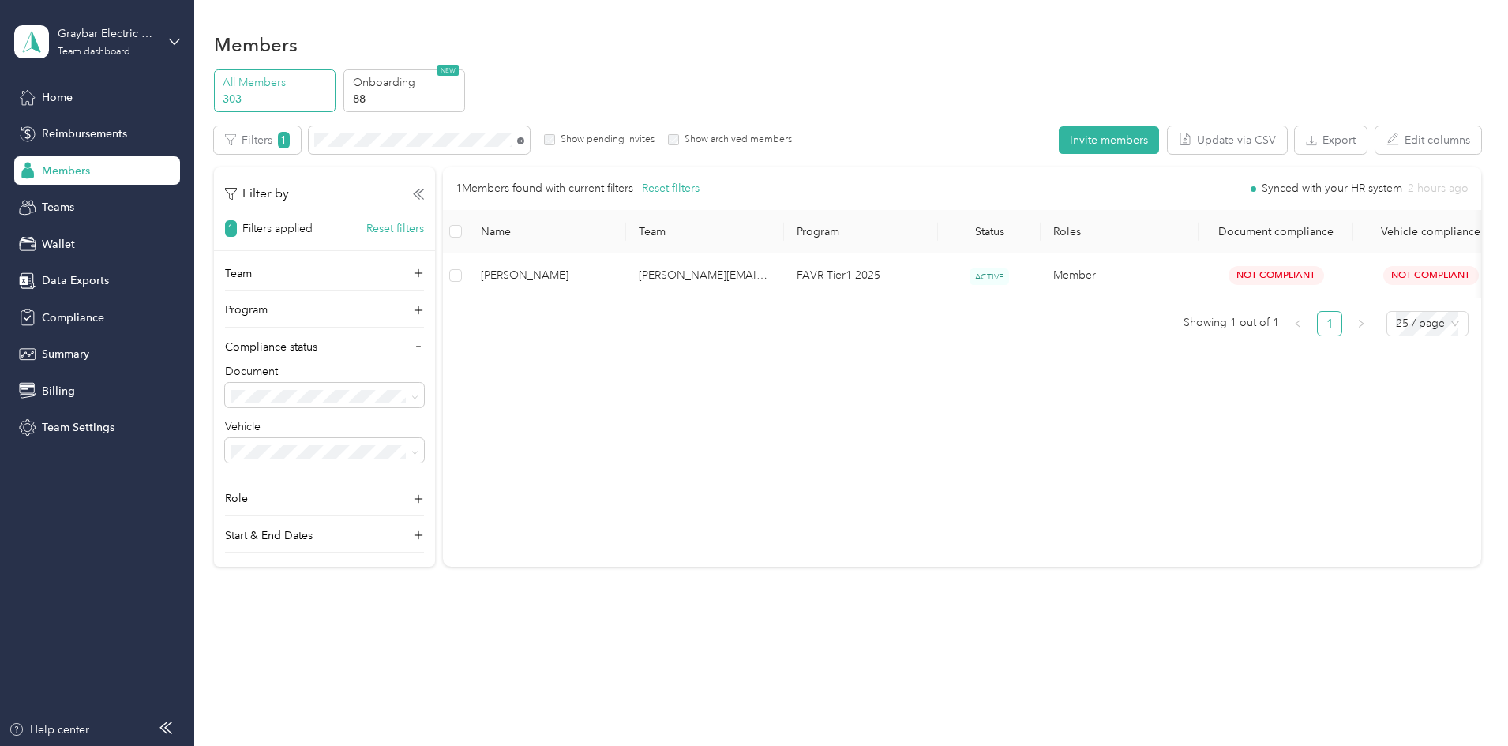
click at [524, 141] on icon at bounding box center [520, 140] width 7 height 7
